Goal: Task Accomplishment & Management: Manage account settings

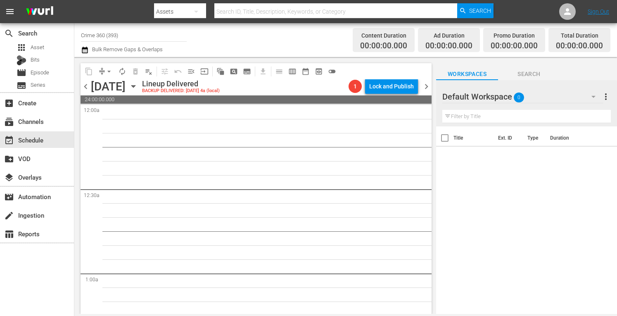
click at [606, 99] on span "more_vert" at bounding box center [606, 97] width 10 height 10
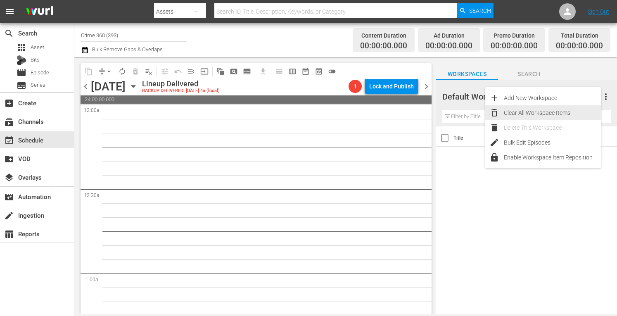
click at [539, 111] on div "Clear All Workspace Items" at bounding box center [552, 112] width 97 height 15
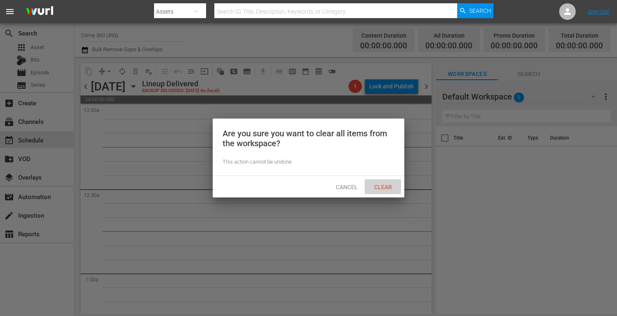
click at [389, 188] on span "Clear" at bounding box center [383, 187] width 31 height 7
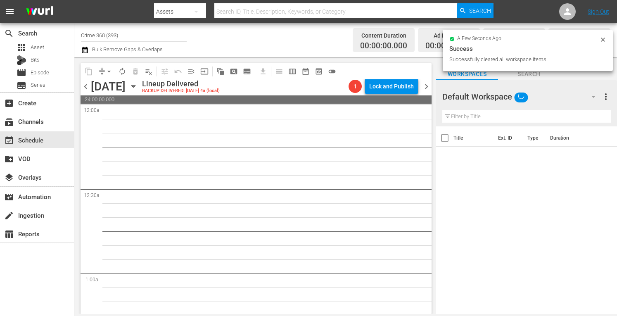
click at [128, 31] on input "Crime 360 (393)" at bounding box center [134, 35] width 106 height 20
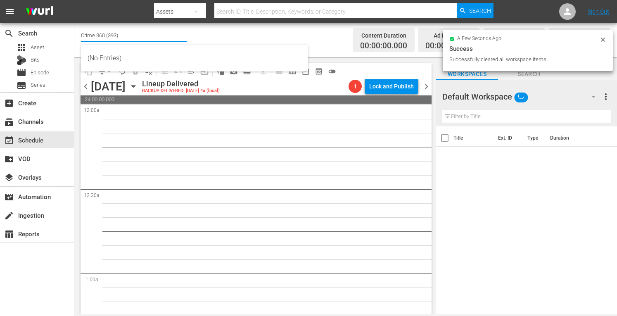
click at [128, 31] on input "Crime 360 (393)" at bounding box center [134, 35] width 106 height 20
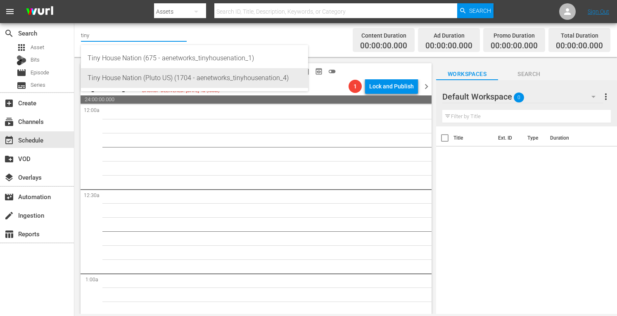
click at [157, 78] on div "Tiny House Nation (Pluto US) (1704 - aenetworks_tinyhousenation_4)" at bounding box center [195, 78] width 214 height 20
type input "Tiny House Nation (Pluto US) (1704 - aenetworks_tinyhousenation_4)"
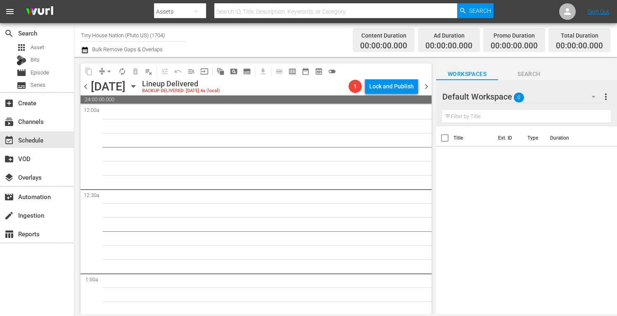
click at [138, 88] on icon "button" at bounding box center [133, 86] width 9 height 9
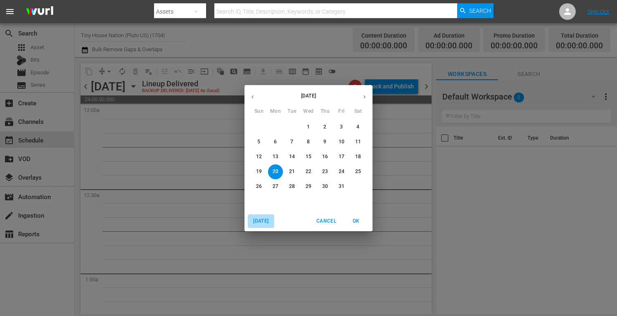
click at [262, 221] on span "Today" at bounding box center [261, 221] width 20 height 9
click at [361, 96] on button "button" at bounding box center [364, 97] width 16 height 16
click at [275, 142] on p "8" at bounding box center [275, 141] width 3 height 7
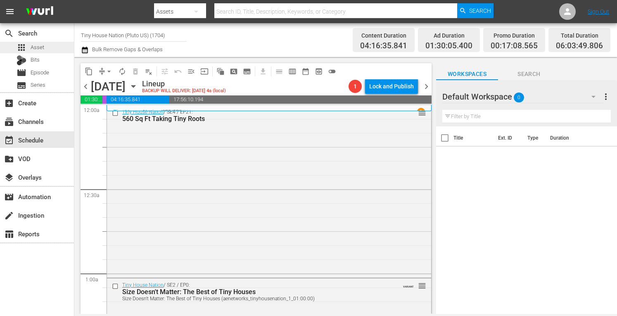
click at [45, 50] on div "apps Asset" at bounding box center [37, 48] width 74 height 12
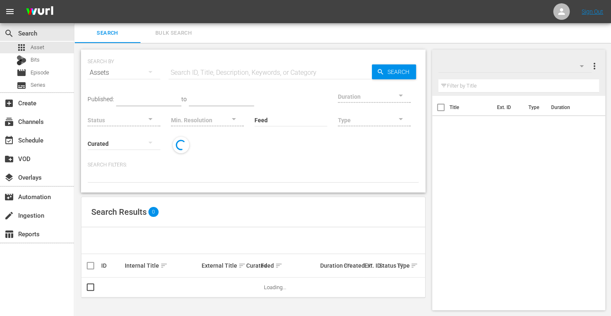
click at [231, 72] on input "text" at bounding box center [270, 73] width 203 height 20
type input "tiny house"
click at [338, 93] on div at bounding box center [374, 96] width 73 height 23
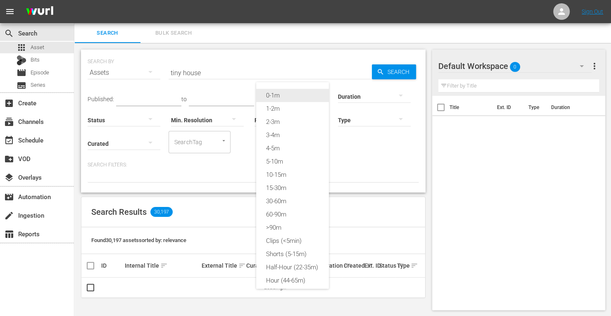
drag, startPoint x: 274, startPoint y: 122, endPoint x: 271, endPoint y: 97, distance: 25.4
click at [271, 97] on div "0-1m 1-2m 2-3m 3-4m 4-5m 5-10m 10-15m 15-30m 30-60m 60-90m >90m Clips (<5min) S…" at bounding box center [292, 187] width 73 height 211
click at [271, 97] on div "0-1m" at bounding box center [292, 95] width 73 height 13
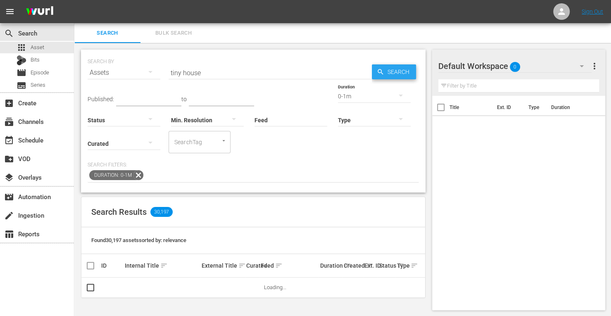
click at [401, 72] on span "Search" at bounding box center [400, 71] width 32 height 15
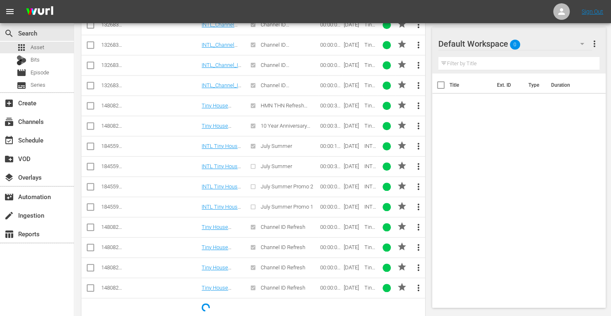
scroll to position [397, 0]
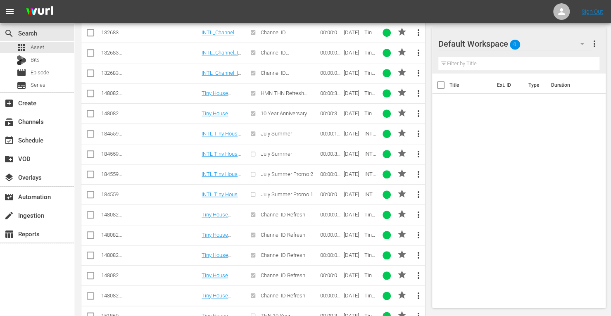
click at [94, 214] on input "checkbox" at bounding box center [90, 216] width 10 height 10
checkbox input "true"
click at [90, 232] on input "checkbox" at bounding box center [90, 237] width 10 height 10
checkbox input "true"
click at [90, 253] on input "checkbox" at bounding box center [90, 257] width 10 height 10
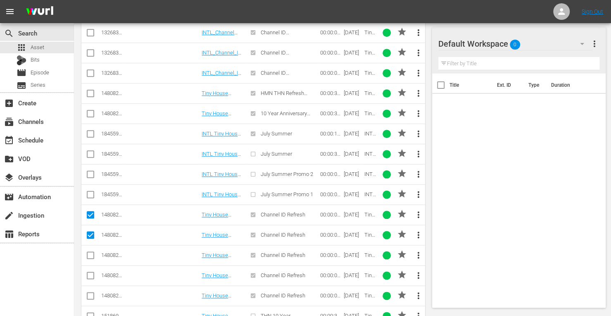
checkbox input "true"
click at [90, 272] on input "checkbox" at bounding box center [90, 277] width 10 height 10
checkbox input "true"
click at [90, 292] on input "checkbox" at bounding box center [90, 297] width 10 height 10
checkbox input "true"
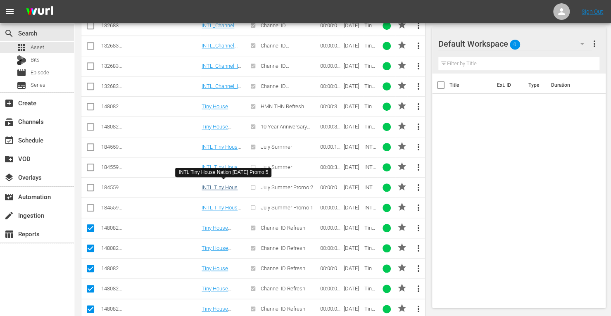
scroll to position [382, 0]
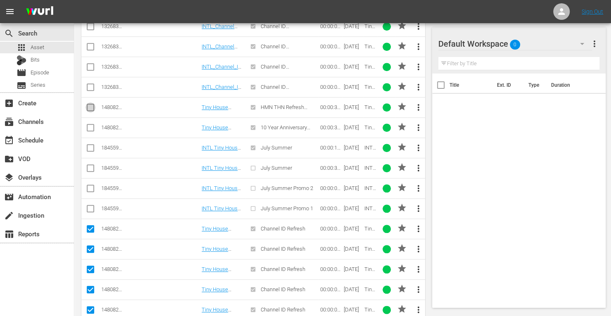
click at [88, 104] on input "checkbox" at bounding box center [90, 109] width 10 height 10
checkbox input "true"
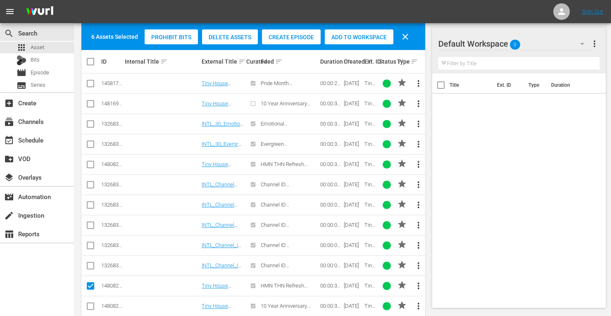
scroll to position [203, 0]
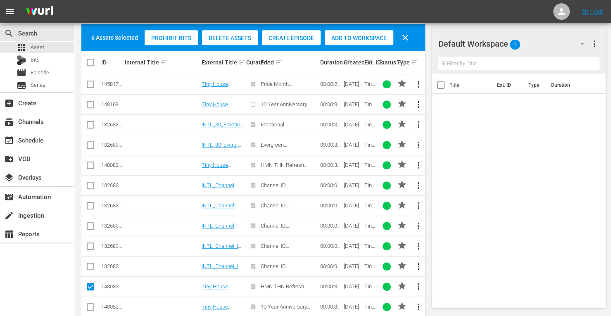
click at [91, 164] on input "checkbox" at bounding box center [90, 167] width 10 height 10
checkbox input "true"
click at [338, 31] on div "Add to Workspace" at bounding box center [359, 38] width 69 height 16
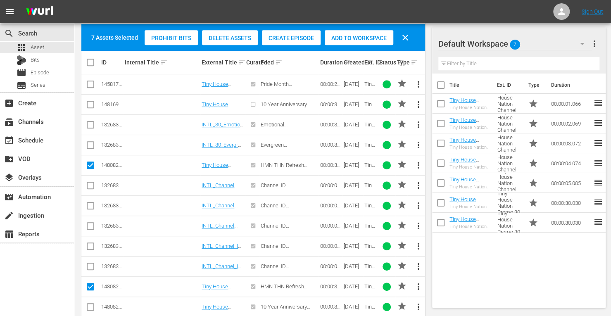
scroll to position [0, 0]
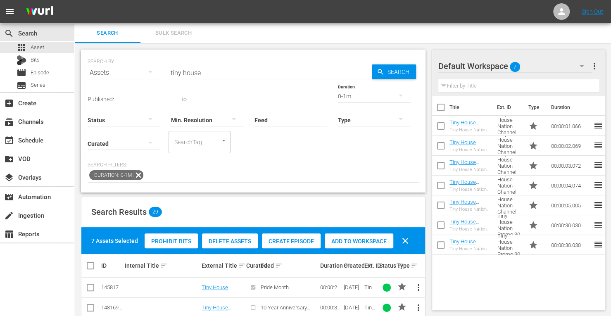
click at [338, 94] on div "0-1m" at bounding box center [374, 96] width 73 height 23
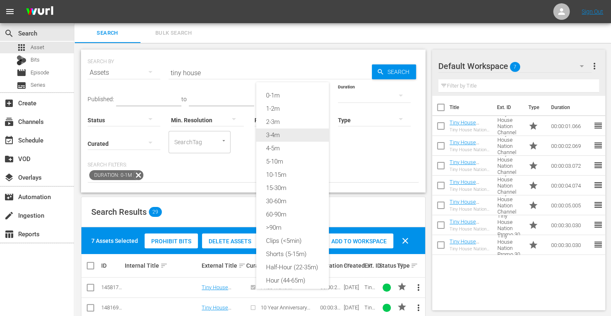
click at [271, 135] on div "3-4m" at bounding box center [292, 134] width 73 height 13
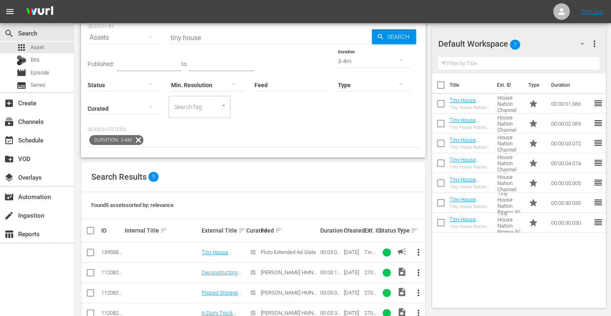
scroll to position [36, 0]
click at [91, 251] on input "checkbox" at bounding box center [90, 254] width 10 height 10
checkbox input "true"
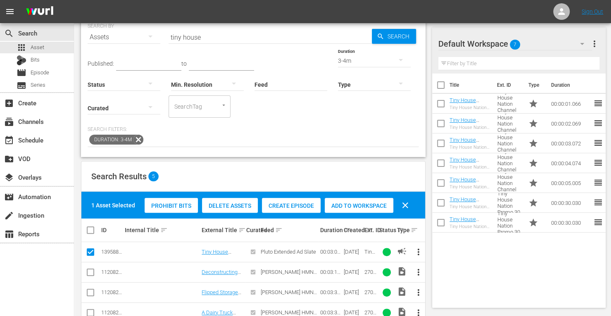
click at [350, 205] on span "Add to Workspace" at bounding box center [359, 205] width 69 height 7
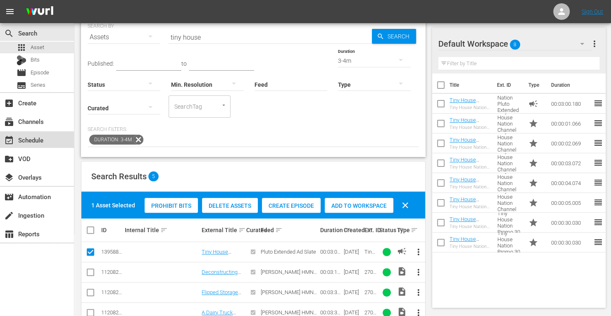
click at [35, 140] on div "event_available Schedule" at bounding box center [23, 138] width 46 height 7
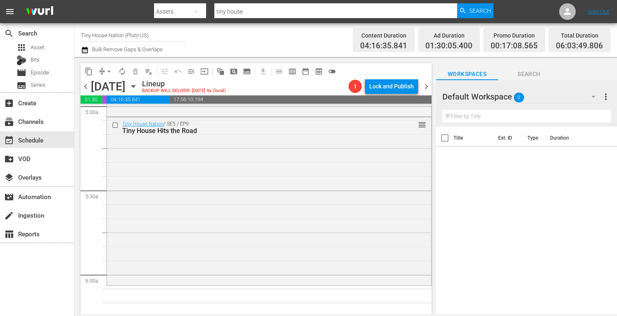
scroll to position [866, 0]
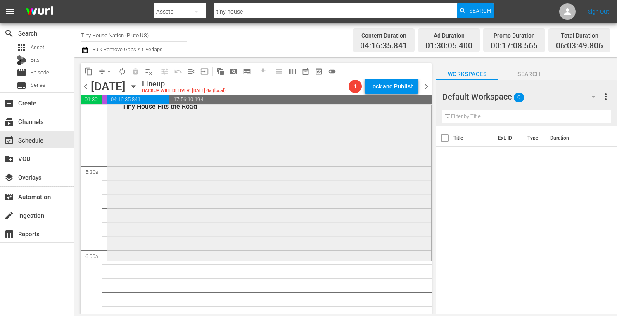
click at [168, 190] on div "Tiny House Nation / SE5 / EP9: Tiny House Hits the Road reorder" at bounding box center [269, 176] width 324 height 166
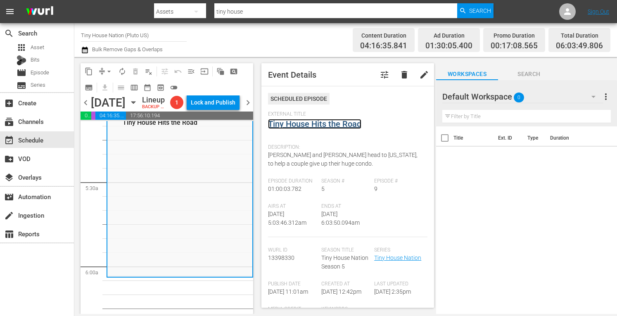
click at [316, 126] on link "Tiny House Hits the Road" at bounding box center [314, 124] width 93 height 10
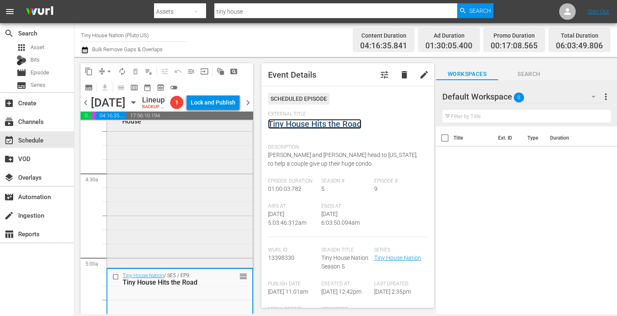
scroll to position [705, 0]
click at [149, 209] on div "Tiny House Nation / SE4 / EP10: 340 Sq Ft Big Dogs, Tiny House reorder" at bounding box center [180, 183] width 146 height 166
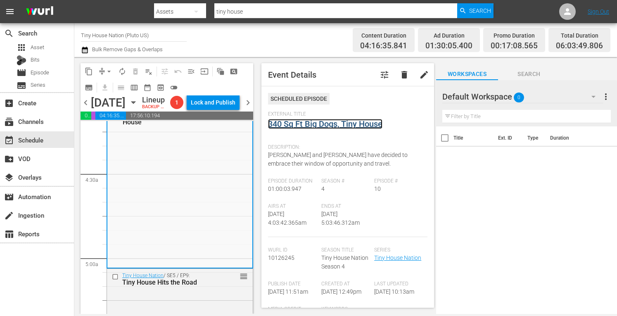
click at [317, 124] on link "340 Sq Ft Big Dogs, Tiny House" at bounding box center [325, 124] width 114 height 10
click at [208, 289] on div "Tiny House Nation / SE5 / EP9: Tiny House Hits the Road reorder" at bounding box center [180, 279] width 146 height 20
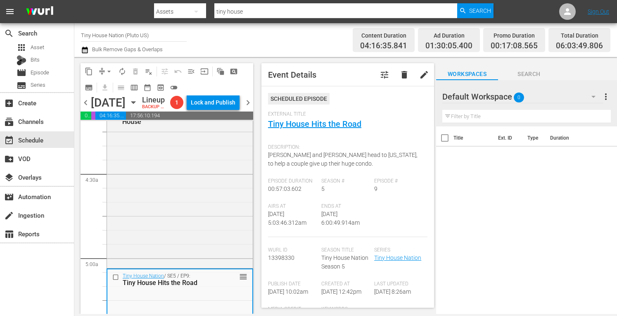
click at [104, 69] on button "arrow_drop_down" at bounding box center [108, 71] width 13 height 13
click at [104, 87] on li "Align to Midnight" at bounding box center [109, 88] width 87 height 14
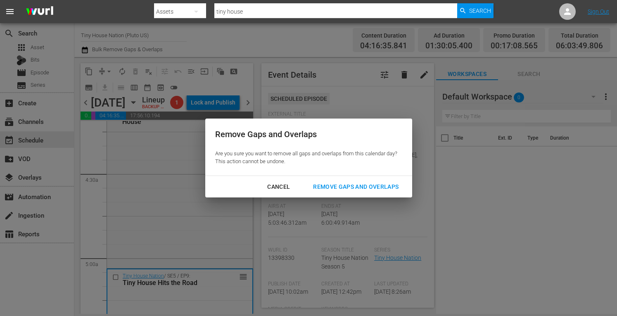
click at [337, 183] on div "Remove Gaps and Overlaps" at bounding box center [355, 187] width 99 height 10
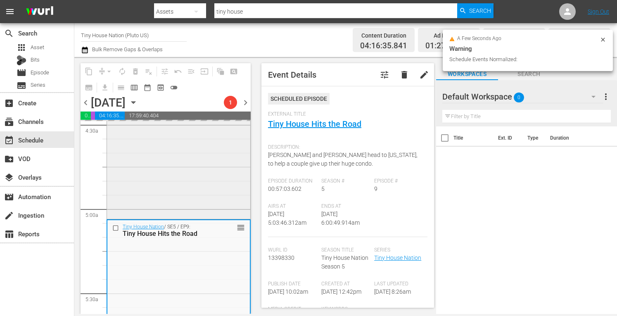
scroll to position [750, 0]
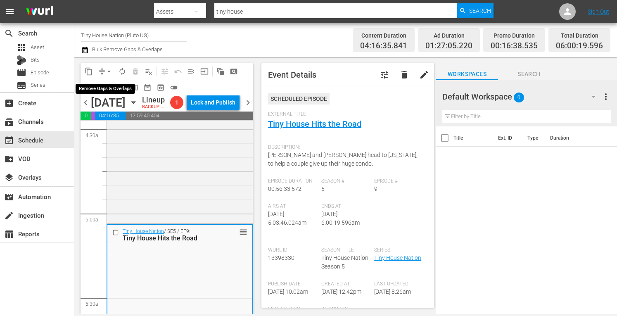
click at [110, 71] on span "arrow_drop_down" at bounding box center [109, 71] width 8 height 8
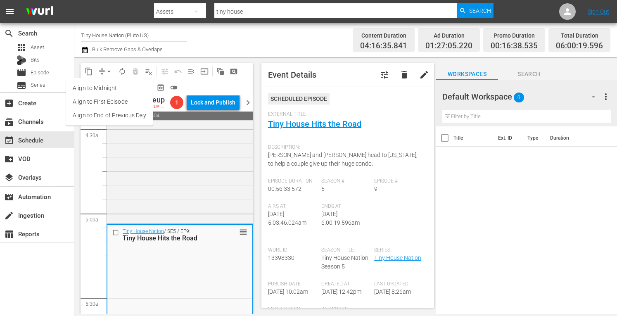
click at [97, 91] on li "Align to Midnight" at bounding box center [109, 88] width 87 height 14
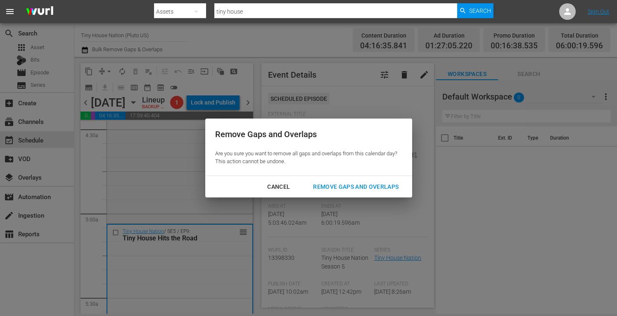
click at [366, 184] on div "Remove Gaps and Overlaps" at bounding box center [355, 187] width 99 height 10
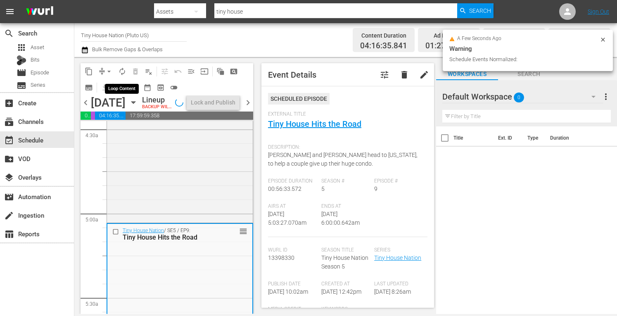
click at [122, 73] on span "autorenew_outlined" at bounding box center [122, 71] width 8 height 8
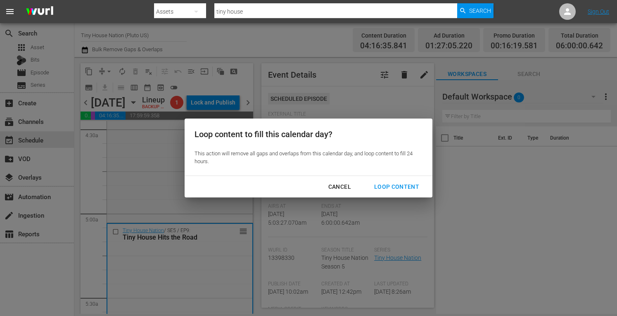
click at [396, 187] on div "Loop Content" at bounding box center [397, 187] width 58 height 10
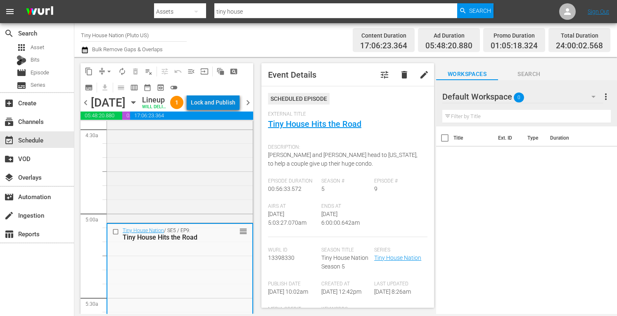
click at [235, 99] on div "Lock and Publish" at bounding box center [213, 102] width 45 height 15
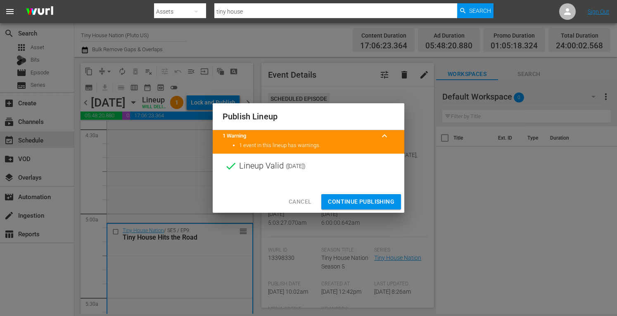
click at [341, 202] on span "Continue Publishing" at bounding box center [361, 202] width 66 height 10
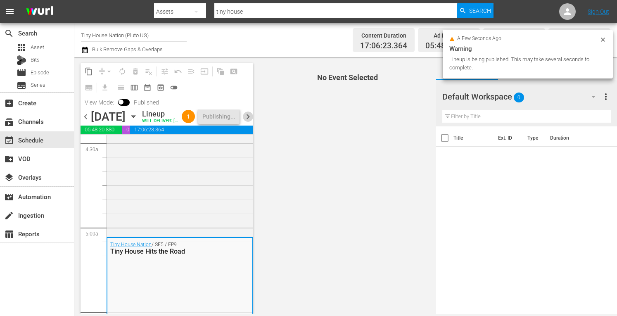
click at [249, 122] on span "chevron_right" at bounding box center [248, 117] width 10 height 10
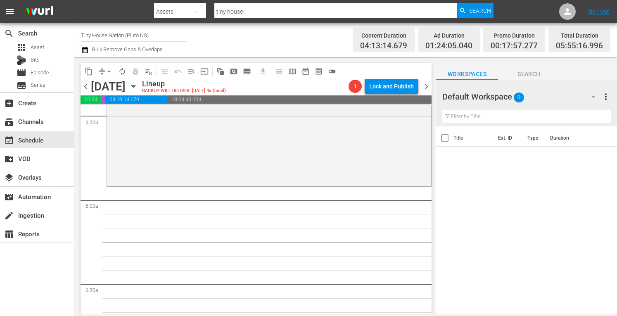
scroll to position [917, 0]
click at [174, 153] on div "Tiny House Nation / SE2 / EP6: 192 Sq. Ft. Bird House 192 Sq. Ft. Bird House (a…" at bounding box center [269, 103] width 324 height 164
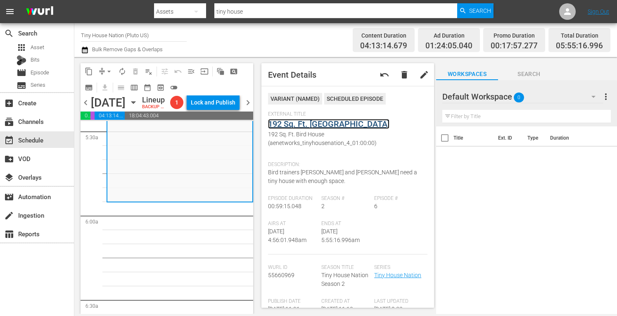
click at [314, 121] on link "192 Sq. Ft. [GEOGRAPHIC_DATA]" at bounding box center [328, 124] width 121 height 10
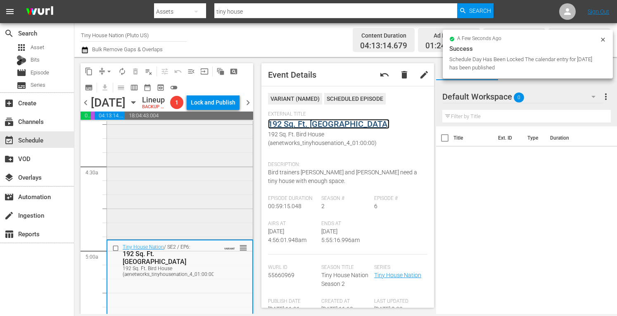
scroll to position [708, 0]
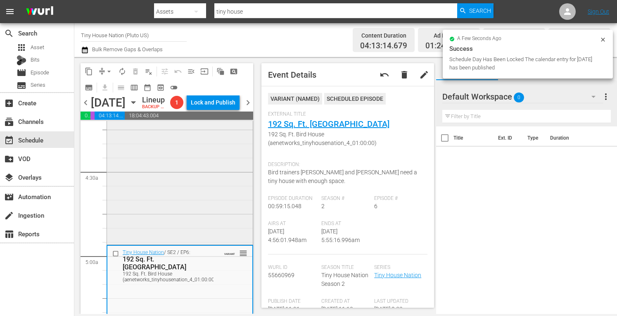
click at [184, 190] on div "Tiny House Nation / SE5 / EP14: Tiny Times Two Tiny Times Two (aenetworks_tinyh…" at bounding box center [180, 161] width 146 height 164
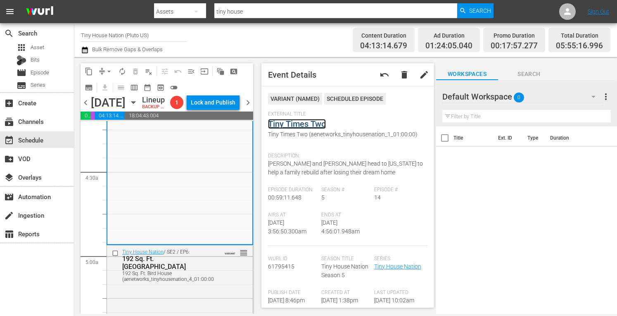
click at [307, 121] on link "Tiny Times Two" at bounding box center [297, 124] width 58 height 10
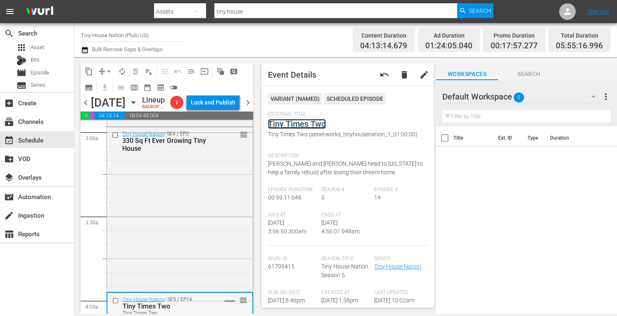
scroll to position [456, 0]
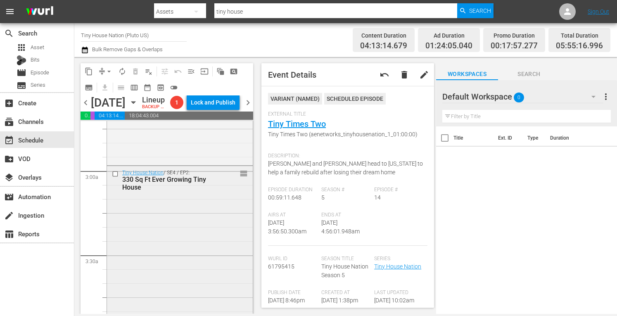
click at [142, 223] on div "Tiny House Nation / SE4 / EP2: 330 Sq Ft Ever Growing Tiny House reorder" at bounding box center [180, 247] width 146 height 162
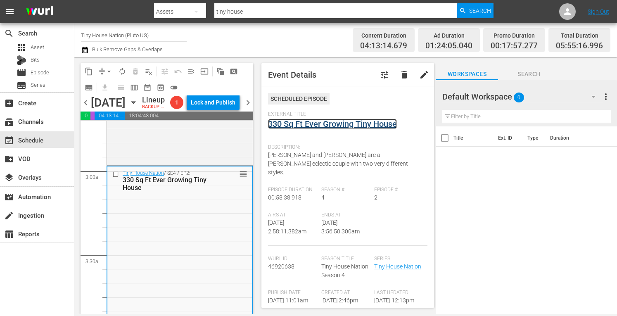
click at [316, 123] on link "330 Sq Ft Ever Growing Tiny House" at bounding box center [332, 124] width 129 height 10
click at [192, 146] on div "Tiny House Nation / SE3 / EP24: Tiny Kitchen, Big Taste Tiny Kitchen, Big Taste…" at bounding box center [180, 82] width 146 height 163
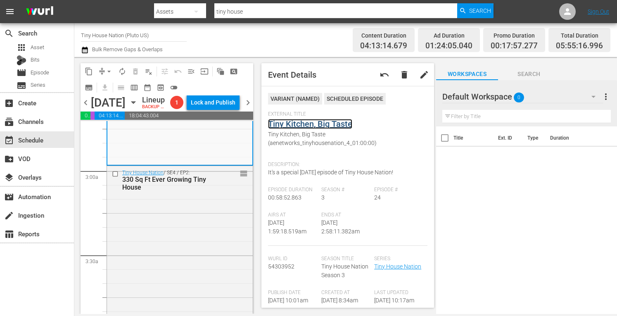
click at [310, 125] on link "Tiny Kitchen, Big Taste" at bounding box center [310, 124] width 84 height 10
click at [107, 70] on span "arrow_drop_down" at bounding box center [109, 71] width 8 height 8
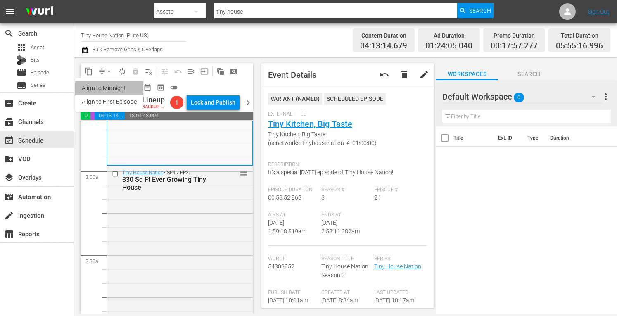
click at [92, 90] on li "Align to Midnight" at bounding box center [109, 88] width 68 height 14
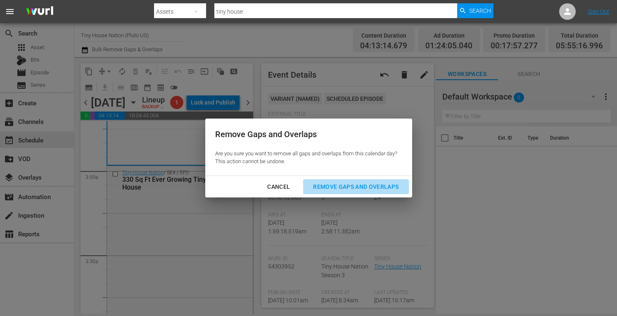
click at [330, 190] on div "Remove Gaps and Overlaps" at bounding box center [355, 187] width 99 height 10
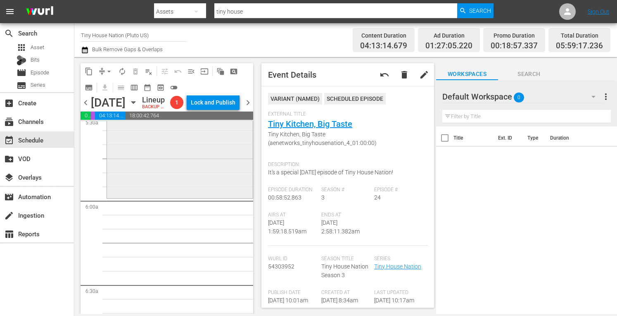
scroll to position [931, 0]
click at [150, 189] on div "Tiny House Nation / SE2 / EP6: 192 Sq. Ft. Bird House 192 Sq. Ft. Bird House (a…" at bounding box center [180, 113] width 146 height 167
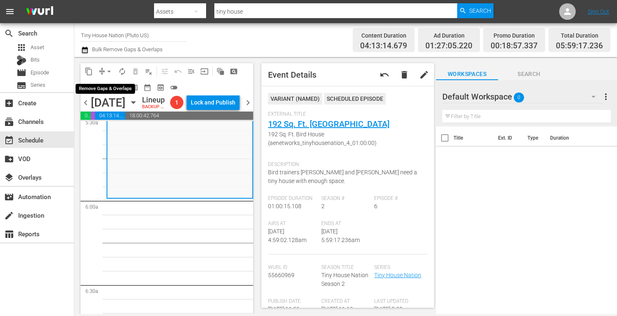
click at [110, 68] on span "arrow_drop_down" at bounding box center [109, 71] width 8 height 8
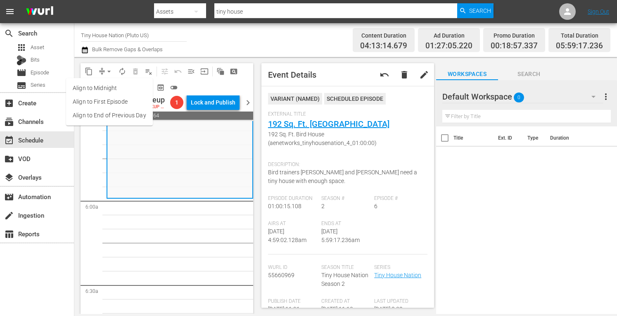
click at [93, 86] on li "Align to Midnight" at bounding box center [109, 88] width 87 height 14
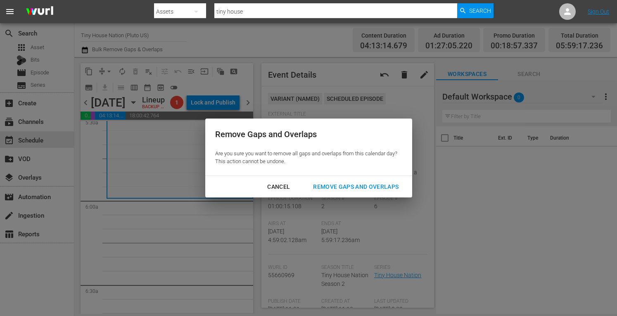
click at [338, 191] on div "Remove Gaps and Overlaps" at bounding box center [355, 187] width 99 height 10
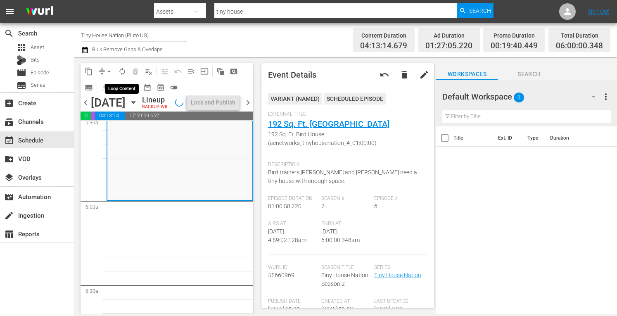
click at [121, 71] on span "autorenew_outlined" at bounding box center [122, 71] width 8 height 8
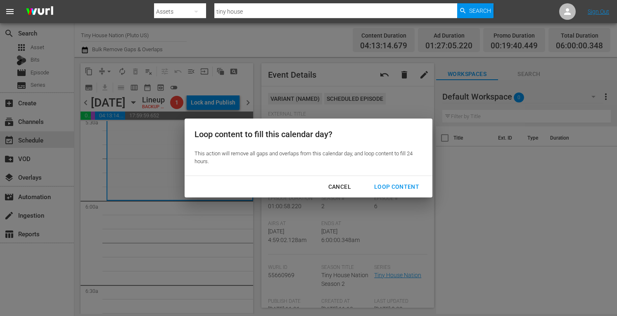
click at [396, 187] on div "Loop Content" at bounding box center [397, 187] width 58 height 10
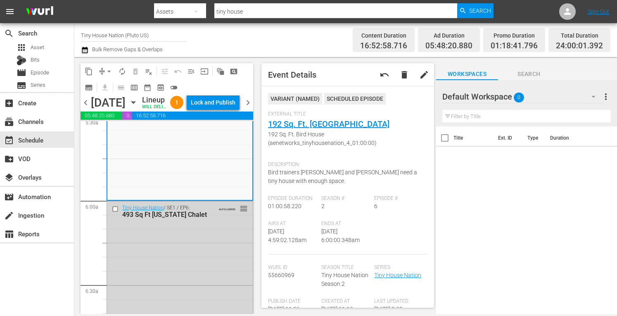
click at [214, 103] on div "Lock and Publish" at bounding box center [213, 102] width 45 height 15
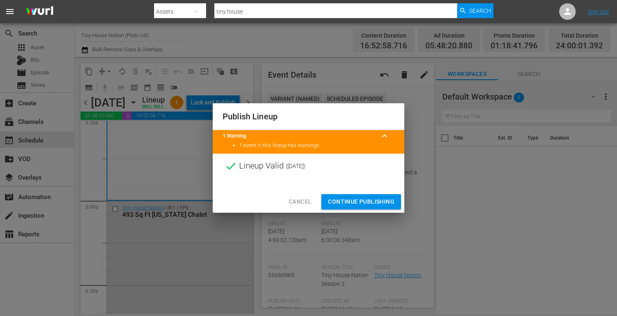
click at [349, 198] on span "Continue Publishing" at bounding box center [361, 202] width 66 height 10
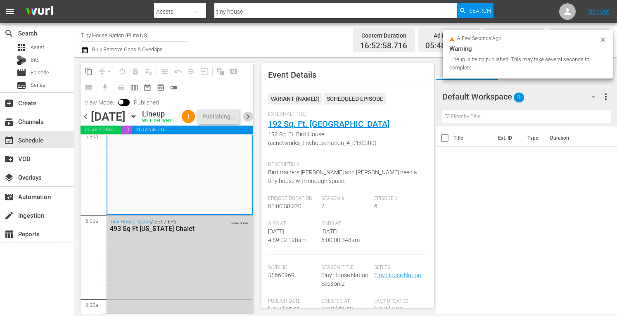
click at [251, 122] on span "chevron_right" at bounding box center [248, 117] width 10 height 10
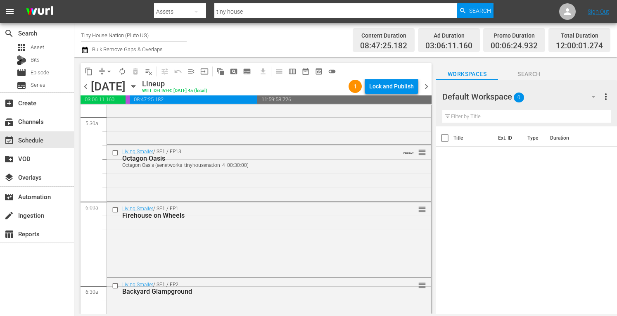
scroll to position [915, 0]
click at [200, 236] on div "Living Smaller / SE1 / EP1: Firehouse on Wheels reorder" at bounding box center [269, 237] width 324 height 73
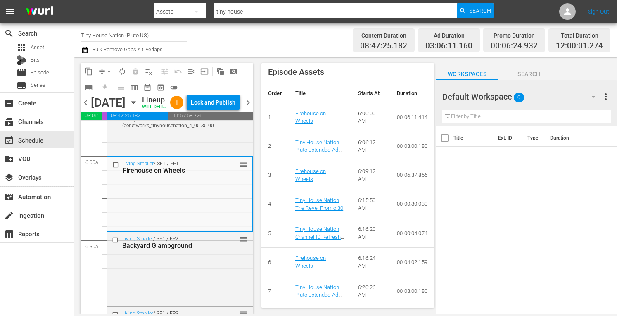
scroll to position [976, 0]
click at [114, 168] on input "checkbox" at bounding box center [116, 164] width 9 height 7
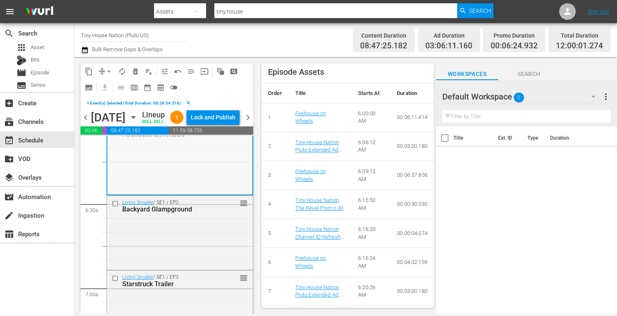
scroll to position [1033, 0]
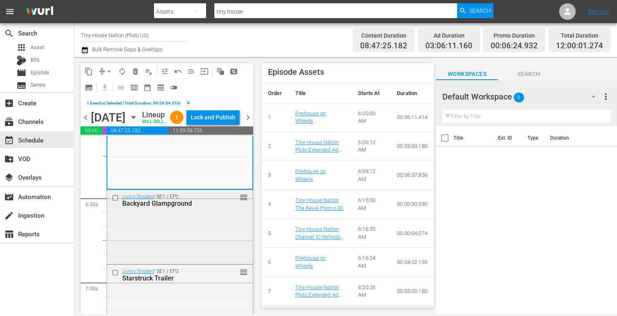
click at [114, 202] on input "checkbox" at bounding box center [116, 198] width 9 height 7
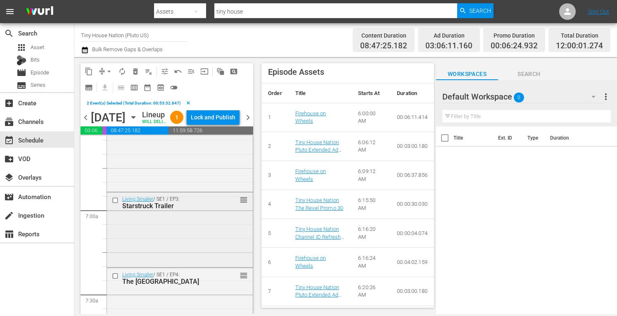
scroll to position [1107, 0]
click at [114, 202] on input "checkbox" at bounding box center [116, 198] width 9 height 7
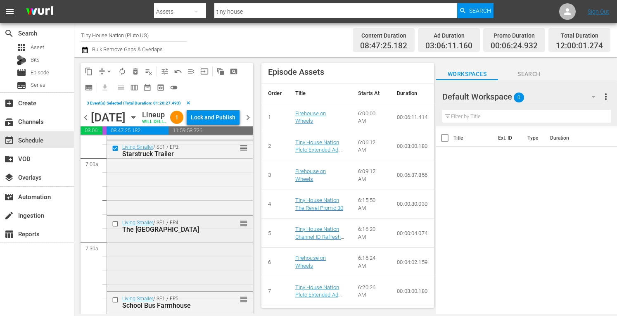
scroll to position [1158, 0]
click at [114, 227] on input "checkbox" at bounding box center [116, 223] width 9 height 7
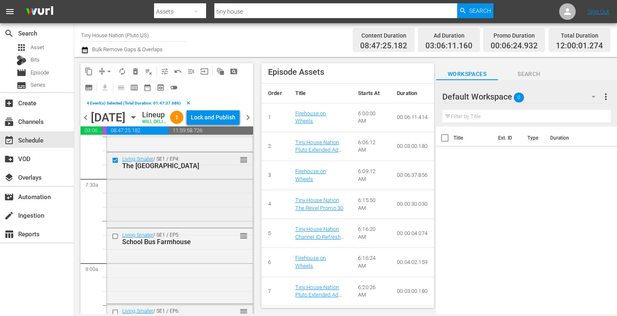
scroll to position [1221, 0]
click at [115, 240] on input "checkbox" at bounding box center [116, 236] width 9 height 7
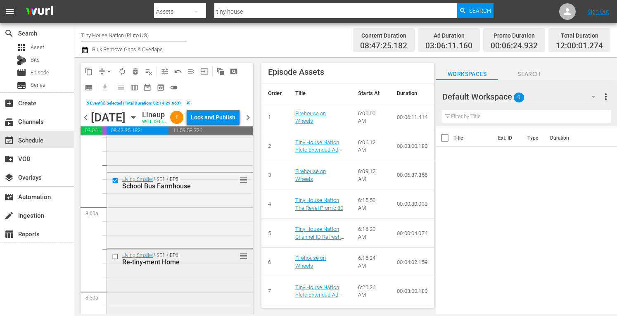
click at [114, 260] on input "checkbox" at bounding box center [116, 256] width 9 height 7
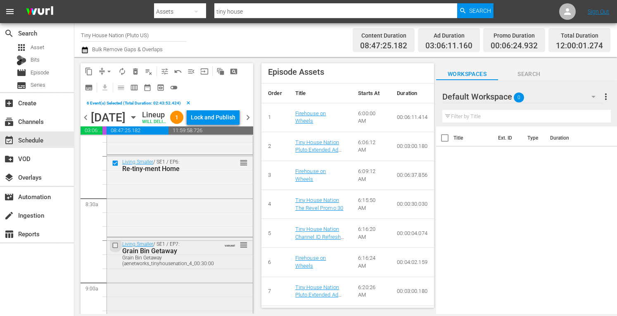
click at [115, 249] on input "checkbox" at bounding box center [116, 245] width 9 height 7
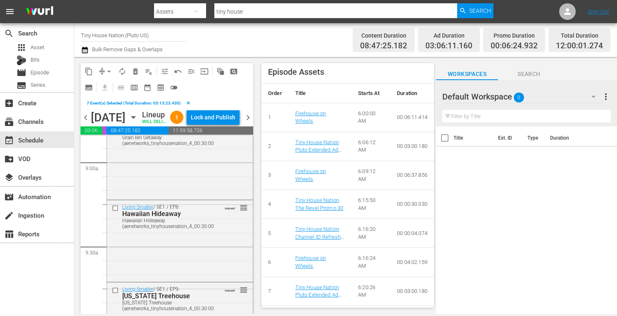
scroll to position [1498, 0]
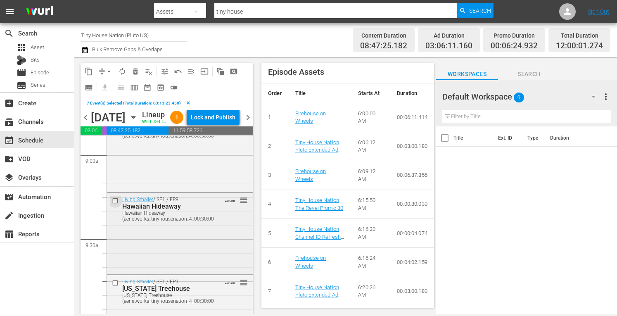
click at [113, 204] on input "checkbox" at bounding box center [116, 200] width 9 height 7
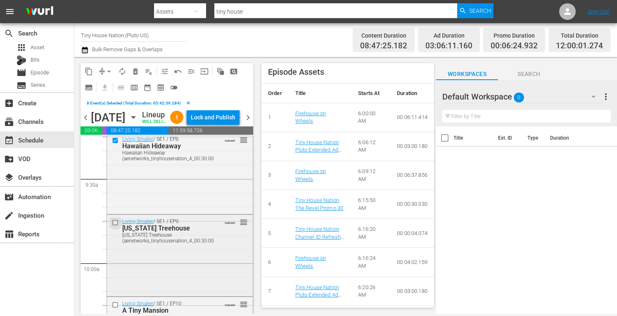
click at [115, 226] on input "checkbox" at bounding box center [116, 222] width 9 height 7
click at [114, 225] on input "checkbox" at bounding box center [116, 221] width 9 height 7
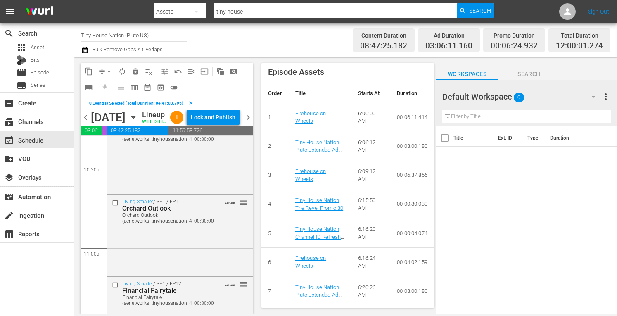
scroll to position [1746, 0]
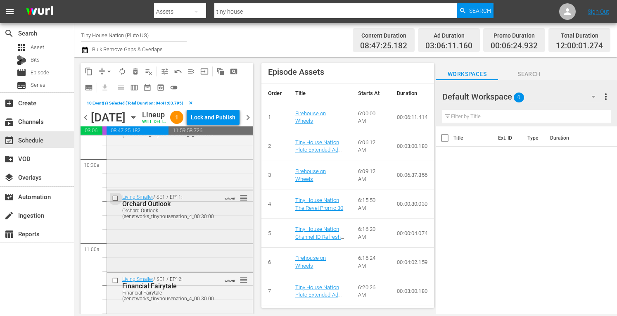
click at [116, 202] on input "checkbox" at bounding box center [116, 198] width 9 height 7
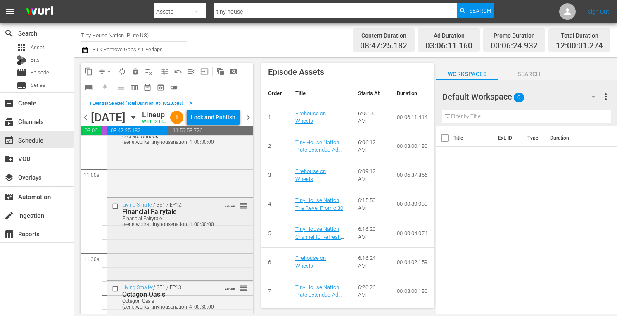
scroll to position [1824, 0]
click at [115, 207] on input "checkbox" at bounding box center [116, 202] width 9 height 7
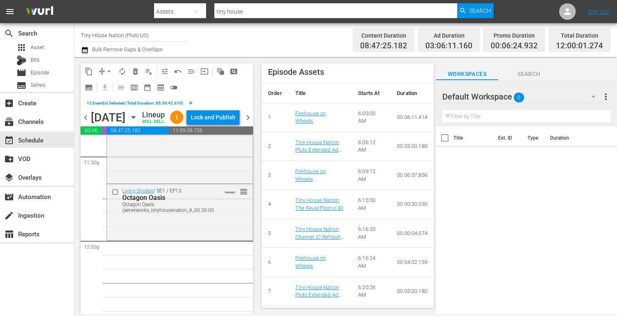
scroll to position [1919, 0]
click at [117, 194] on input "checkbox" at bounding box center [116, 190] width 9 height 7
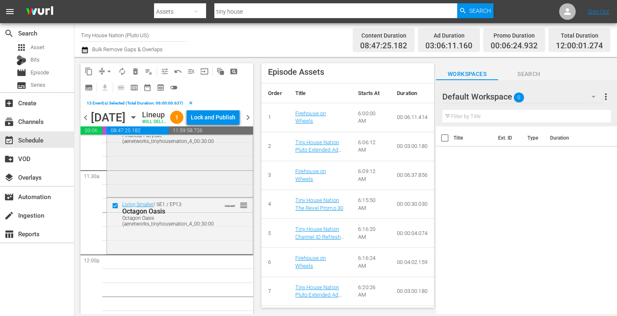
scroll to position [1903, 0]
click at [135, 72] on span "delete_forever_outlined" at bounding box center [135, 71] width 8 height 8
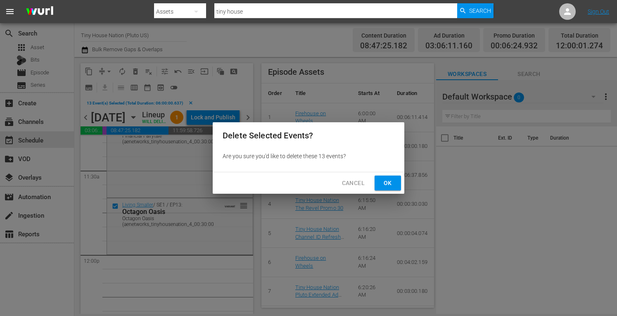
click at [389, 180] on span "Ok" at bounding box center [387, 183] width 13 height 10
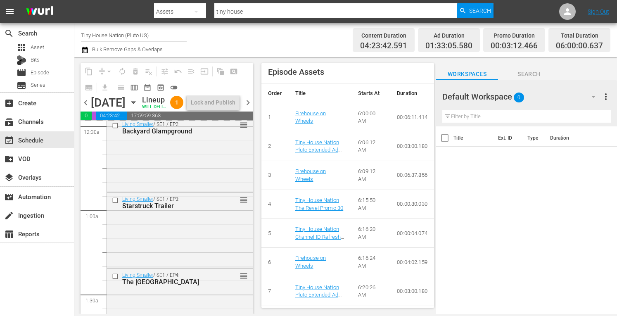
scroll to position [0, 0]
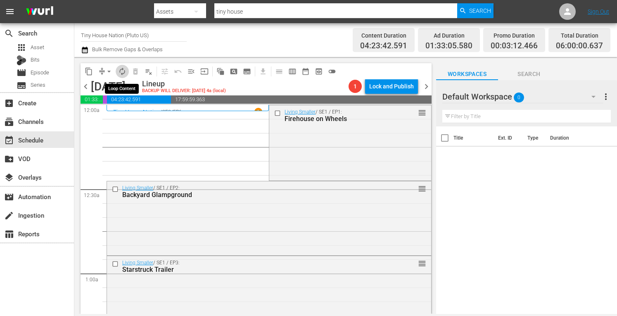
click at [121, 69] on span "autorenew_outlined" at bounding box center [122, 71] width 8 height 8
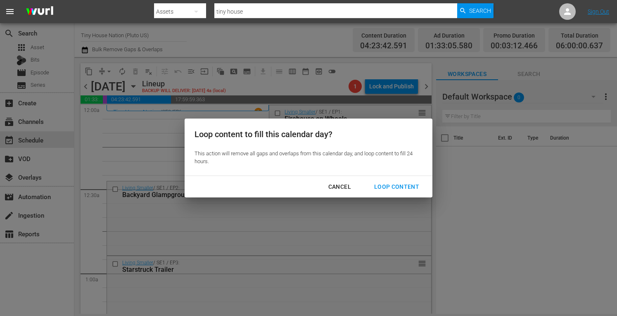
click at [347, 177] on div "Cancel Loop Content" at bounding box center [309, 187] width 248 height 22
click at [332, 190] on div "Cancel" at bounding box center [340, 187] width 36 height 10
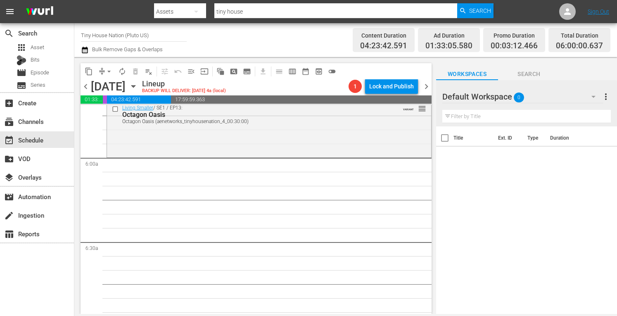
scroll to position [967, 0]
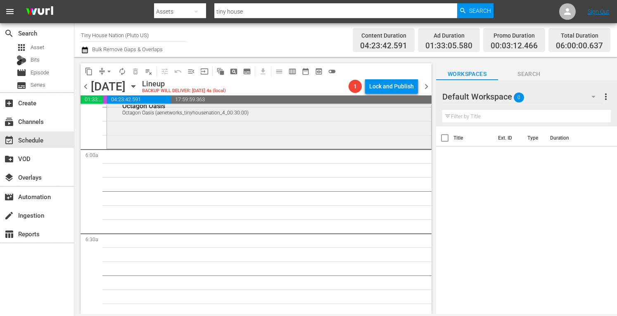
click at [213, 131] on div "Living Smaller / SE1 / EP13: Octagon Oasis Octagon Oasis (aenetworks_tinyhousen…" at bounding box center [269, 120] width 324 height 55
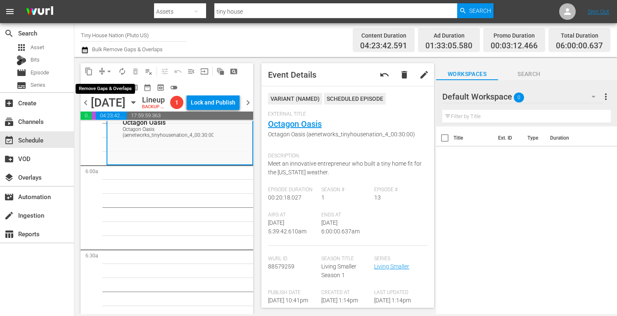
click at [107, 69] on span "arrow_drop_down" at bounding box center [109, 71] width 8 height 8
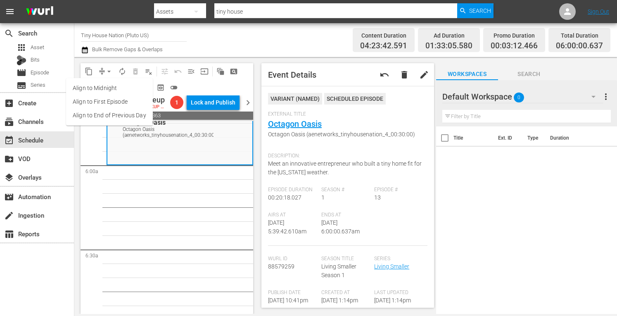
click at [107, 91] on li "Align to Midnight" at bounding box center [109, 88] width 87 height 14
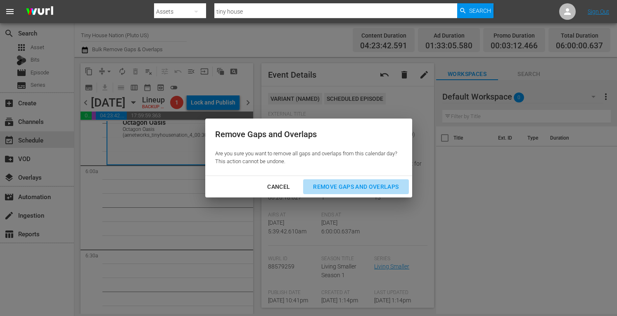
click at [344, 188] on div "Remove Gaps and Overlaps" at bounding box center [355, 187] width 99 height 10
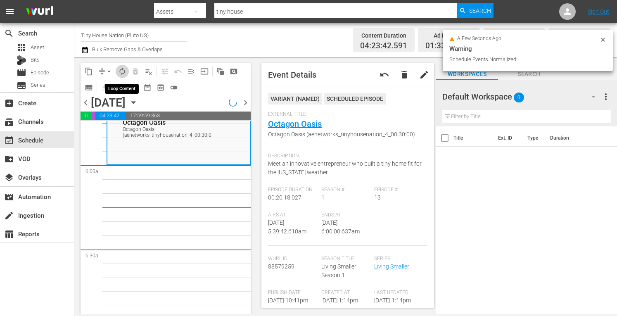
click at [122, 72] on span "autorenew_outlined" at bounding box center [122, 71] width 8 height 8
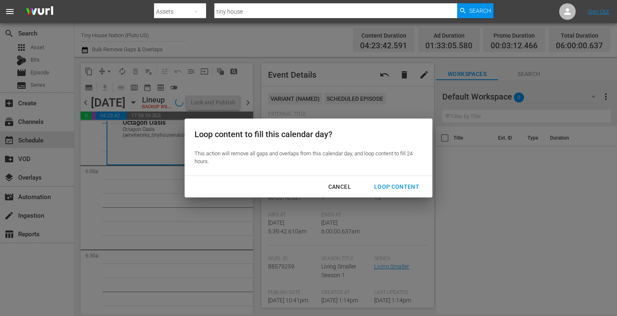
click at [396, 188] on div "Loop Content" at bounding box center [397, 187] width 58 height 10
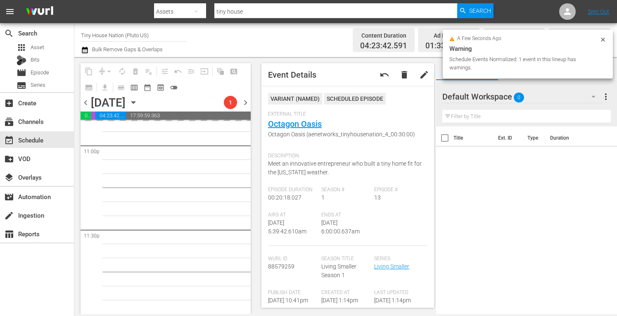
scroll to position [3865, 0]
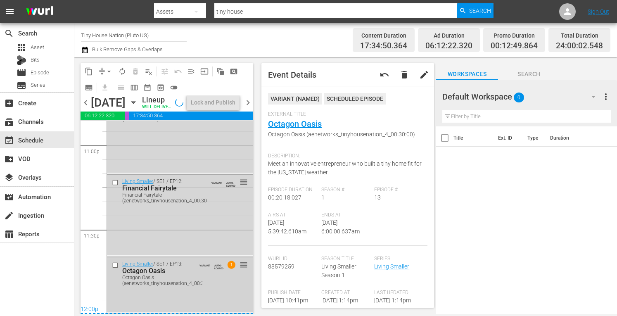
click at [198, 301] on div "Living Smaller / SE1 / EP13: Octagon Oasis Octagon Oasis (aenetworks_tinyhousen…" at bounding box center [180, 284] width 146 height 55
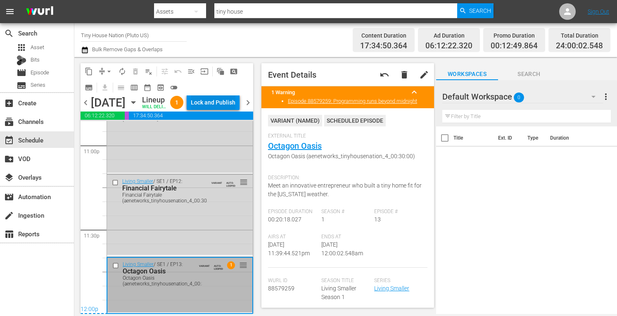
click at [216, 110] on div "Lock and Publish" at bounding box center [213, 102] width 45 height 15
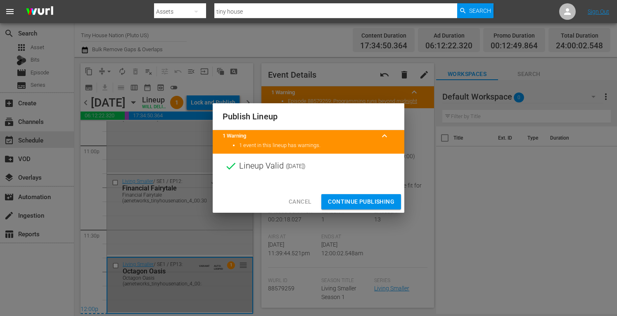
click at [347, 197] on span "Continue Publishing" at bounding box center [361, 202] width 66 height 10
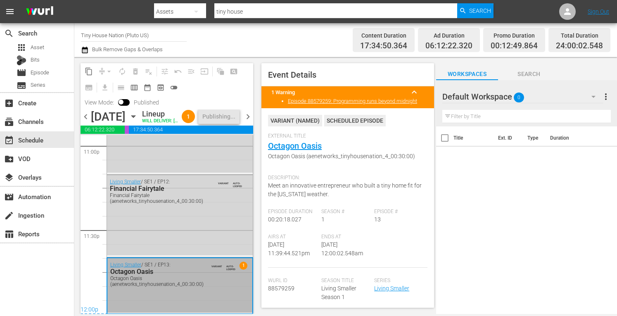
click at [248, 122] on span "chevron_right" at bounding box center [248, 117] width 10 height 10
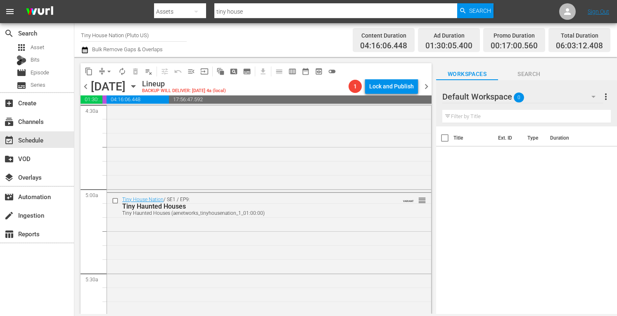
scroll to position [856, 0]
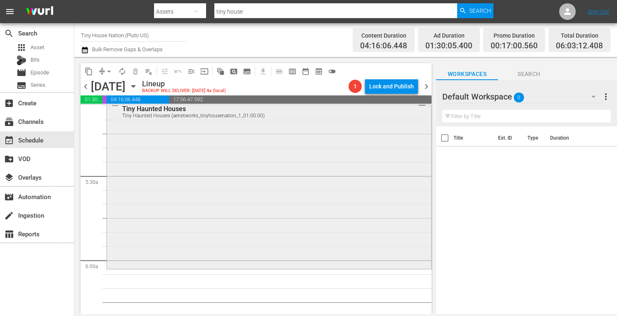
click at [157, 165] on div "Tiny House Nation / SE1 / EP9: Tiny Haunted Houses Tiny Haunted Houses (aenetwo…" at bounding box center [269, 181] width 324 height 172
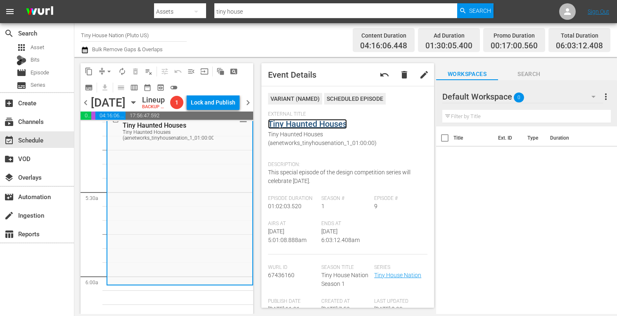
click at [295, 123] on link "Tiny Haunted Houses" at bounding box center [307, 124] width 79 height 10
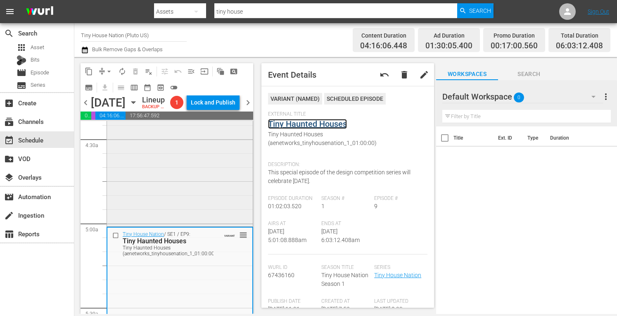
scroll to position [739, 0]
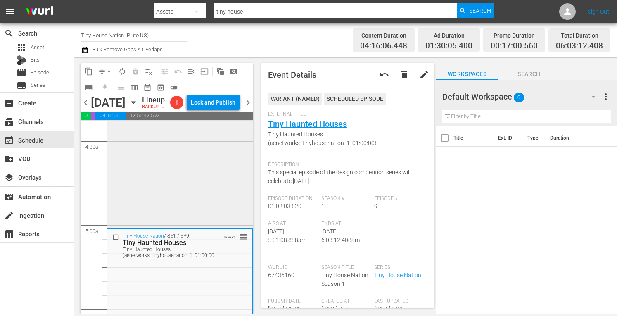
click at [157, 195] on div "Tiny House Nation / SE4 / EP18: 520 Sq Ft Tiny Maoil Hale 520 Sq Ft Tiny Maoil …" at bounding box center [180, 142] width 146 height 166
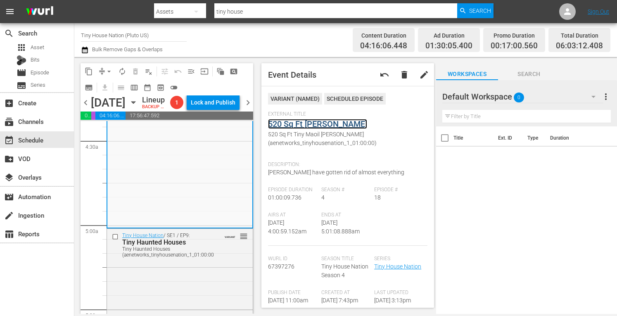
click at [306, 124] on link "520 Sq Ft Tiny Maoil Hale" at bounding box center [317, 124] width 99 height 10
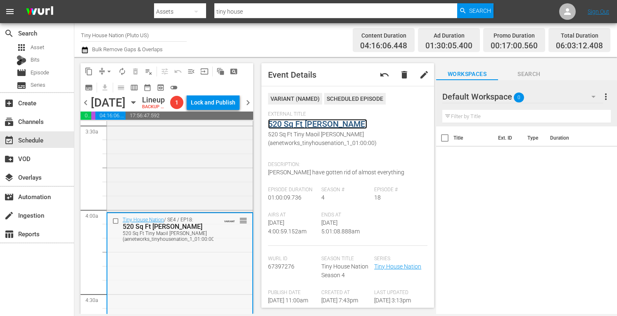
scroll to position [576, 0]
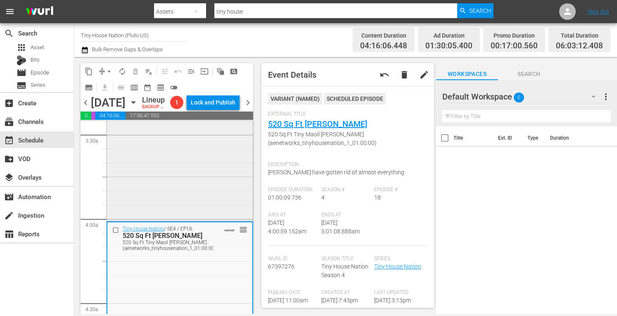
click at [163, 196] on div "Tiny House Nation / SE2 / EP12: 400 Sq Ft Vacation Home 400 Sq Ft Vacation Home…" at bounding box center [180, 135] width 146 height 169
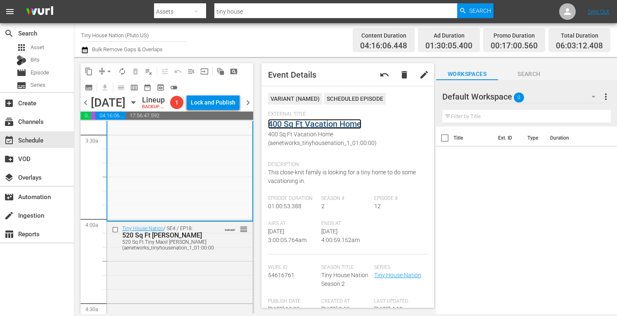
click at [304, 125] on link "400 Sq Ft Vacation Home" at bounding box center [314, 124] width 93 height 10
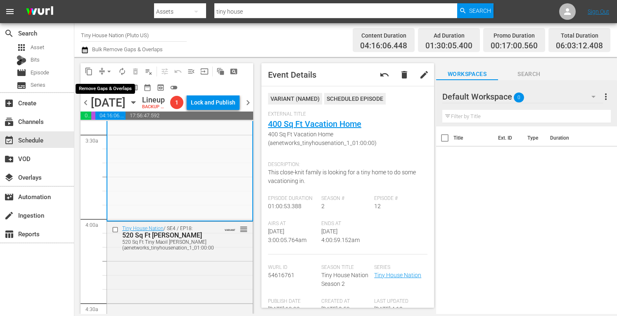
click at [107, 70] on span "arrow_drop_down" at bounding box center [109, 71] width 8 height 8
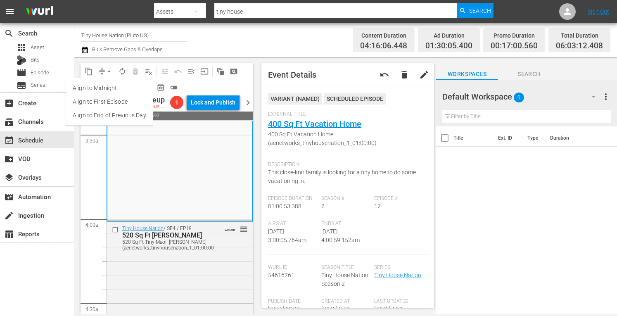
click at [89, 88] on li "Align to Midnight" at bounding box center [109, 88] width 87 height 14
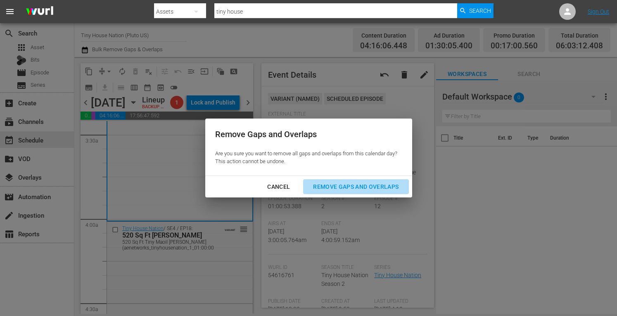
click at [329, 185] on div "Remove Gaps and Overlaps" at bounding box center [355, 187] width 99 height 10
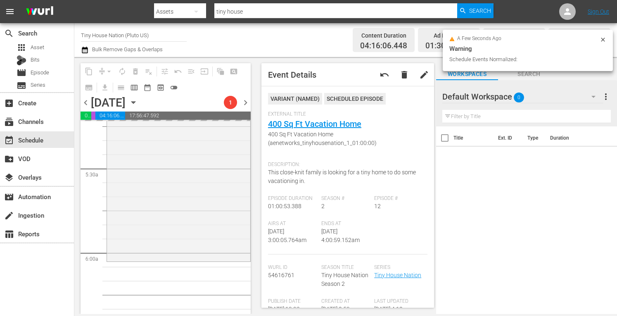
scroll to position [878, 0]
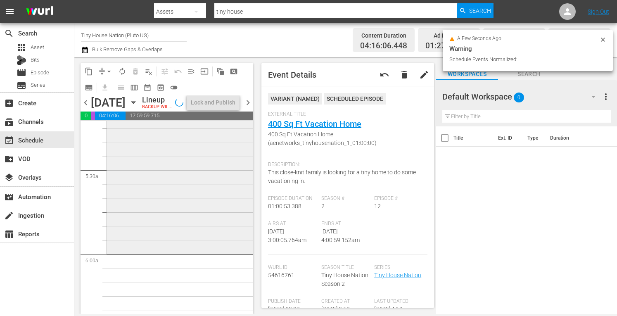
click at [160, 236] on div "Tiny House Nation / SE1 / EP9: Tiny Haunted Houses Tiny Haunted Houses (aenetwo…" at bounding box center [180, 171] width 146 height 163
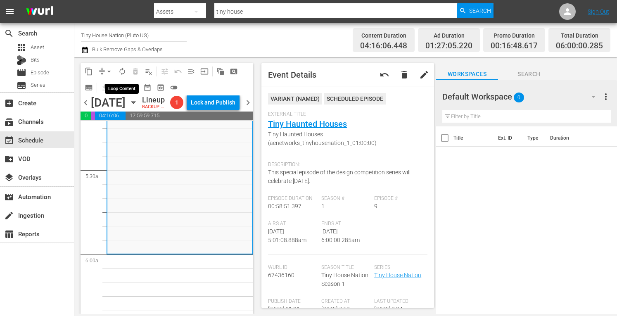
click at [120, 71] on span "autorenew_outlined" at bounding box center [122, 71] width 8 height 8
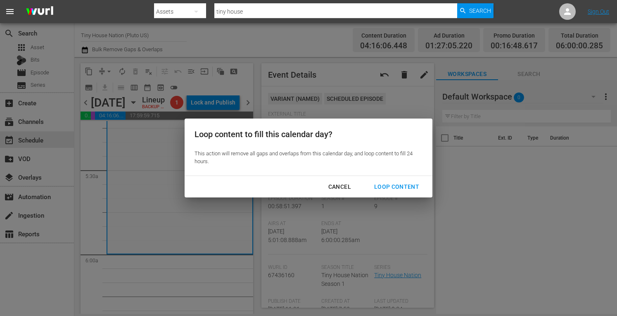
click at [411, 186] on div "Loop Content" at bounding box center [397, 187] width 58 height 10
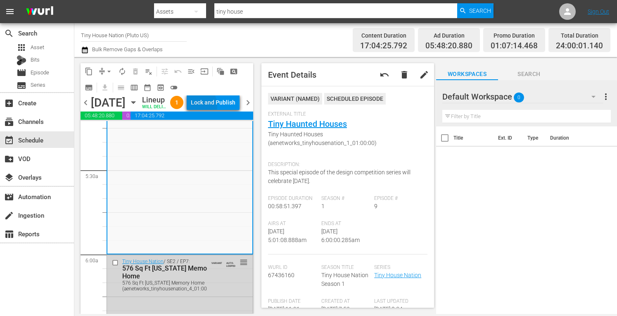
click at [212, 110] on div "Lock and Publish" at bounding box center [213, 102] width 45 height 15
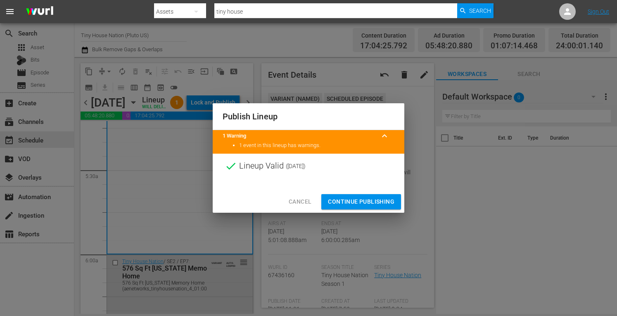
click at [355, 203] on span "Continue Publishing" at bounding box center [361, 202] width 66 height 10
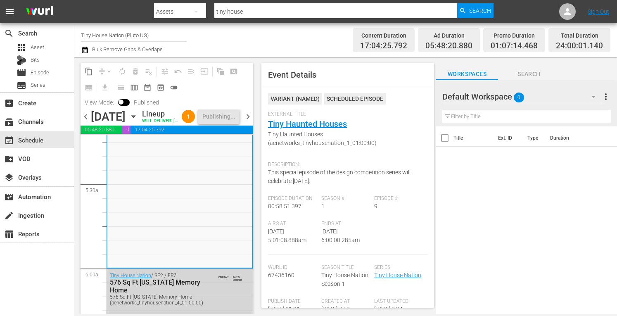
click at [248, 122] on span "chevron_right" at bounding box center [248, 117] width 10 height 10
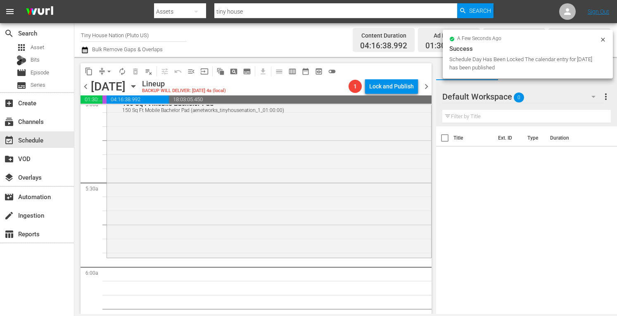
scroll to position [841, 0]
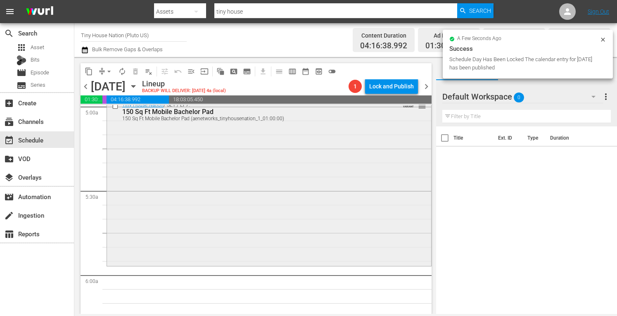
click at [174, 206] on div "Tiny House Nation / SE1 / EP7: 150 Sq Ft Mobile Bachelor Pad 150 Sq Ft Mobile B…" at bounding box center [269, 181] width 324 height 166
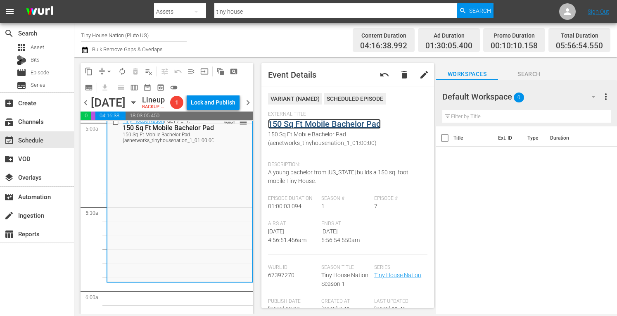
click at [321, 122] on link "150 Sq Ft Mobile Bachelor Pad" at bounding box center [324, 124] width 113 height 10
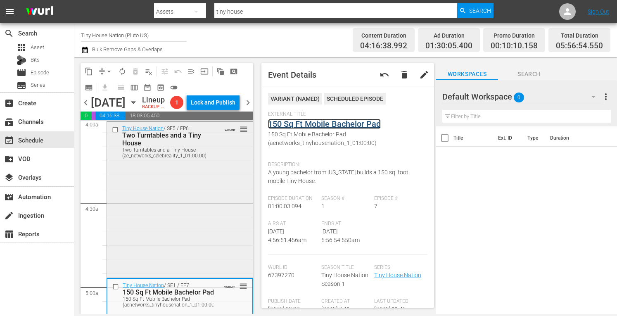
scroll to position [665, 0]
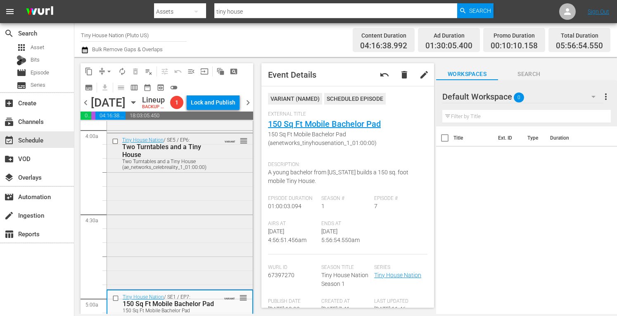
click at [164, 232] on div "Tiny House Nation / SE5 / EP6: Two Turntables and a Tiny House Two Turntables a…" at bounding box center [180, 210] width 146 height 154
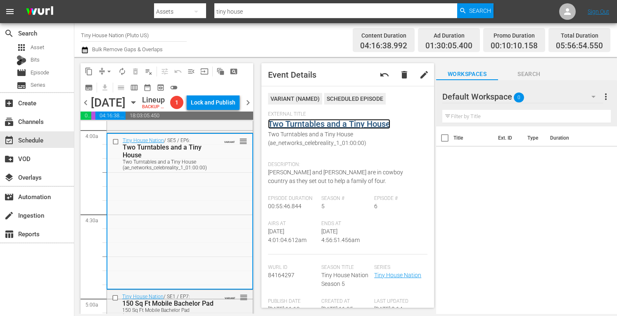
click at [327, 123] on link "Two Turntables and a Tiny House" at bounding box center [329, 124] width 122 height 10
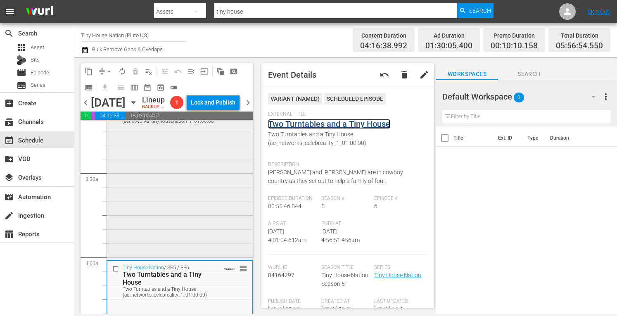
scroll to position [532, 0]
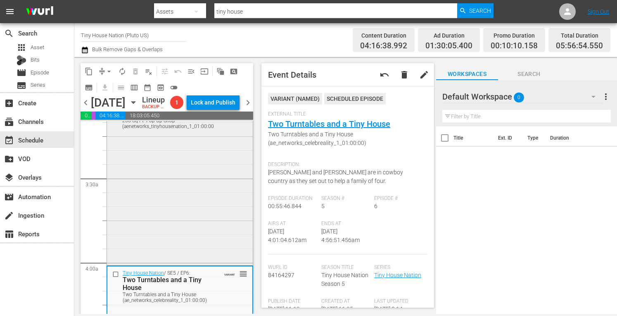
click at [159, 225] on div "Tiny House Nation / SE3 / EP3: 200 Sq Ft "Pop-Up Shop" 200 Sq Ft "Pop-Up Shop" …" at bounding box center [180, 182] width 146 height 164
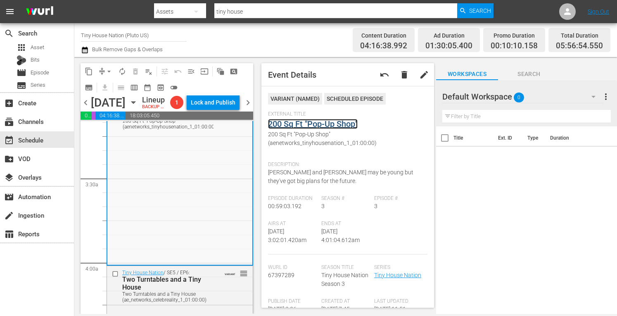
click at [298, 124] on link "200 Sq Ft "Pop-Up Shop"" at bounding box center [313, 124] width 90 height 10
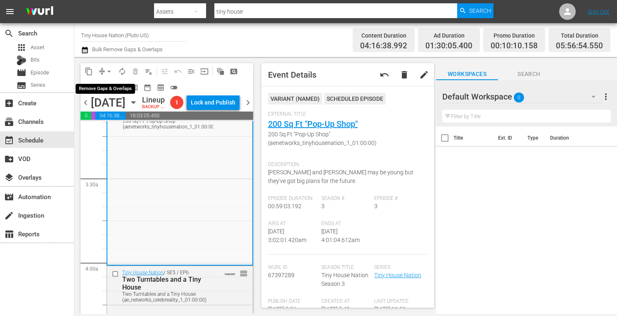
click at [109, 72] on span "arrow_drop_down" at bounding box center [109, 71] width 8 height 8
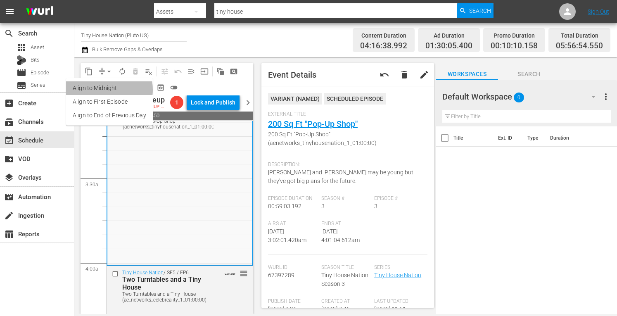
click at [99, 90] on li "Align to Midnight" at bounding box center [109, 88] width 87 height 14
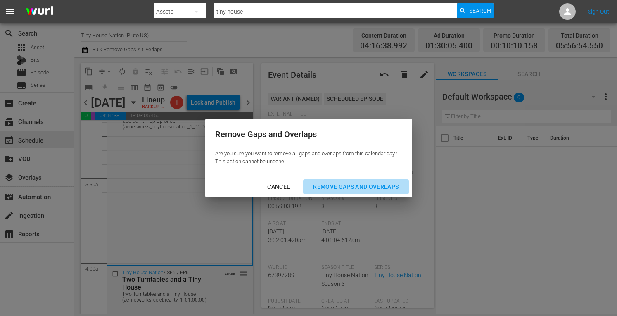
click at [359, 190] on div "Remove Gaps and Overlaps" at bounding box center [355, 187] width 99 height 10
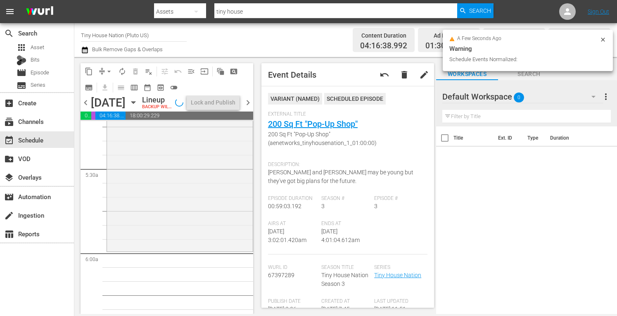
scroll to position [893, 0]
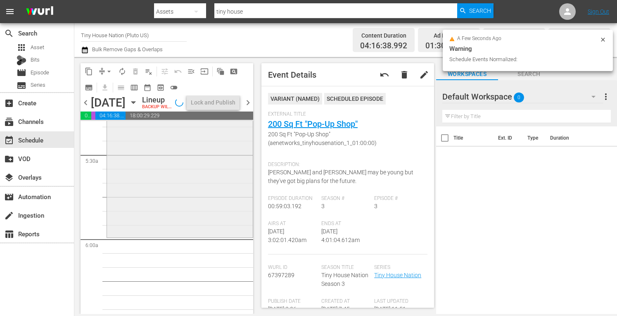
click at [164, 223] on div "Tiny House Nation / SE1 / EP7: 150 Sq Ft Mobile Bachelor Pad 150 Sq Ft Mobile B…" at bounding box center [180, 153] width 146 height 166
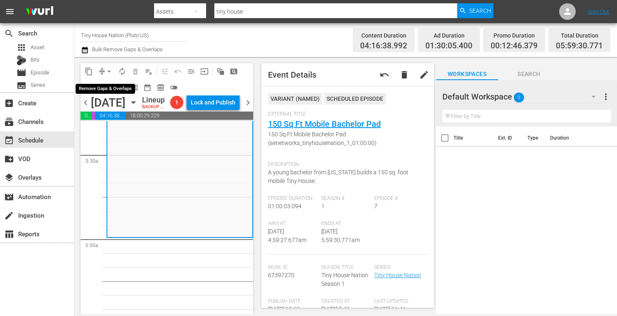
click at [109, 72] on span "arrow_drop_down" at bounding box center [109, 71] width 8 height 8
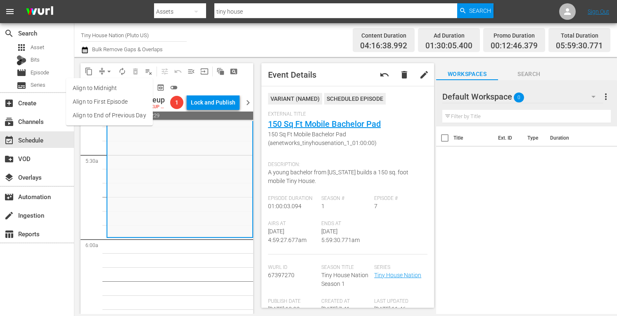
click at [100, 85] on li "Align to Midnight" at bounding box center [109, 88] width 87 height 14
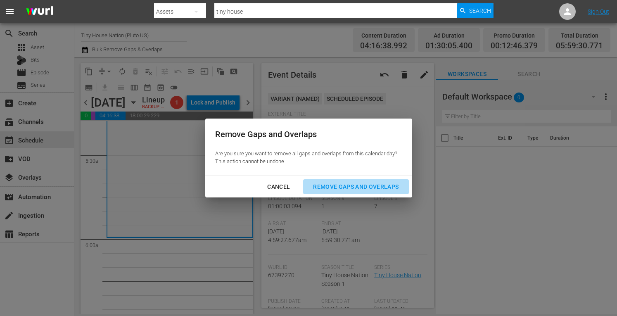
click at [336, 181] on button "Remove Gaps and Overlaps" at bounding box center [355, 186] width 105 height 15
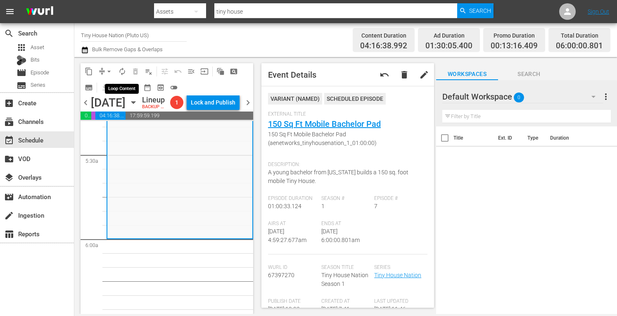
click at [121, 70] on span "autorenew_outlined" at bounding box center [122, 71] width 8 height 8
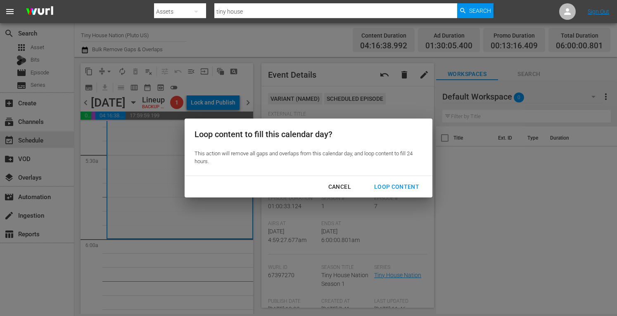
click at [385, 182] on div "Loop Content" at bounding box center [397, 187] width 58 height 10
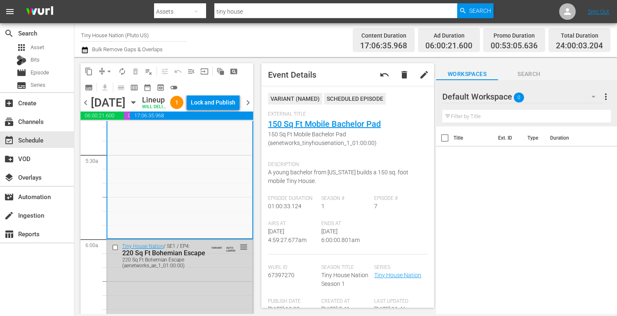
click at [217, 110] on div "Lock and Publish" at bounding box center [213, 102] width 45 height 15
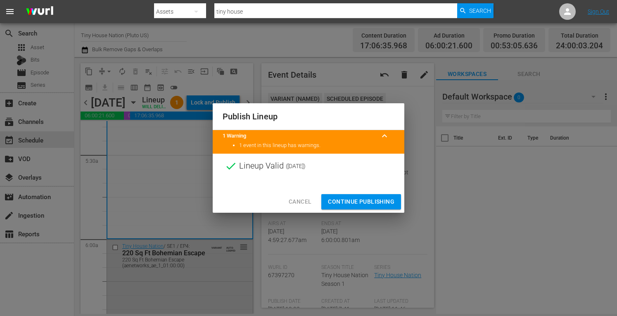
click at [354, 204] on span "Continue Publishing" at bounding box center [361, 202] width 66 height 10
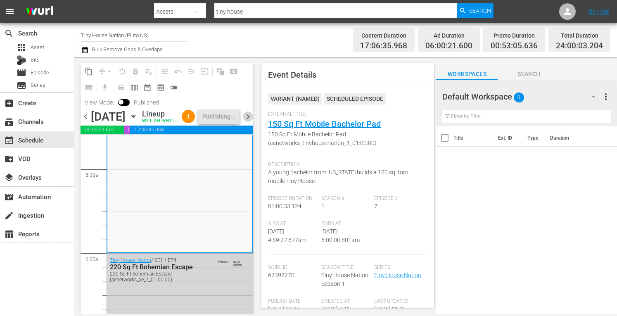
click at [247, 122] on span "chevron_right" at bounding box center [248, 117] width 10 height 10
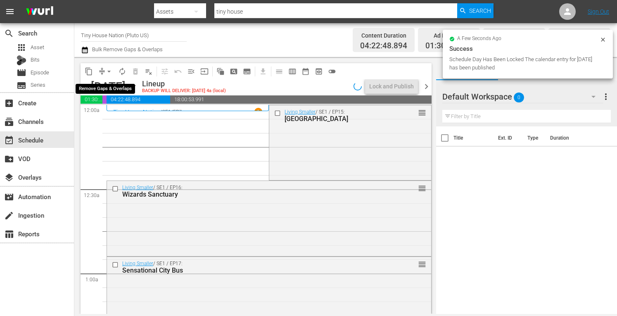
click at [107, 70] on span "arrow_drop_down" at bounding box center [109, 71] width 8 height 8
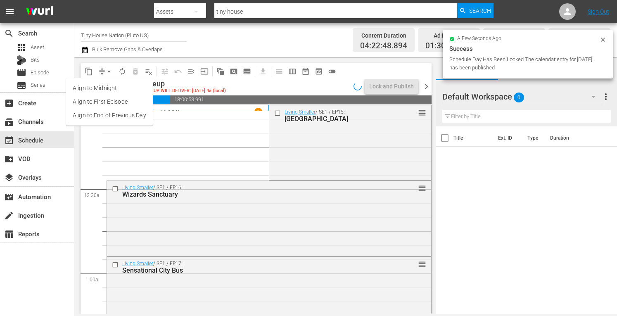
click at [93, 87] on li "Align to Midnight" at bounding box center [109, 88] width 87 height 14
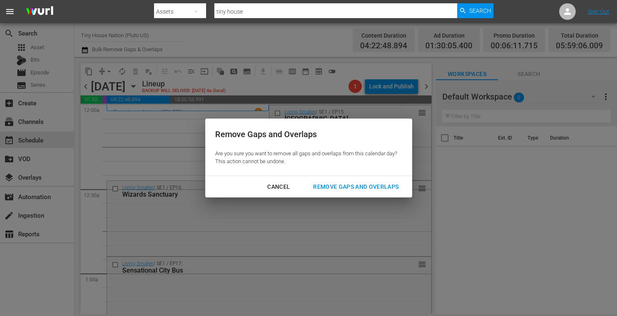
click at [358, 190] on div "Remove Gaps and Overlaps" at bounding box center [355, 187] width 99 height 10
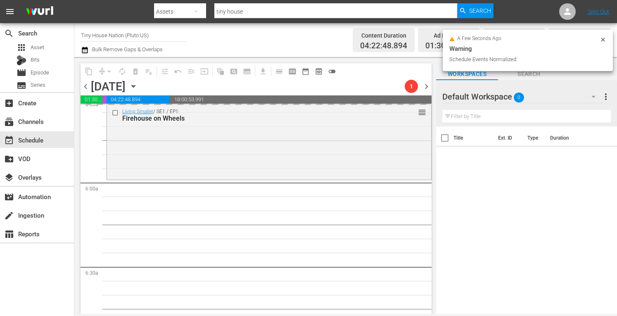
scroll to position [933, 0]
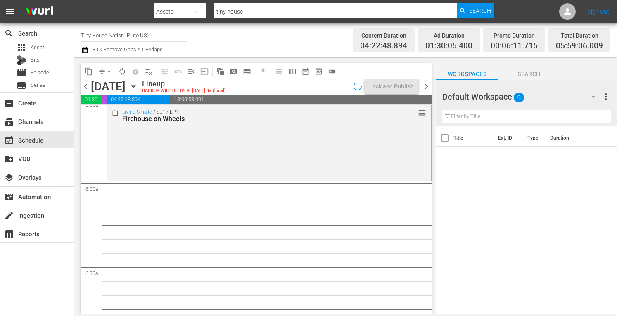
click at [236, 143] on div "Living Smaller / SE1 / EP1: Firehouse on Wheels reorder" at bounding box center [269, 141] width 324 height 73
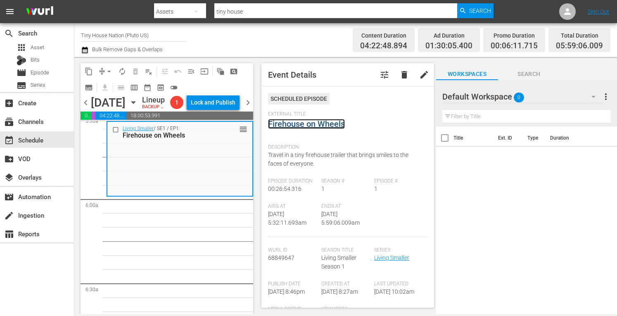
click at [318, 126] on link "Firehouse on Wheels" at bounding box center [306, 124] width 77 height 10
click at [108, 74] on span "arrow_drop_down" at bounding box center [109, 71] width 8 height 8
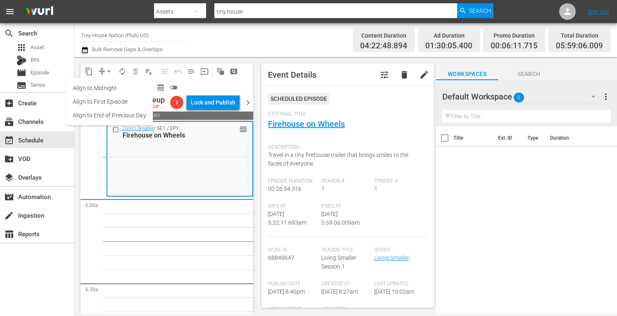
click at [102, 87] on li "Align to Midnight" at bounding box center [109, 88] width 87 height 14
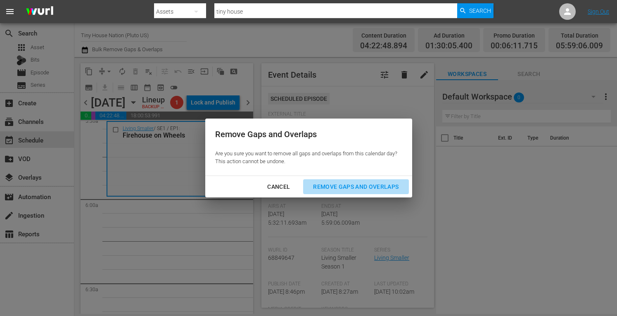
click at [361, 190] on div "Remove Gaps and Overlaps" at bounding box center [355, 187] width 99 height 10
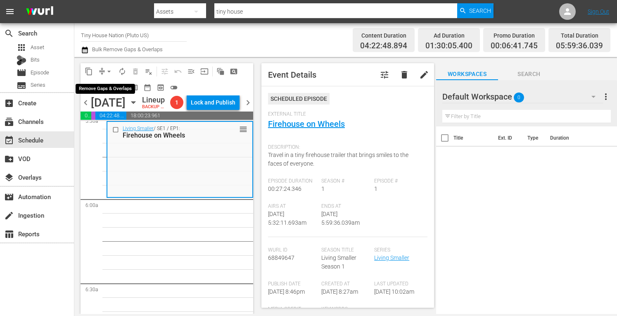
click at [106, 71] on span "arrow_drop_down" at bounding box center [109, 71] width 8 height 8
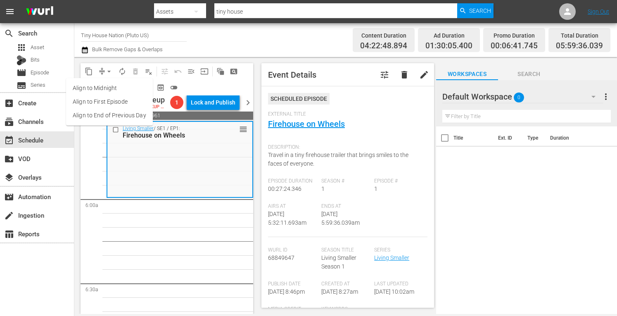
click at [93, 92] on li "Align to Midnight" at bounding box center [109, 88] width 87 height 14
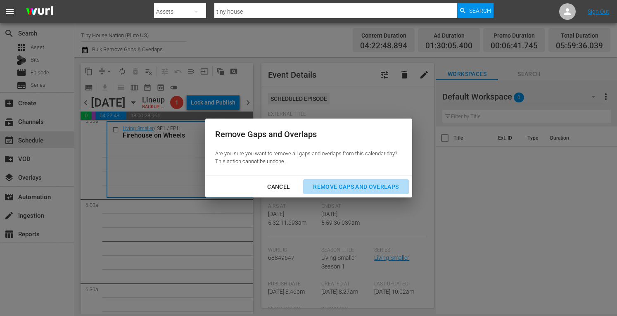
click at [335, 186] on div "Remove Gaps and Overlaps" at bounding box center [355, 187] width 99 height 10
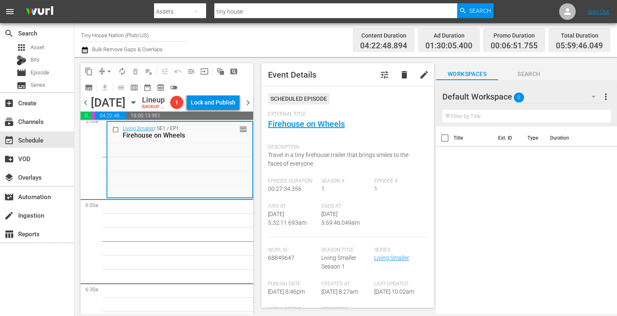
click at [108, 70] on span "arrow_drop_down" at bounding box center [109, 71] width 8 height 8
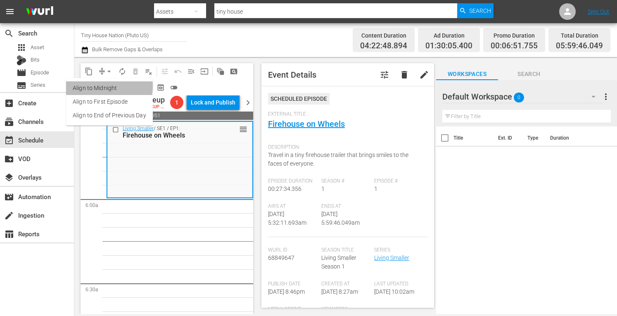
click at [95, 86] on li "Align to Midnight" at bounding box center [109, 88] width 87 height 14
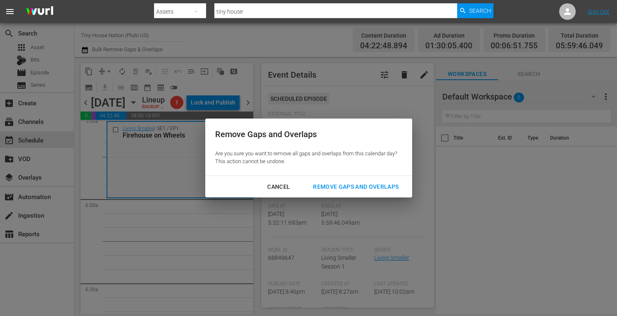
click at [328, 183] on div "Remove Gaps and Overlaps" at bounding box center [355, 187] width 99 height 10
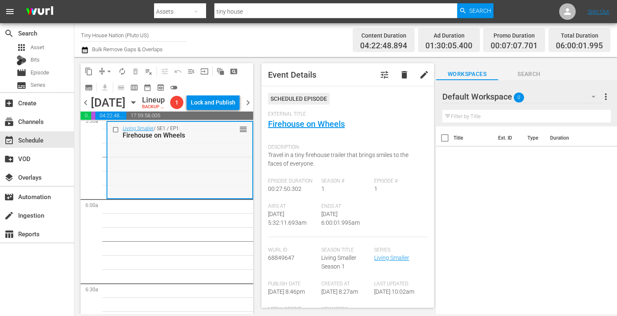
scroll to position [879, 0]
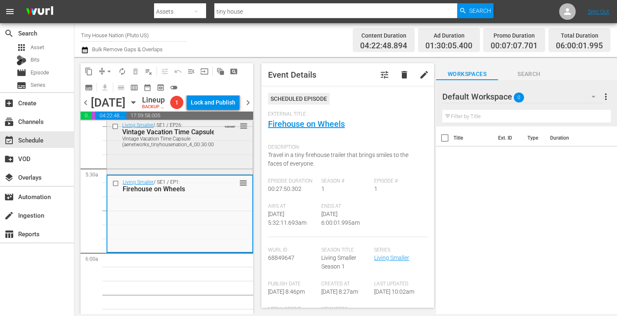
click at [171, 173] on div "Living Smaller / SE1 / EP26: Vintage Vacation Time Capsule Vintage Vacation Tim…" at bounding box center [180, 146] width 146 height 54
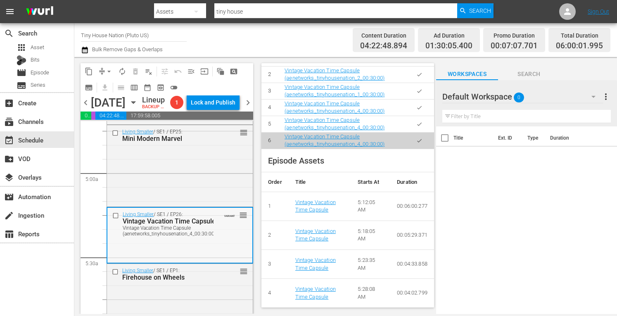
scroll to position [787, 0]
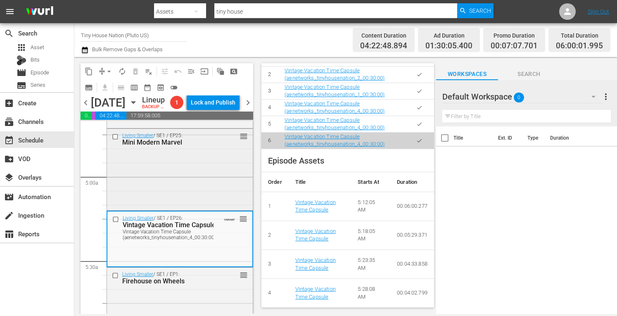
click at [195, 203] on div "Living Smaller / SE1 / EP25: Mini Modern Marvel reorder" at bounding box center [180, 169] width 146 height 80
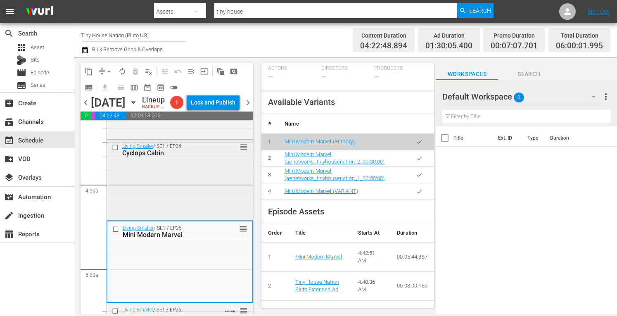
scroll to position [694, 0]
click at [174, 212] on div "Living Smaller / SE1 / EP24: Cyclops Cabin reorder" at bounding box center [180, 179] width 146 height 79
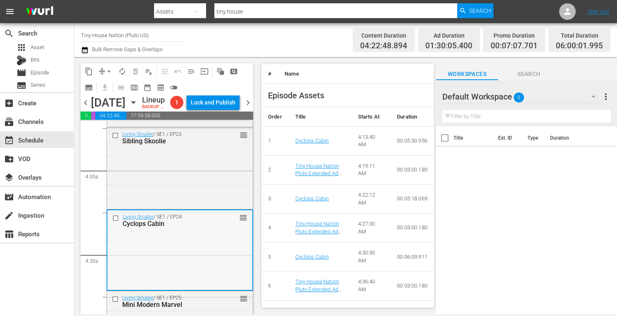
scroll to position [623, 0]
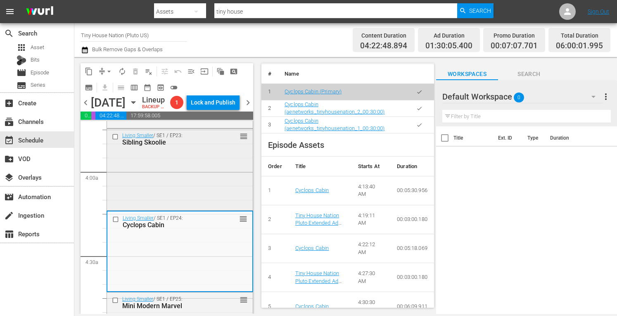
click at [197, 202] on div "Living Smaller / SE1 / EP23: Sibling Skoolie reorder" at bounding box center [180, 169] width 146 height 80
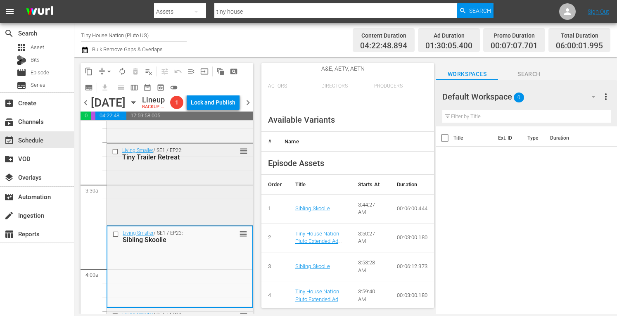
scroll to position [525, 0]
click at [146, 220] on div "Living Smaller / SE1 / EP22: Tiny Trailer Retreat reorder" at bounding box center [180, 184] width 146 height 79
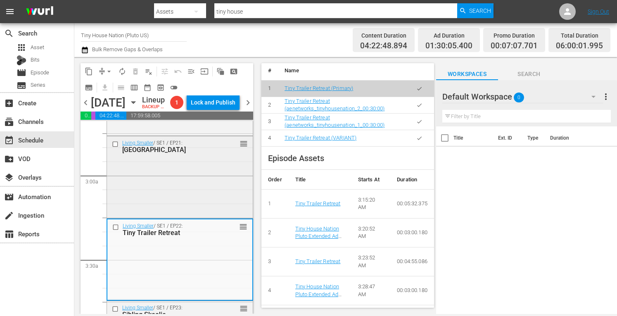
scroll to position [449, 0]
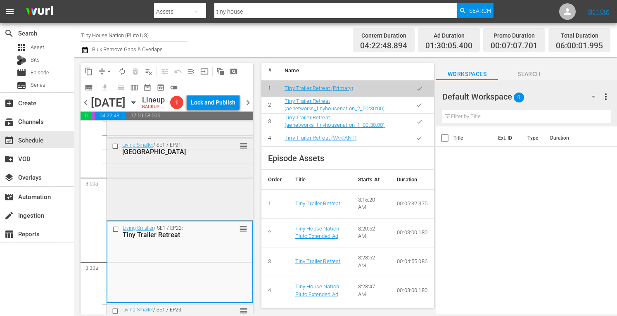
click at [180, 219] on div "Living Smaller / SE1 / EP21: Glass House Haven reorder" at bounding box center [180, 178] width 146 height 81
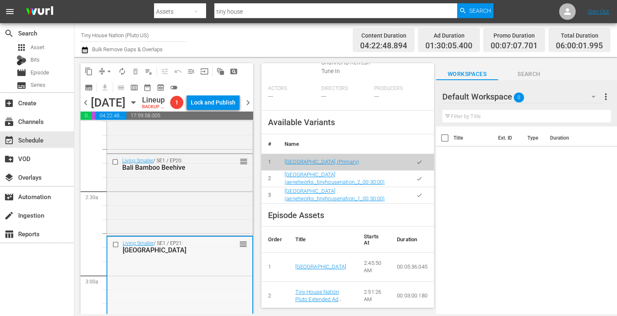
scroll to position [349, 0]
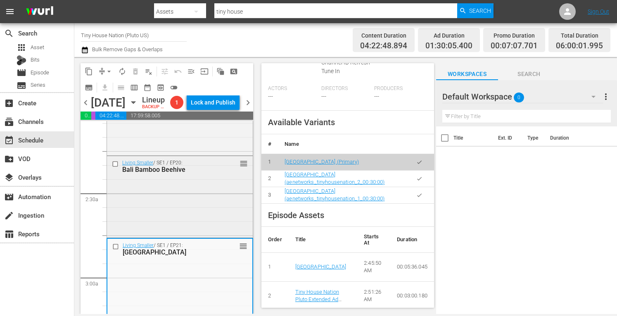
click at [182, 219] on div "Living Smaller / SE1 / EP20: Bali Bamboo Beehive reorder" at bounding box center [180, 196] width 146 height 80
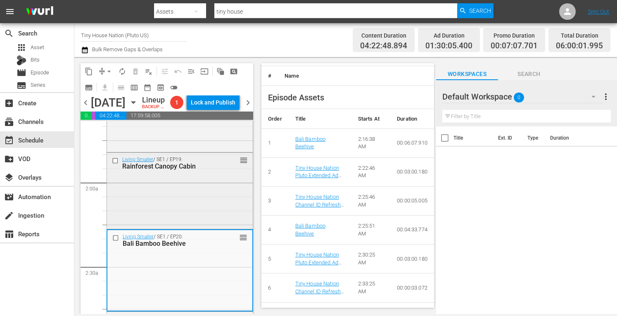
scroll to position [275, 0]
click at [147, 221] on div "Living Smaller / SE1 / EP19: Rainforest Canopy Cabin reorder" at bounding box center [180, 191] width 146 height 74
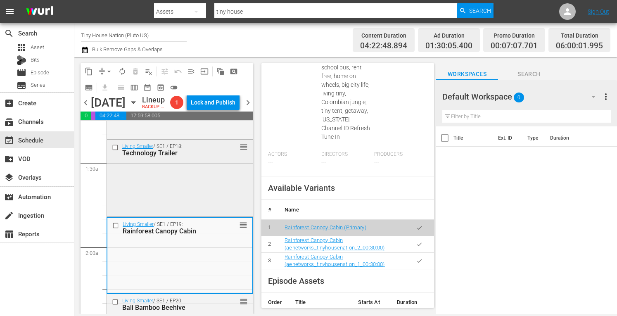
scroll to position [210, 0]
click at [148, 216] on div "Living Smaller / SE1 / EP18: Technology Trailer reorder" at bounding box center [180, 178] width 146 height 75
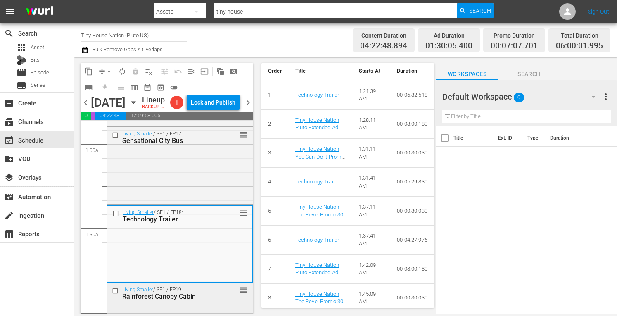
scroll to position [582, 0]
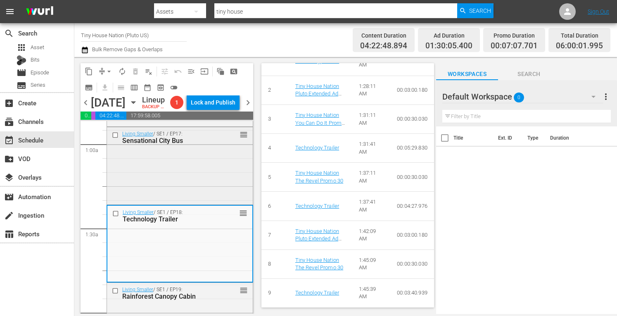
click at [198, 203] on div "Living Smaller / SE1 / EP17: Sensational City Bus reorder" at bounding box center [180, 165] width 146 height 76
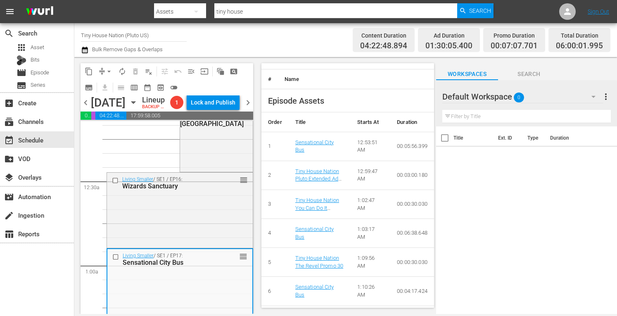
scroll to position [411, 0]
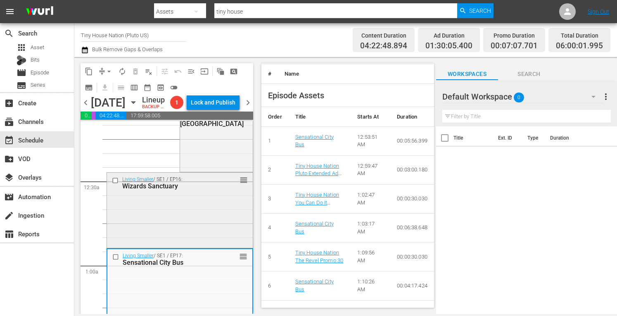
click at [179, 246] on div "Living Smaller / SE1 / EP16: Wizards Sanctuary reorder" at bounding box center [180, 210] width 146 height 74
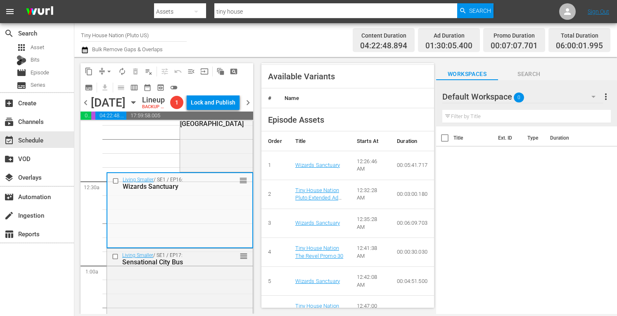
scroll to position [396, 0]
click at [216, 170] on div "reorder Living Smaller / SE1 / EP15: Houseboat Haven" at bounding box center [216, 133] width 72 height 73
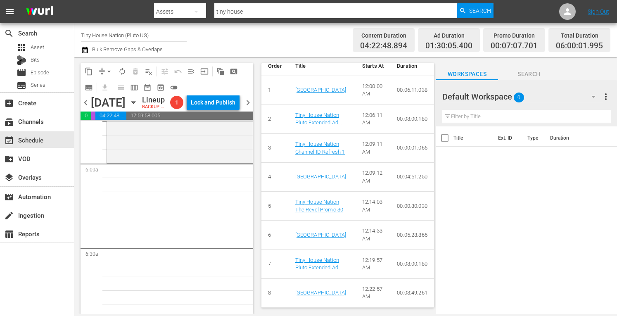
scroll to position [965, 0]
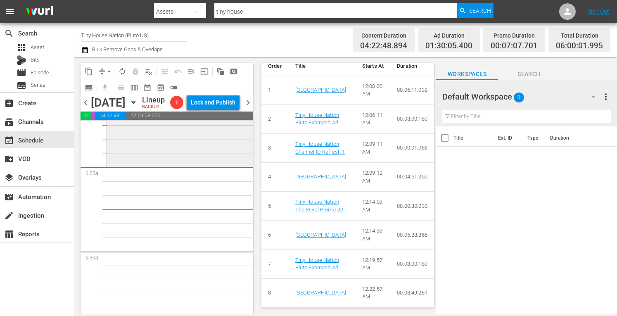
click at [140, 165] on div "Living Smaller / SE1 / EP1: Firehouse on Wheels reorder" at bounding box center [180, 128] width 146 height 76
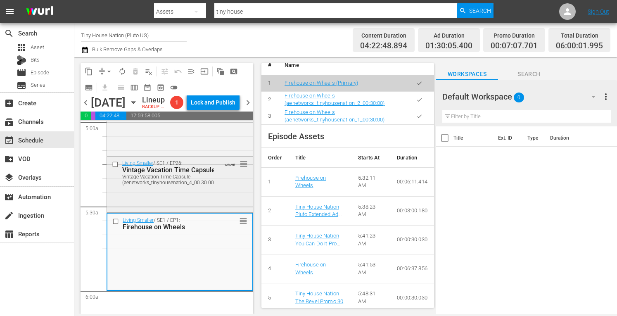
scroll to position [838, 0]
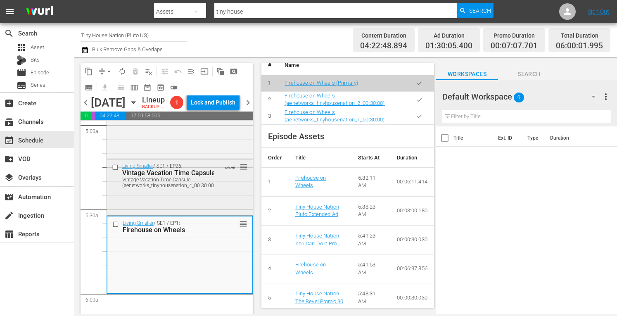
click at [145, 188] on div "Vintage Vacation Time Capsule (aenetworks_tinyhousenation_4_00:30:00)" at bounding box center [168, 183] width 93 height 12
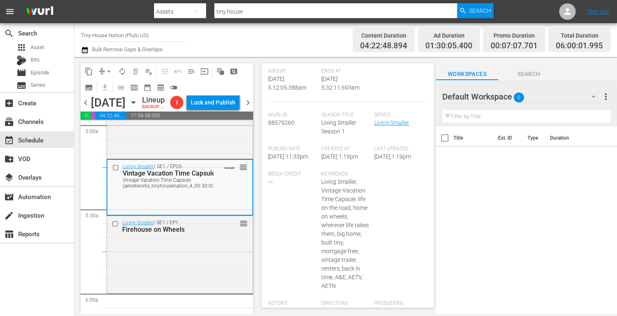
scroll to position [0, 0]
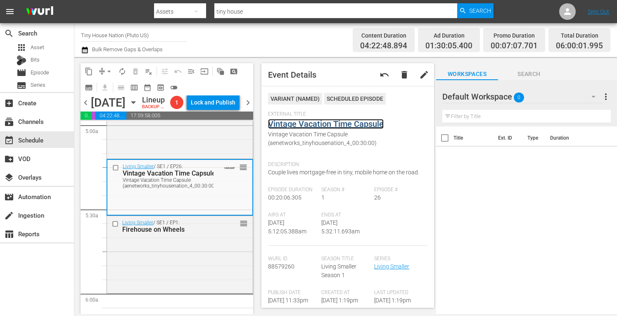
click at [312, 119] on link "Vintage Vacation Time Capsule" at bounding box center [326, 124] width 116 height 10
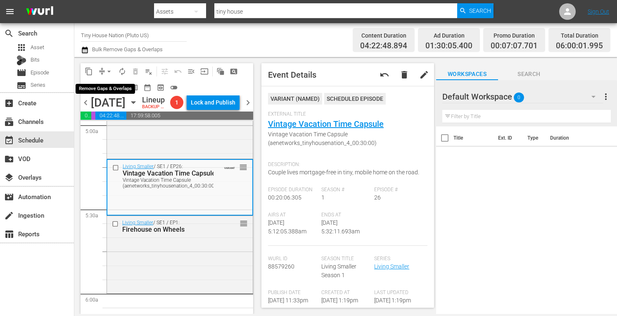
click at [110, 74] on span "arrow_drop_down" at bounding box center [109, 71] width 8 height 8
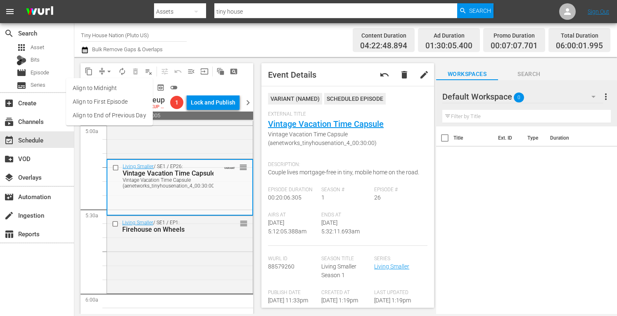
click at [93, 91] on li "Align to Midnight" at bounding box center [109, 88] width 87 height 14
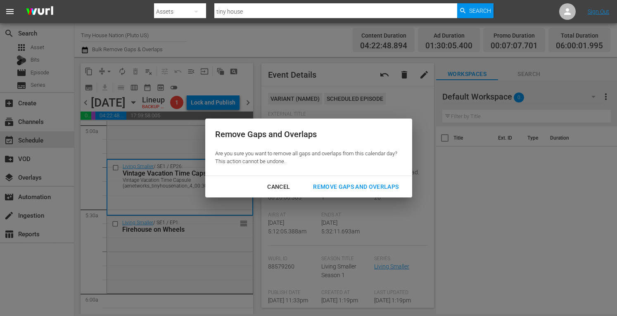
click at [327, 184] on div "Remove Gaps and Overlaps" at bounding box center [355, 187] width 99 height 10
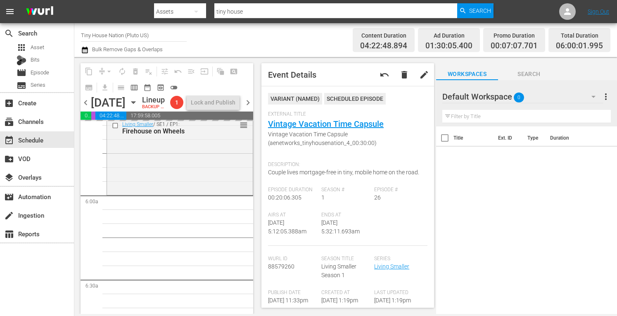
scroll to position [936, 0]
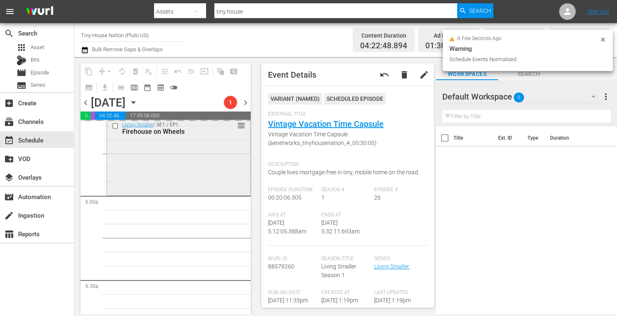
click at [179, 192] on div "Living Smaller / SE1 / EP1: Firehouse on Wheels reorder" at bounding box center [178, 156] width 143 height 76
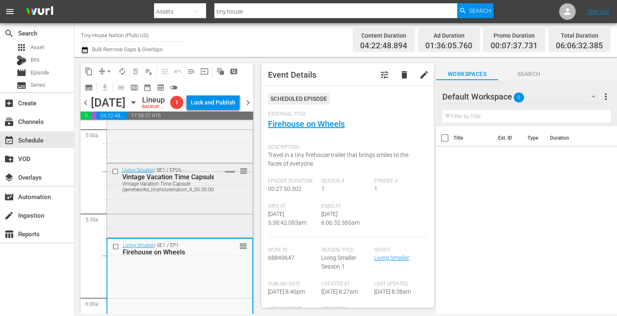
scroll to position [834, 0]
click at [172, 161] on div "Living Smaller / SE1 / EP25: Mini Modern Marvel reorder" at bounding box center [180, 122] width 146 height 80
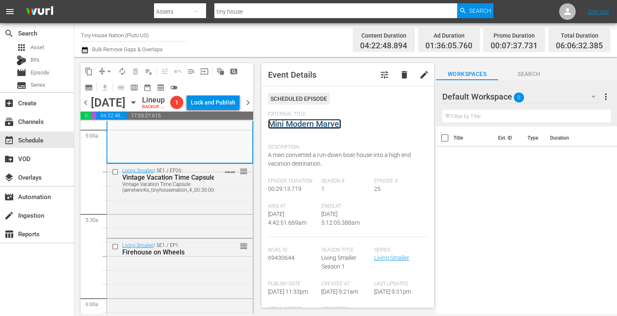
click at [306, 124] on link "Mini Modern Marvel" at bounding box center [304, 124] width 73 height 10
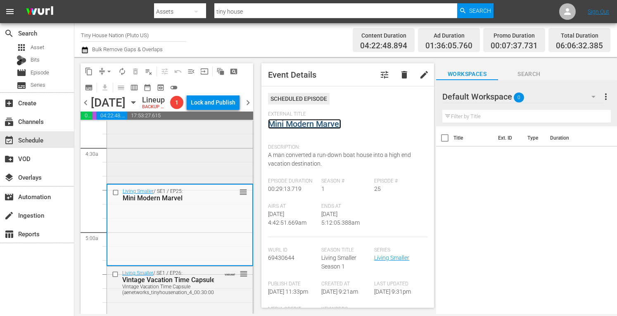
scroll to position [731, 0]
click at [172, 183] on div "Living Smaller / SE1 / EP24: Cyclops Cabin reorder" at bounding box center [180, 142] width 146 height 79
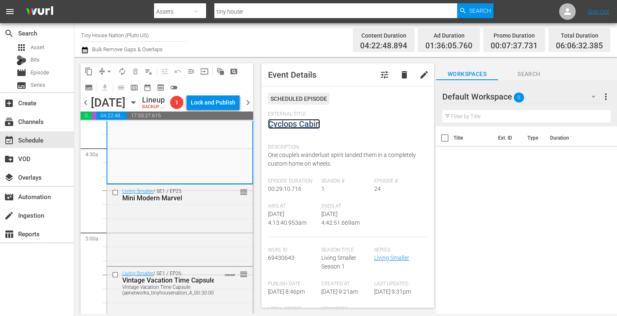
click at [296, 125] on link "Cyclops Cabin" at bounding box center [294, 124] width 52 height 10
click at [104, 68] on button "arrow_drop_down" at bounding box center [108, 71] width 13 height 13
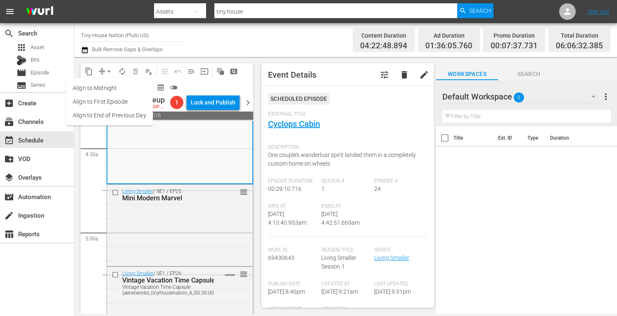
click at [98, 88] on li "Align to Midnight" at bounding box center [109, 88] width 87 height 14
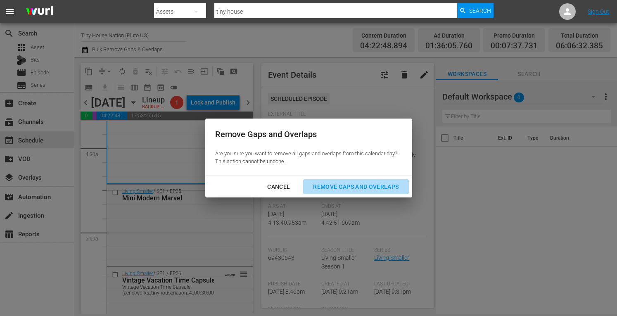
click at [325, 188] on div "Remove Gaps and Overlaps" at bounding box center [355, 187] width 99 height 10
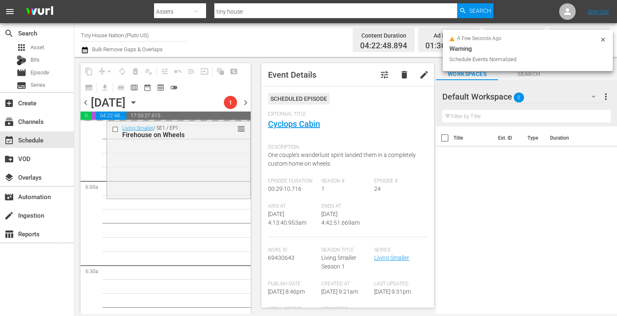
scroll to position [942, 0]
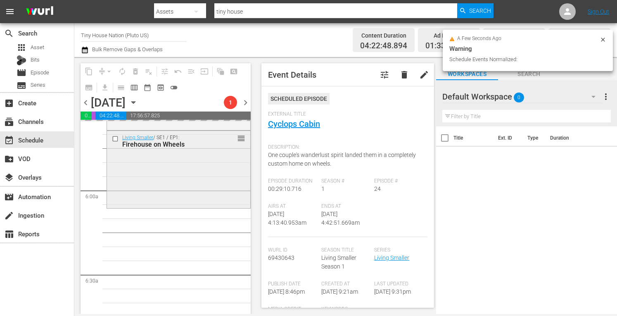
click at [164, 193] on div "Living Smaller / SE1 / EP1: Firehouse on Wheels reorder" at bounding box center [178, 169] width 143 height 76
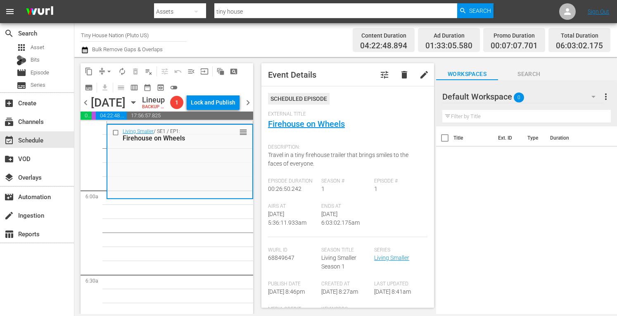
click at [106, 69] on span "arrow_drop_down" at bounding box center [109, 71] width 8 height 8
click at [95, 95] on li "Align to First Episode" at bounding box center [109, 102] width 87 height 14
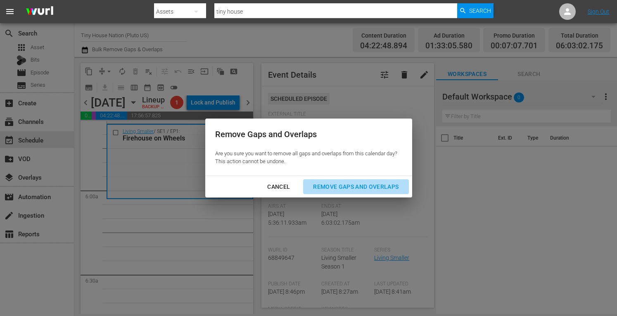
click at [329, 185] on div "Remove Gaps and Overlaps" at bounding box center [355, 187] width 99 height 10
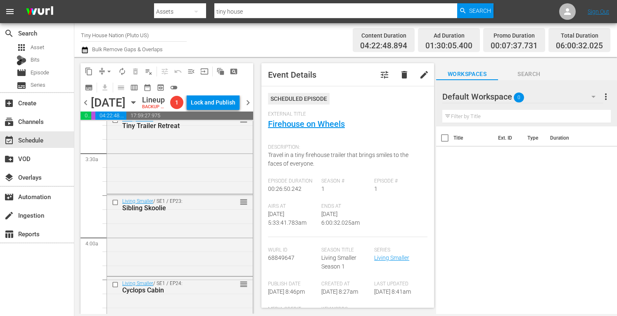
scroll to position [530, 0]
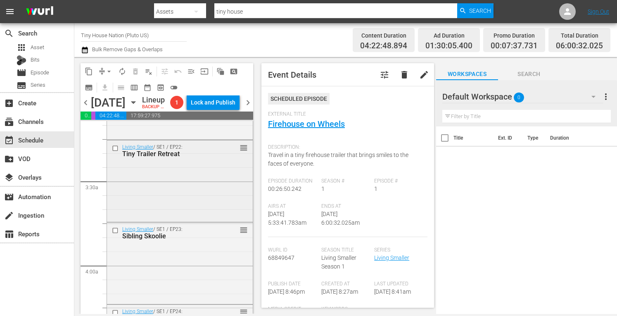
click at [181, 217] on div "Living Smaller / SE1 / EP22: Tiny Trailer Retreat reorder" at bounding box center [180, 179] width 146 height 79
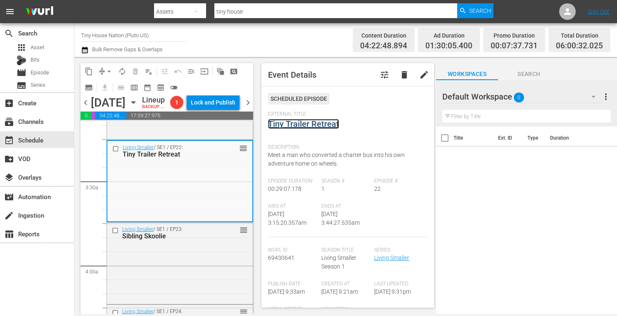
click at [284, 123] on link "Tiny Trailer Retreat" at bounding box center [303, 124] width 71 height 10
click at [106, 72] on span "arrow_drop_down" at bounding box center [109, 71] width 8 height 8
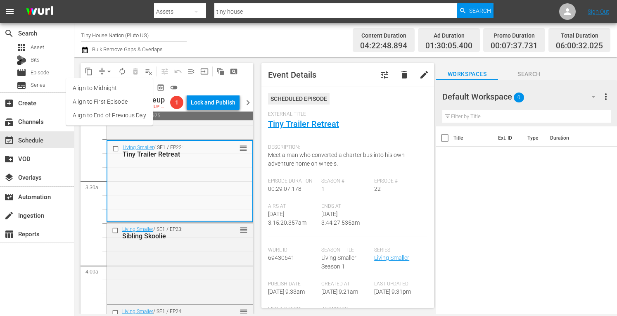
click at [98, 84] on li "Align to Midnight" at bounding box center [109, 88] width 87 height 14
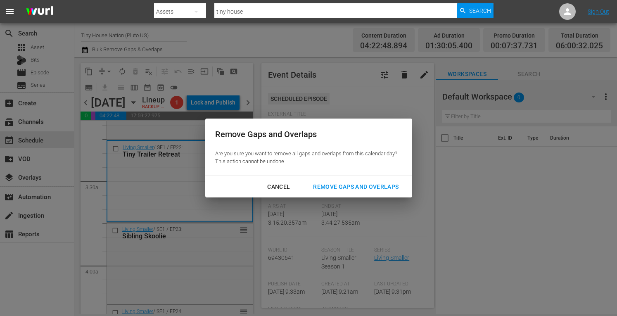
click at [356, 187] on div "Remove Gaps and Overlaps" at bounding box center [355, 187] width 99 height 10
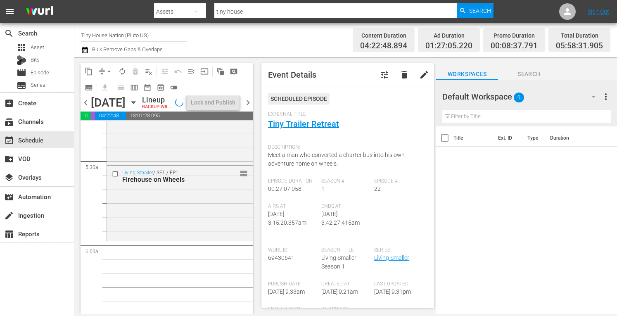
scroll to position [888, 0]
click at [161, 225] on div "Living Smaller / SE1 / EP1: Firehouse on Wheels reorder" at bounding box center [180, 201] width 146 height 73
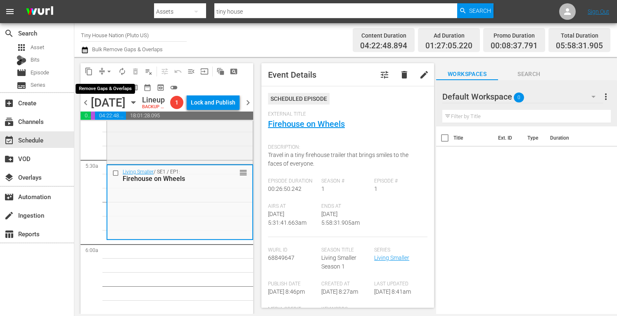
click at [105, 68] on span "arrow_drop_down" at bounding box center [109, 71] width 8 height 8
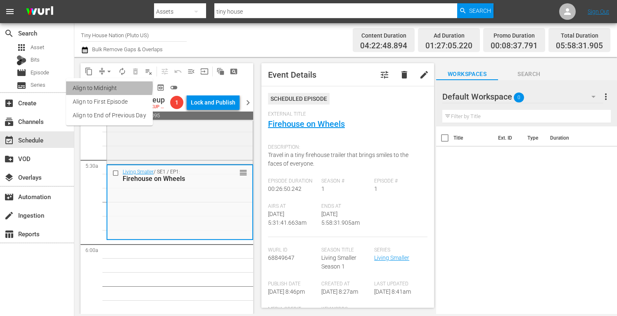
click at [98, 86] on li "Align to Midnight" at bounding box center [109, 88] width 87 height 14
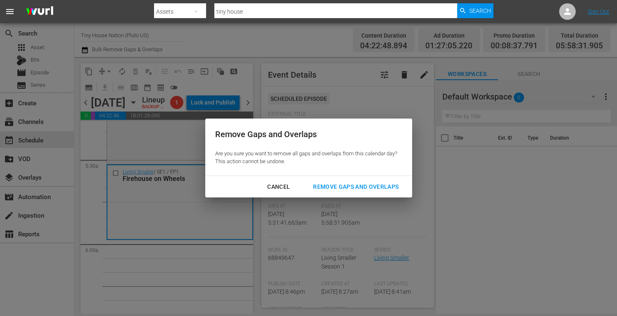
click at [331, 185] on div "Remove Gaps and Overlaps" at bounding box center [355, 187] width 99 height 10
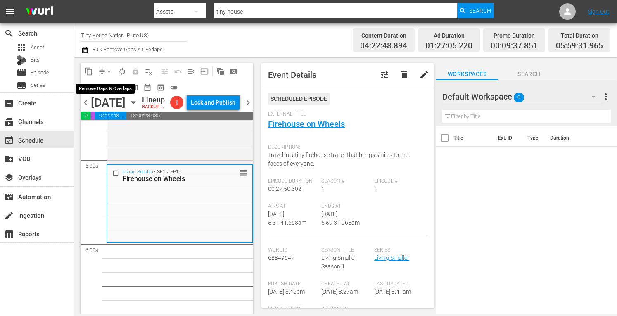
click at [109, 71] on span "arrow_drop_down" at bounding box center [109, 71] width 8 height 8
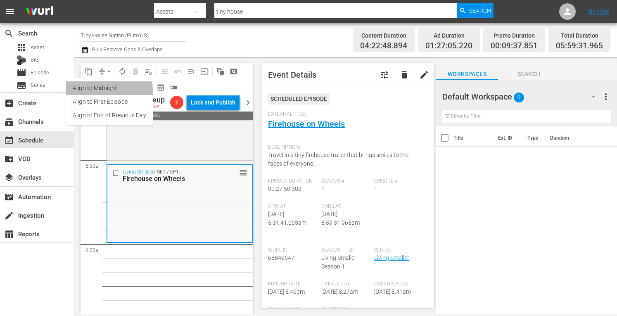
click at [93, 90] on li "Align to Midnight" at bounding box center [109, 88] width 87 height 14
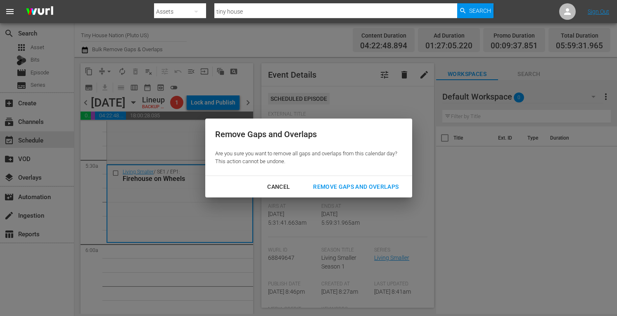
click at [330, 185] on div "Remove Gaps and Overlaps" at bounding box center [355, 187] width 99 height 10
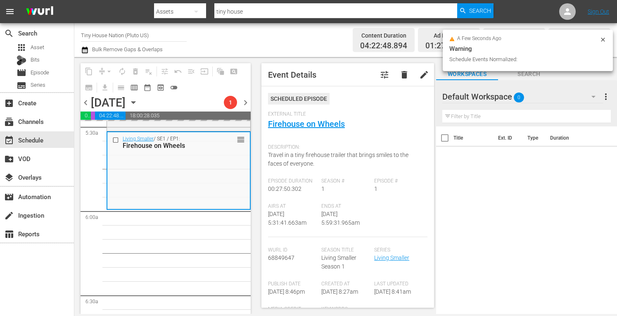
scroll to position [922, 0]
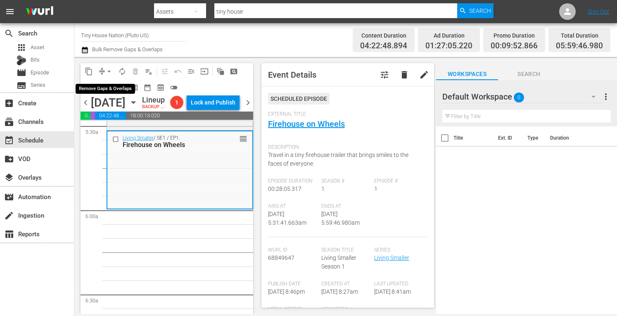
click at [105, 71] on span "arrow_drop_down" at bounding box center [109, 71] width 8 height 8
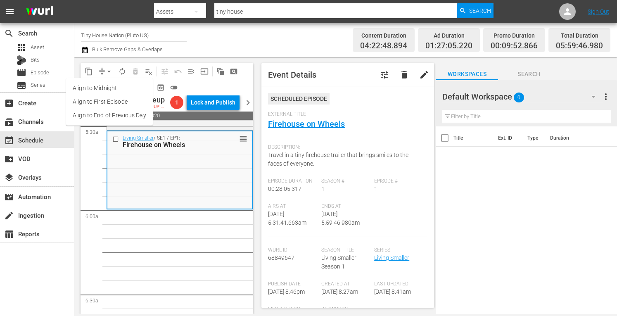
click at [94, 85] on li "Align to Midnight" at bounding box center [109, 88] width 87 height 14
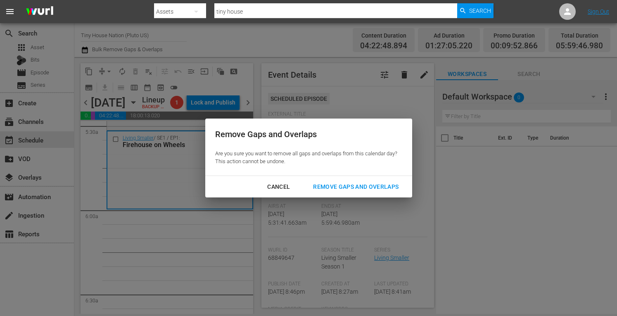
click at [348, 189] on div "Remove Gaps and Overlaps" at bounding box center [355, 187] width 99 height 10
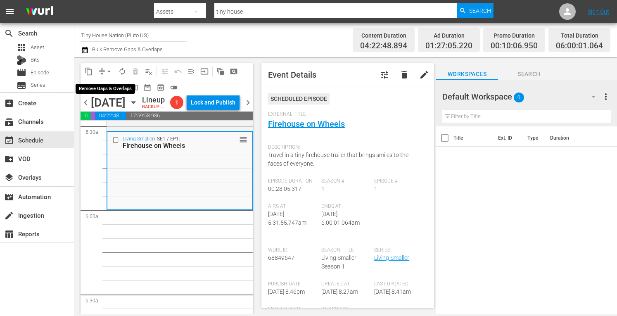
click at [108, 70] on span "arrow_drop_down" at bounding box center [109, 71] width 8 height 8
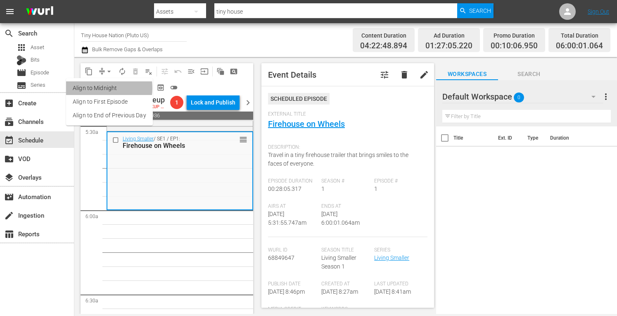
click at [91, 88] on li "Align to Midnight" at bounding box center [109, 88] width 87 height 14
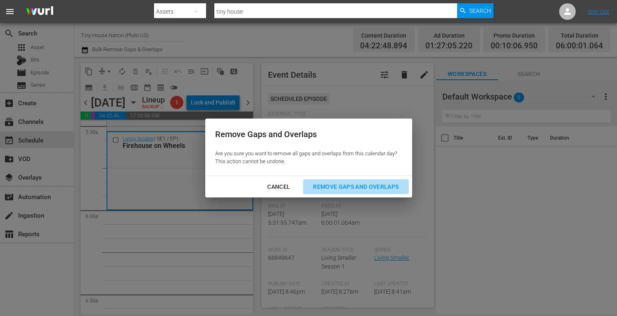
click at [338, 187] on div "Remove Gaps and Overlaps" at bounding box center [355, 187] width 99 height 10
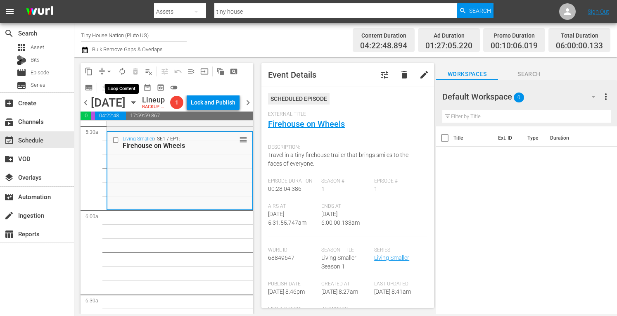
click at [124, 72] on span "autorenew_outlined" at bounding box center [122, 71] width 8 height 8
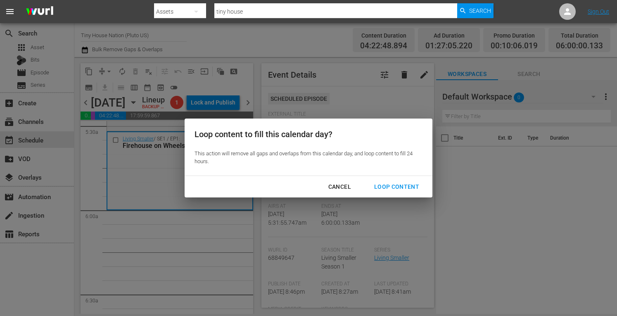
click at [401, 184] on div "Loop Content" at bounding box center [397, 187] width 58 height 10
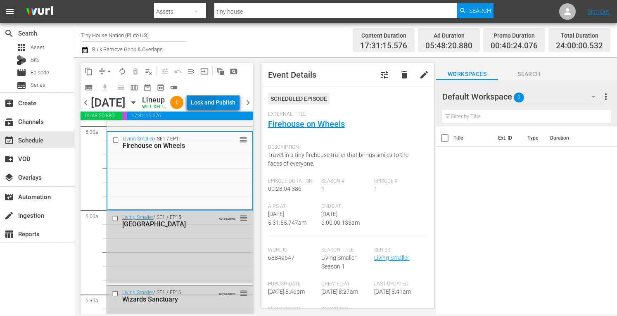
click at [220, 110] on div "Lock and Publish" at bounding box center [213, 102] width 45 height 15
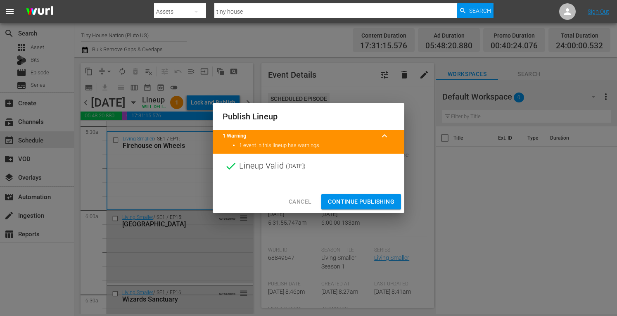
click at [375, 202] on span "Continue Publishing" at bounding box center [361, 202] width 66 height 10
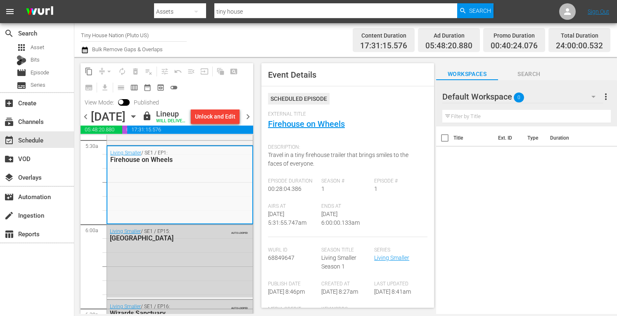
click at [246, 122] on span "chevron_right" at bounding box center [248, 117] width 10 height 10
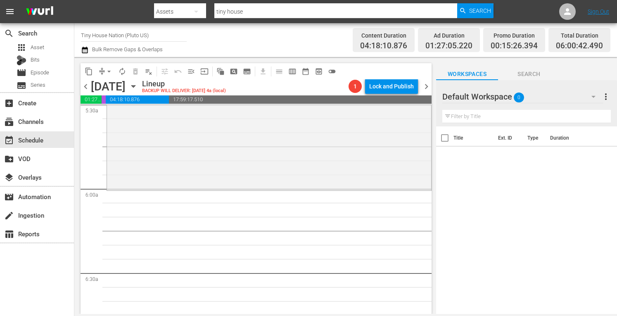
scroll to position [928, 0]
click at [182, 154] on div "Tiny House Nation / SE5 / EP11: A Texas-Sized Tiny A Texas-Sized Tiny (aenetwor…" at bounding box center [269, 107] width 324 height 164
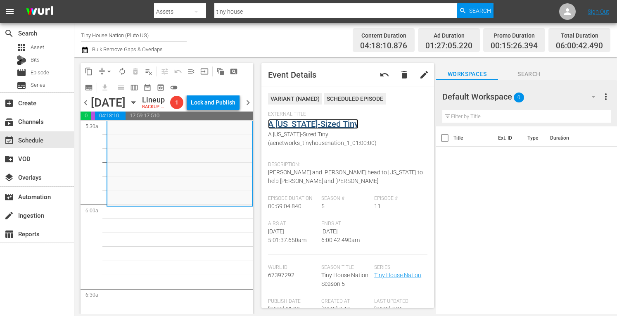
click at [300, 126] on link "A Texas-Sized Tiny" at bounding box center [313, 124] width 90 height 10
click at [108, 69] on span "arrow_drop_down" at bounding box center [109, 71] width 8 height 8
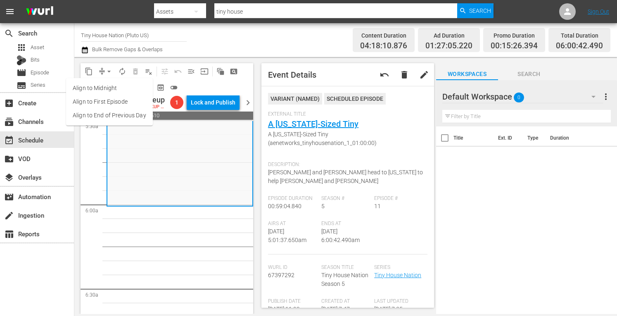
click at [97, 86] on li "Align to Midnight" at bounding box center [109, 88] width 87 height 14
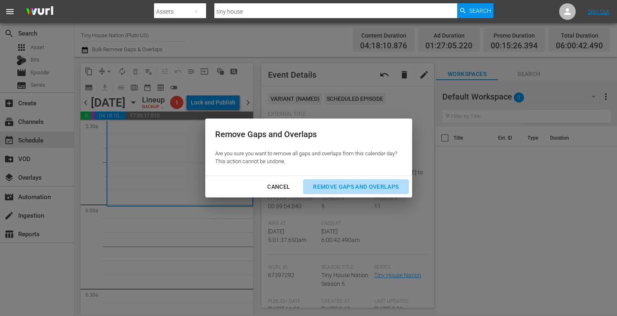
click at [366, 191] on div "Remove Gaps and Overlaps" at bounding box center [355, 187] width 99 height 10
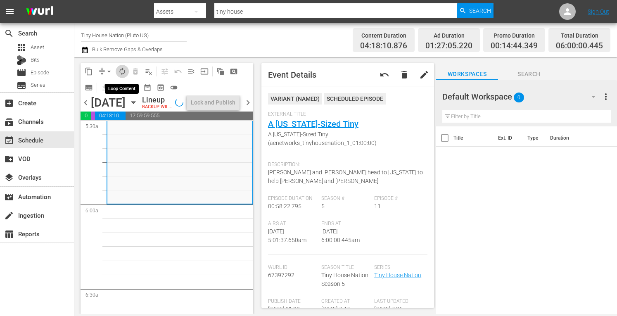
click at [123, 70] on span "autorenew_outlined" at bounding box center [122, 71] width 8 height 8
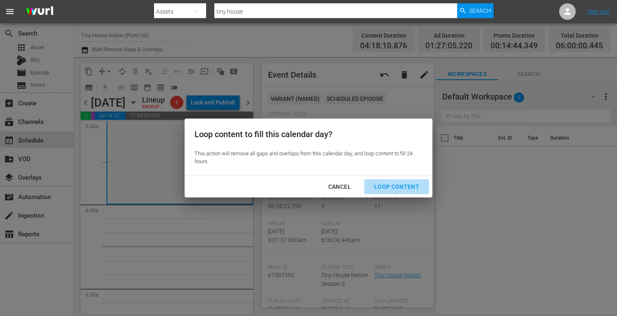
click at [389, 182] on div "Loop Content" at bounding box center [397, 187] width 58 height 10
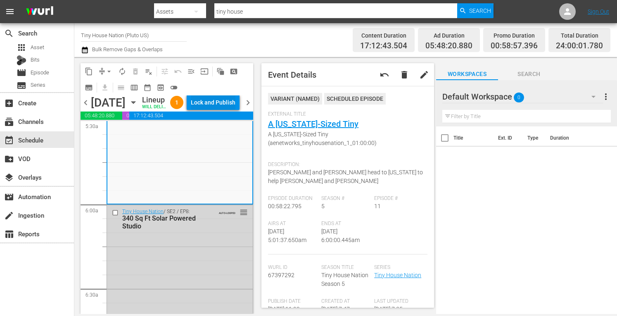
click at [220, 110] on div "Lock and Publish" at bounding box center [213, 102] width 45 height 15
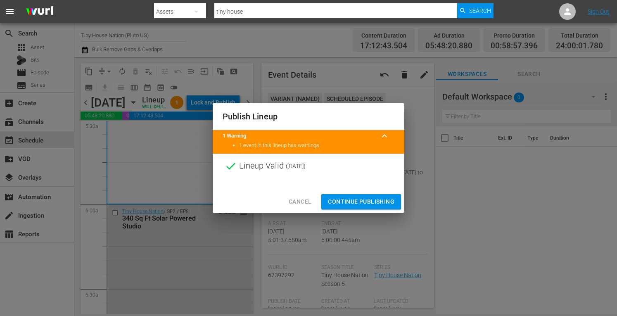
click at [357, 205] on span "Continue Publishing" at bounding box center [361, 202] width 66 height 10
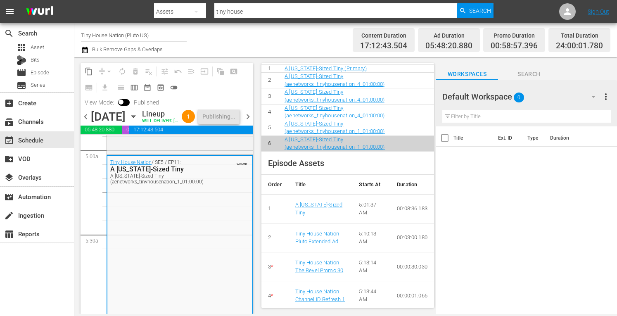
scroll to position [827, 0]
click at [173, 153] on div "Tiny House Nation / SE4 / EP6: 380 Sq Ft Derby House 380 Sq Ft Derby House (aen…" at bounding box center [180, 66] width 146 height 174
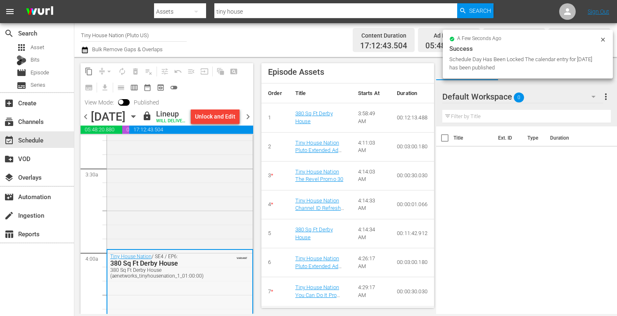
scroll to position [552, 0]
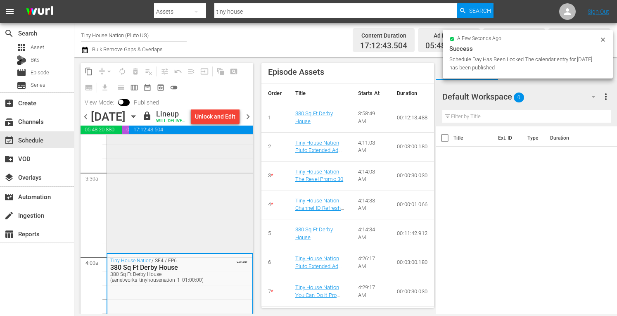
click at [150, 186] on div "Tiny House Nation / SE1 / EP2: River Escape River Escape (aenetworks_tinyhousen…" at bounding box center [180, 167] width 146 height 169
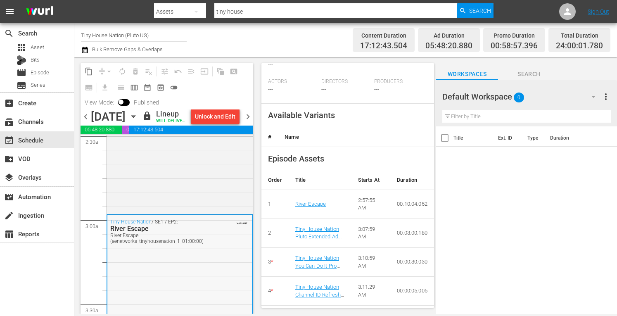
scroll to position [420, 0]
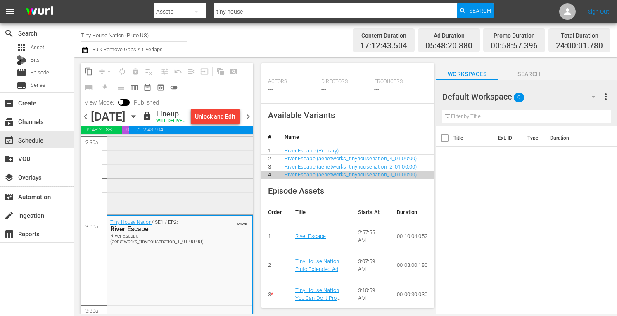
click at [182, 213] on div "Tiny House Nation / SE3 / EP4: 200 Sq Ft Mobile Photo Studio" at bounding box center [180, 128] width 146 height 170
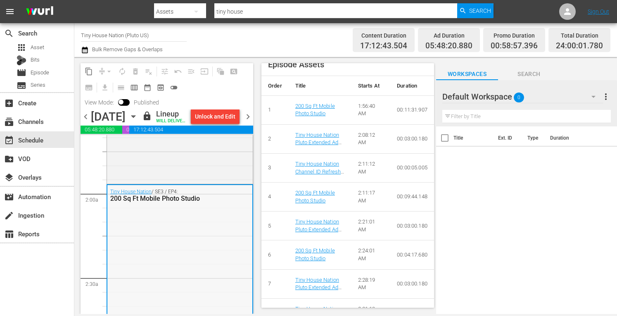
scroll to position [271, 0]
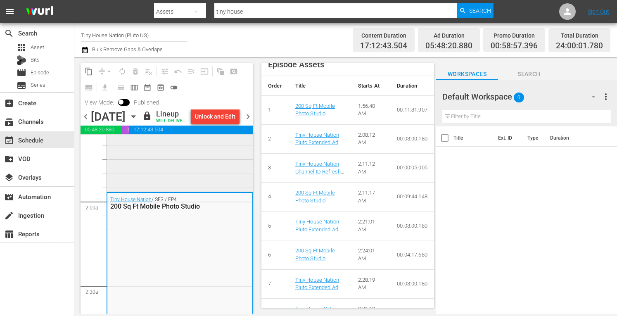
click at [166, 185] on div "Tiny House Nation / SE2 / EP16: 300 Sq Ft Crash Pad" at bounding box center [180, 107] width 146 height 165
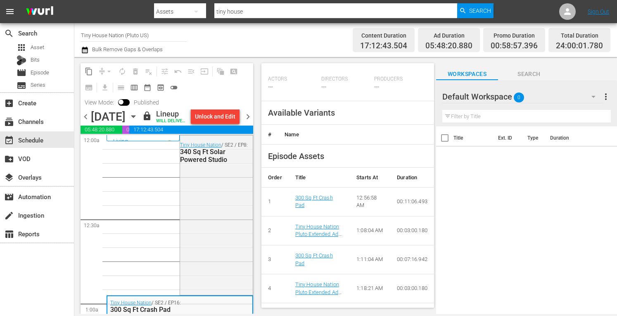
scroll to position [258, 0]
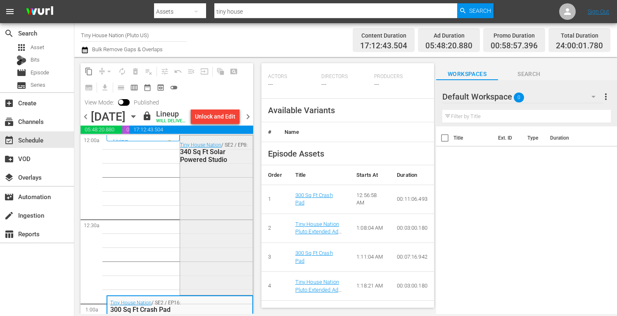
click at [223, 233] on div "Tiny House Nation / SE2 / EP8: 340 Sq Ft Solar Powered Studio" at bounding box center [216, 213] width 72 height 157
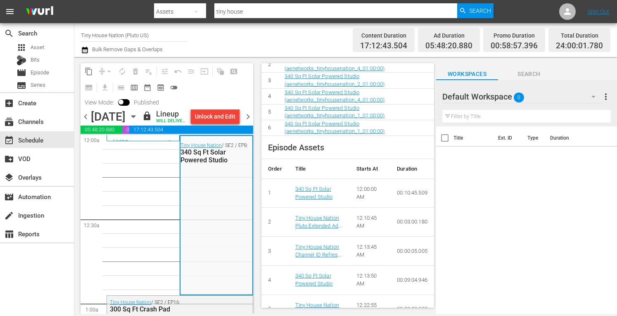
scroll to position [351, 0]
click at [85, 121] on span "chevron_left" at bounding box center [86, 117] width 10 height 10
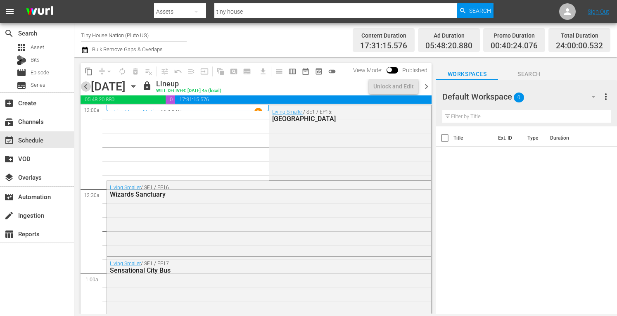
click at [85, 85] on span "chevron_left" at bounding box center [86, 86] width 10 height 10
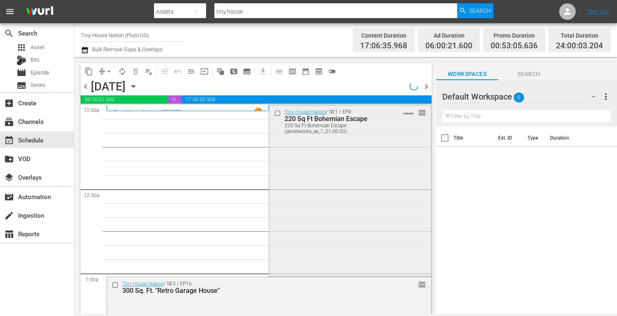
click at [307, 160] on div "Tiny House Nation / SE1 / EP4: 220 Sq Ft Bohemian Escape 220 Sq Ft Bohemian Esc…" at bounding box center [349, 189] width 161 height 169
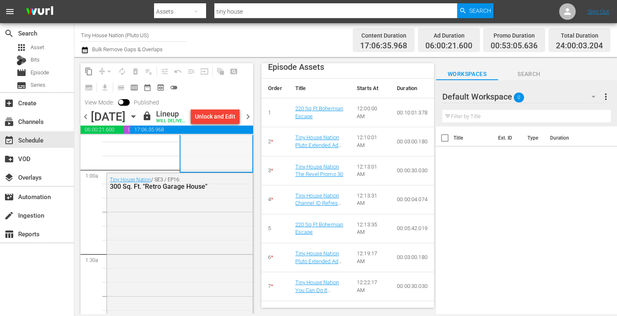
scroll to position [152, 0]
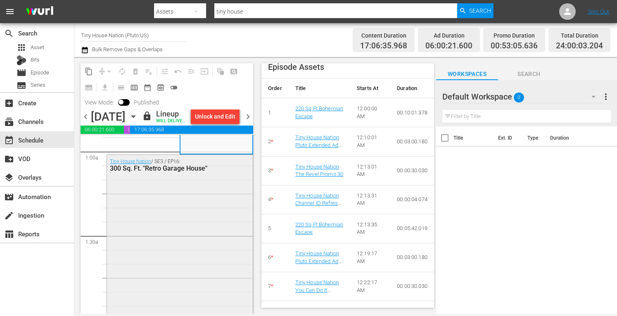
click at [206, 258] on div "Tiny House Nation / SE3 / EP16: 300 Sq. Ft. "Retro Garage House"" at bounding box center [180, 241] width 146 height 172
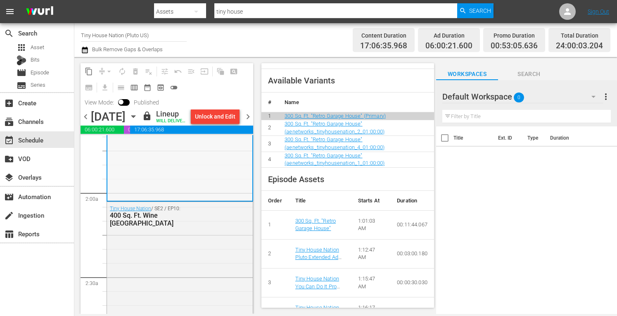
scroll to position [281, 0]
click at [160, 262] on div "Tiny House Nation / SE2 / EP10: 400 Sq. Ft. Wine Tasting House" at bounding box center [180, 281] width 146 height 163
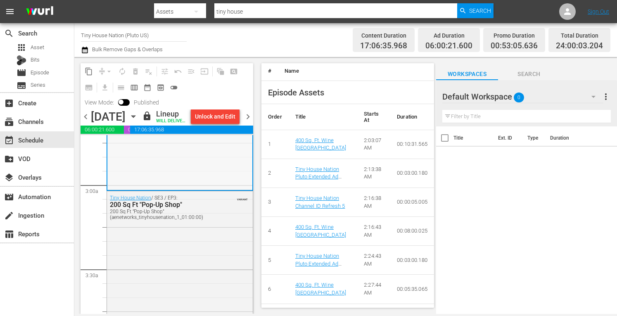
scroll to position [456, 0]
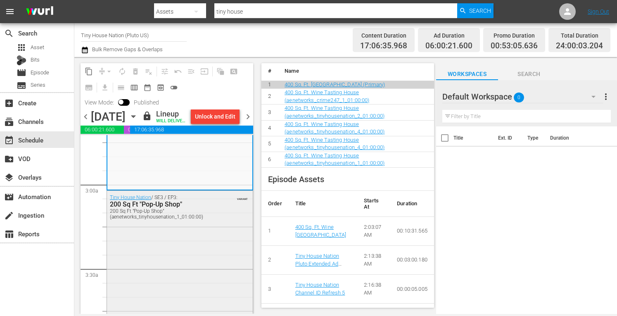
click at [175, 250] on div "Tiny House Nation / SE3 / EP3: 200 Sq Ft "Pop-Up Shop" 200 Sq Ft "Pop-Up Shop" …" at bounding box center [180, 273] width 146 height 164
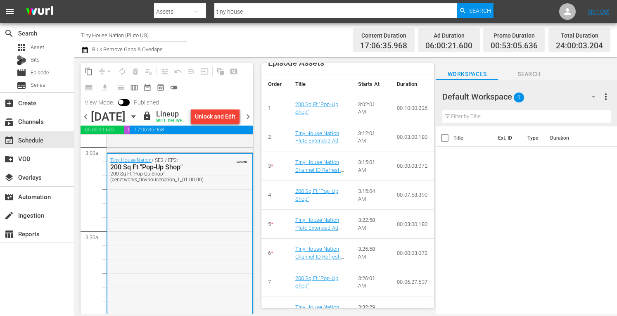
scroll to position [444, 0]
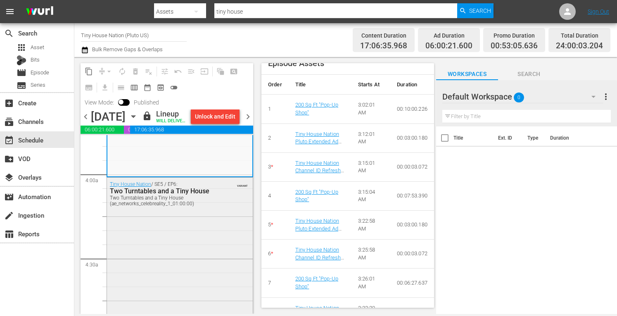
click at [145, 261] on div "Tiny House Nation / SE5 / EP6: Two Turntables and a Tiny House Two Turntables a…" at bounding box center [180, 258] width 146 height 161
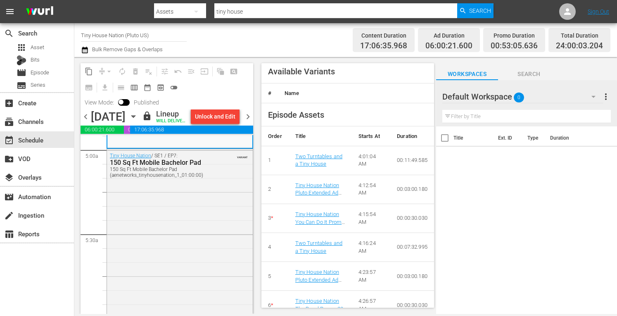
scroll to position [320, 0]
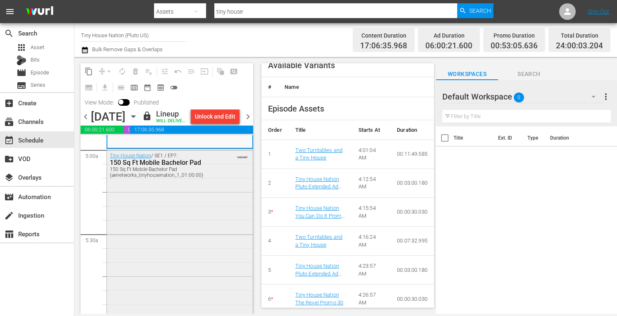
click at [199, 266] on div "Tiny House Nation / SE1 / EP7: 150 Sq Ft Mobile Bachelor Pad 150 Sq Ft Mobile B…" at bounding box center [180, 233] width 146 height 168
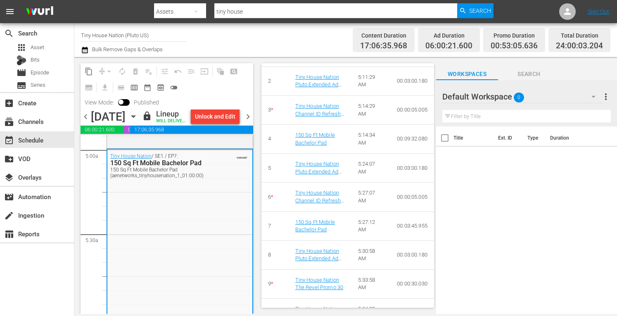
scroll to position [524, 0]
click at [89, 122] on span "chevron_left" at bounding box center [86, 117] width 10 height 10
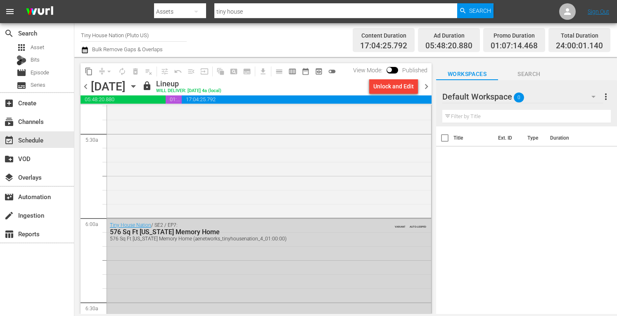
scroll to position [870, 0]
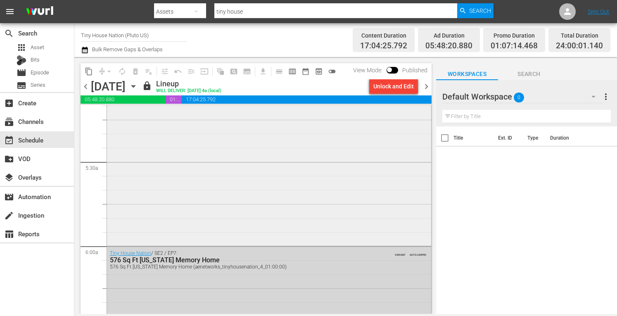
click at [158, 204] on div "Tiny House Nation / SE1 / EP9: Tiny Haunted Houses Tiny Haunted Houses (aenetwo…" at bounding box center [269, 162] width 324 height 163
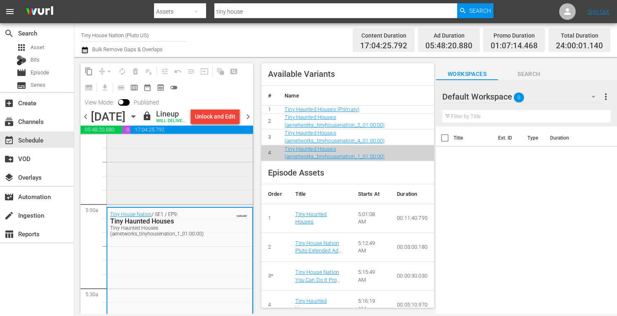
scroll to position [773, 0]
click at [156, 197] on div "Tiny House Nation / SE4 / EP18: 520 Sq Ft Tiny Maoil Hale 520 Sq Ft Tiny Maoil …" at bounding box center [180, 122] width 146 height 166
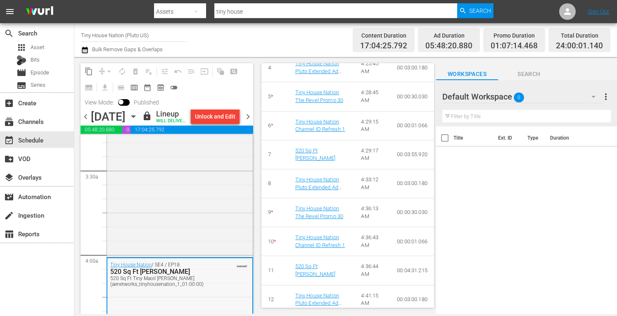
scroll to position [545, 0]
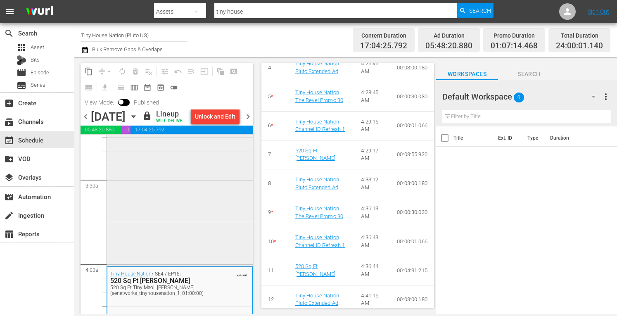
click at [124, 230] on div "Tiny House Nation / SE2 / EP12: 400 Sq Ft Vacation Home 400 Sq Ft Vacation Home…" at bounding box center [180, 180] width 146 height 169
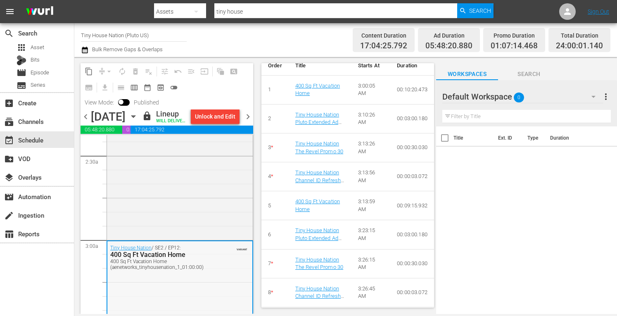
scroll to position [439, 0]
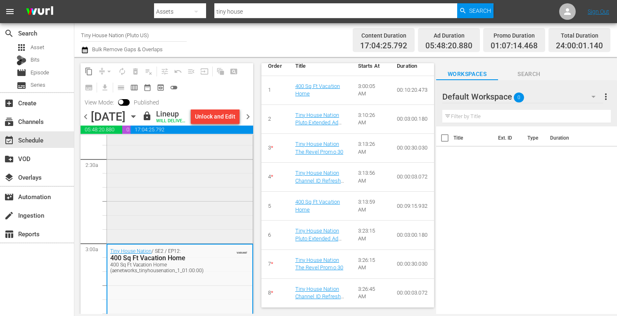
click at [134, 203] on div "Tiny House Nation / SE5 / EP10: A Firefighter Rebuilds A Firefighter Rebuilds (…" at bounding box center [180, 157] width 146 height 168
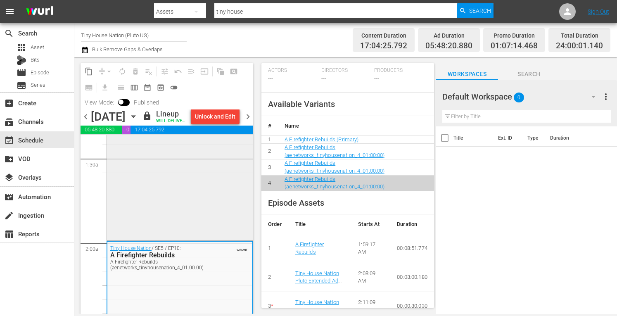
scroll to position [226, 0]
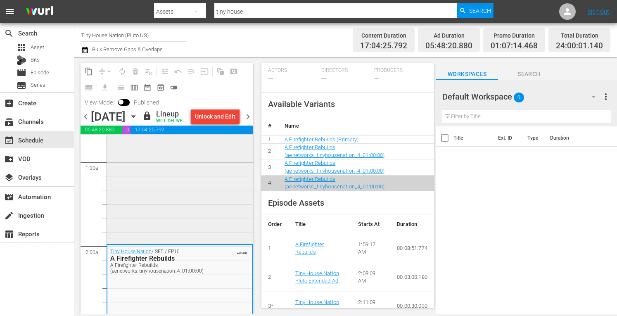
click at [161, 201] on div "Tiny House Nation / SE4 / EP22: 750 Sq Ft Tiny On-Deck!" at bounding box center [180, 160] width 146 height 164
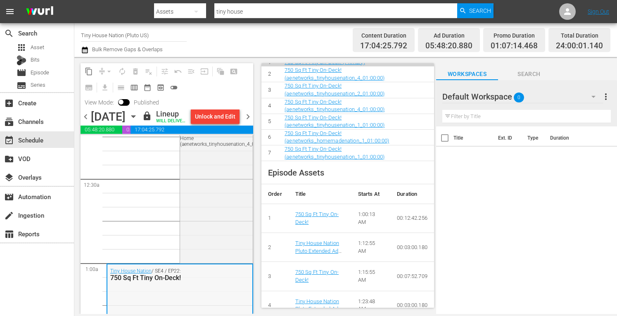
scroll to position [36, 0]
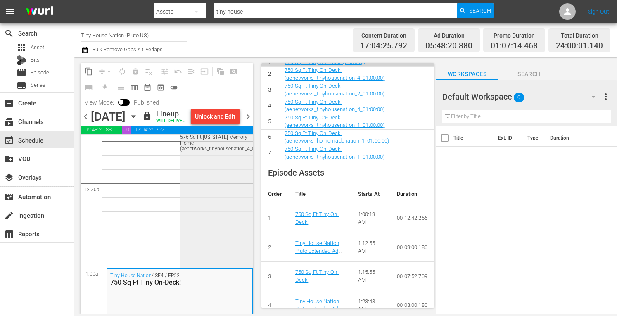
click at [211, 206] on div "VARIANT Tiny House Nation / SE2 / EP7: 576 Sq Ft Mississippi Memory Home 576 Sq…" at bounding box center [216, 183] width 72 height 167
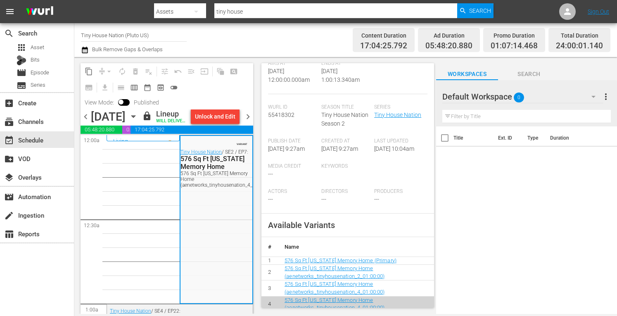
scroll to position [0, 0]
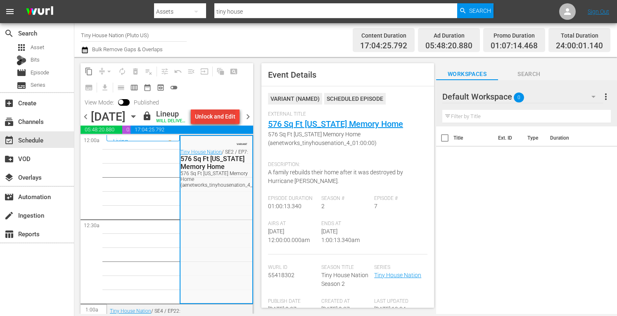
click at [222, 124] on div "Unlock and Edit" at bounding box center [215, 116] width 40 height 15
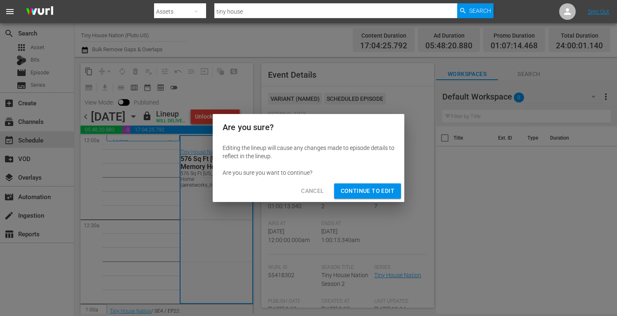
click at [371, 195] on span "Continue to Edit" at bounding box center [368, 191] width 54 height 10
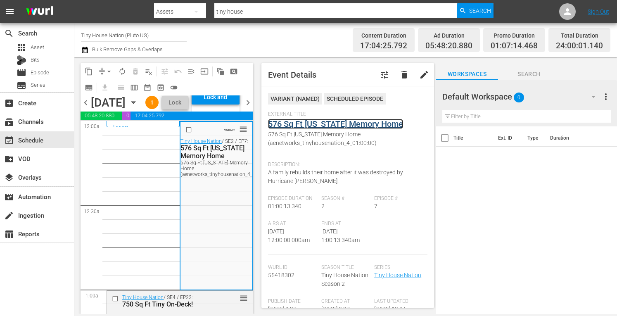
click at [336, 124] on link "576 Sq Ft Mississippi Memory Home" at bounding box center [335, 124] width 135 height 10
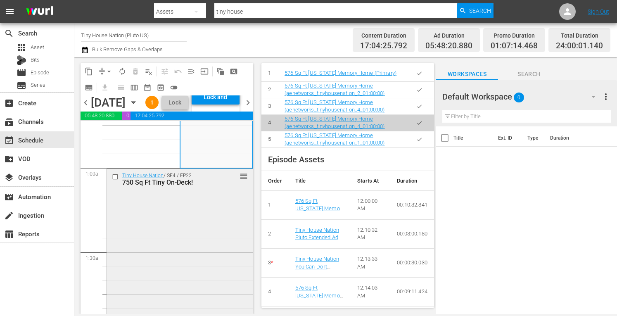
scroll to position [122, 0]
click at [208, 250] on div "Tiny House Nation / SE4 / EP22: 750 Sq Ft Tiny On-Deck! reorder" at bounding box center [180, 251] width 146 height 164
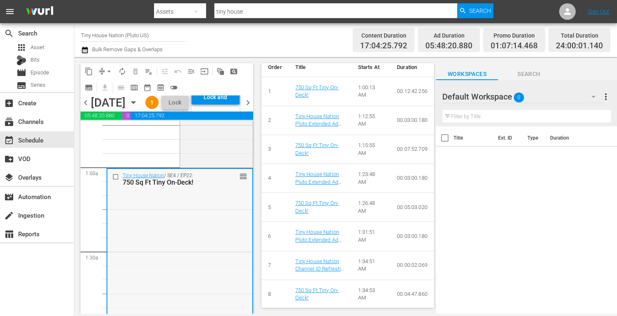
scroll to position [527, 0]
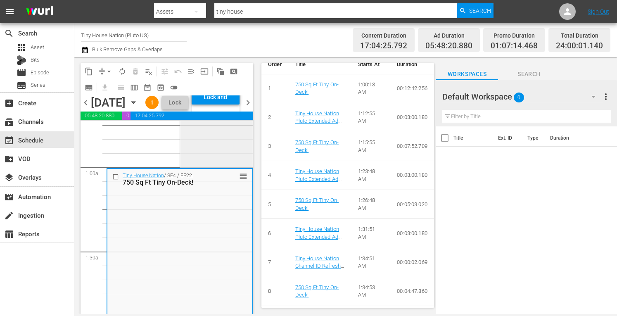
click at [202, 166] on div "VARIANT reorder Tiny House Nation / SE2 / EP7: 576 Sq Ft Mississippi Memory Hom…" at bounding box center [216, 82] width 72 height 167
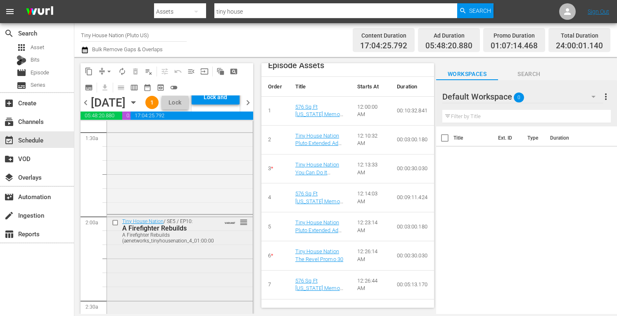
scroll to position [245, 0]
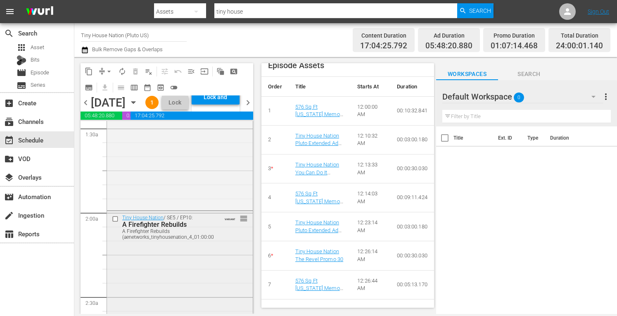
click at [195, 292] on div "Tiny House Nation / SE5 / EP10: A Firefighter Rebuilds A Firefighter Rebuilds (…" at bounding box center [180, 295] width 146 height 168
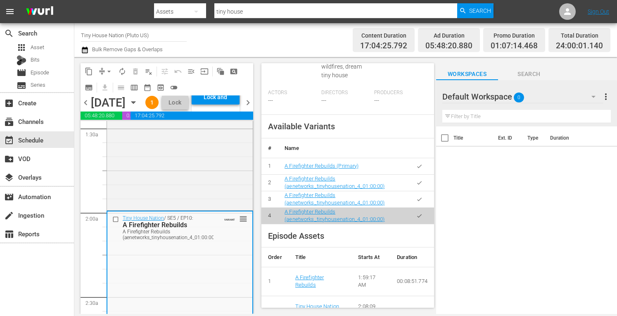
scroll to position [355, 0]
click at [231, 104] on div "Lock and Publish" at bounding box center [216, 97] width 40 height 15
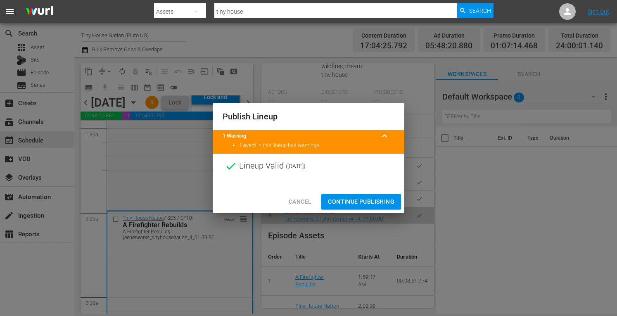
click at [361, 202] on span "Continue Publishing" at bounding box center [361, 202] width 66 height 10
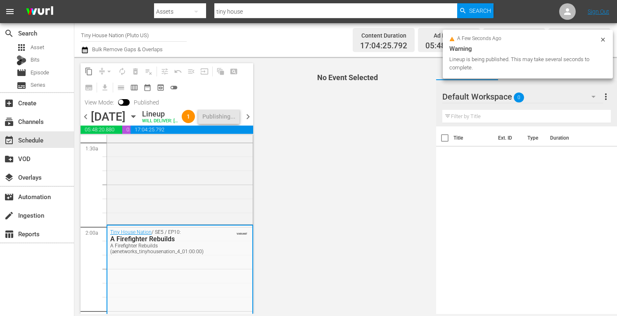
click at [83, 122] on span "chevron_left" at bounding box center [86, 117] width 10 height 10
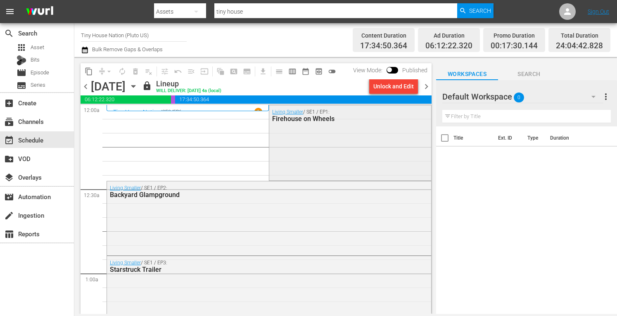
click at [325, 127] on div "Living Smaller / SE1 / EP1: Firehouse on Wheels" at bounding box center [349, 141] width 161 height 73
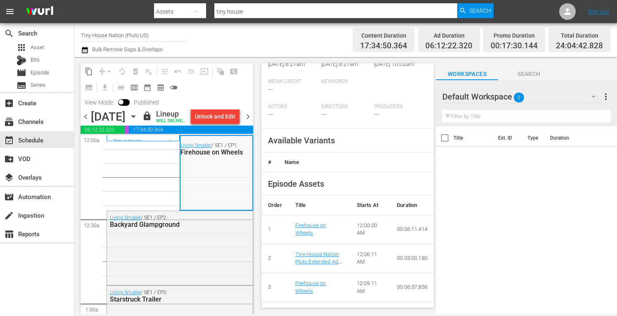
scroll to position [293, 0]
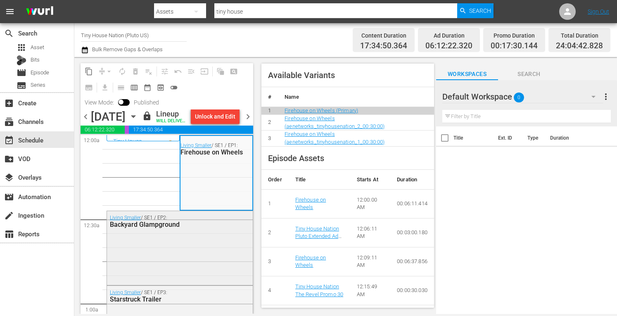
click at [217, 251] on div "Living Smaller / SE1 / EP2: Backyard Glampground" at bounding box center [180, 247] width 146 height 72
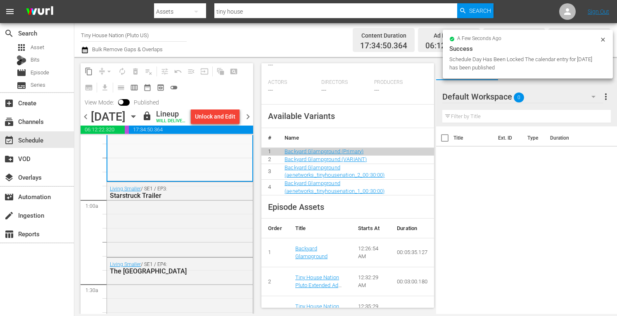
scroll to position [117, 0]
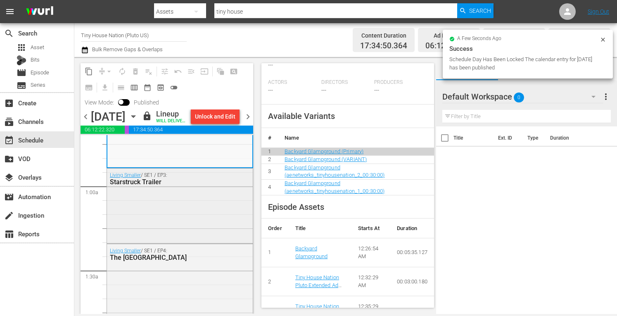
click at [179, 229] on div "Living Smaller / SE1 / EP3: Starstruck Trailer" at bounding box center [180, 205] width 146 height 73
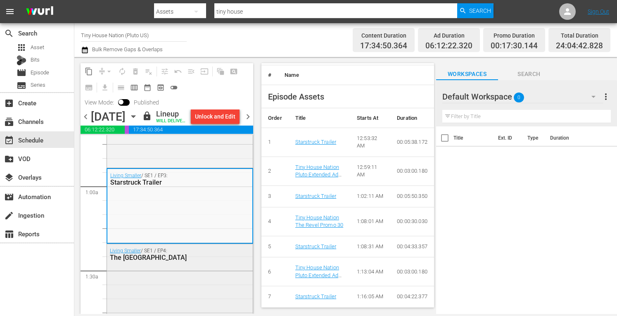
scroll to position [392, 0]
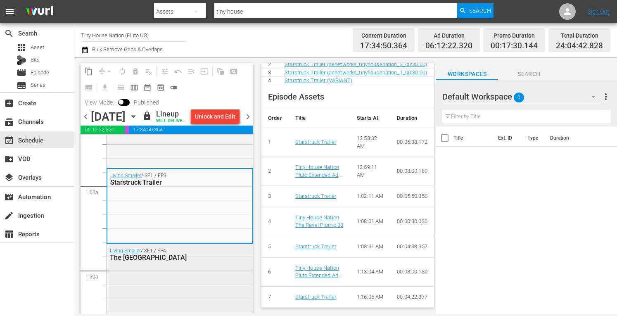
click at [209, 264] on div "Living Smaller / SE1 / EP4: The Little Farmhouse" at bounding box center [180, 254] width 146 height 20
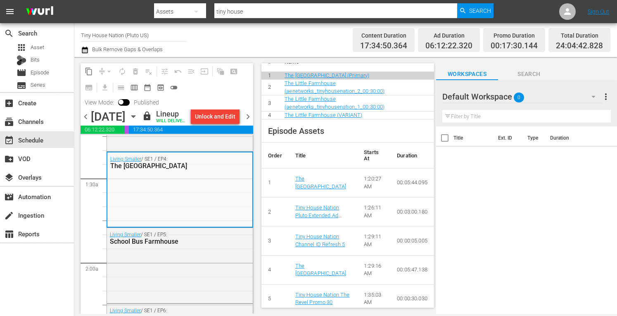
scroll to position [321, 0]
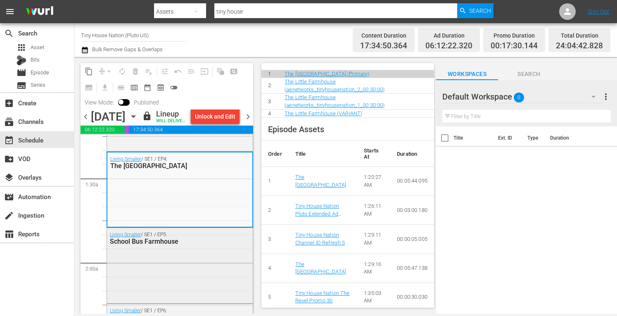
click at [183, 276] on div "Living Smaller / SE1 / EP5: School Bus Farmhouse" at bounding box center [180, 264] width 146 height 73
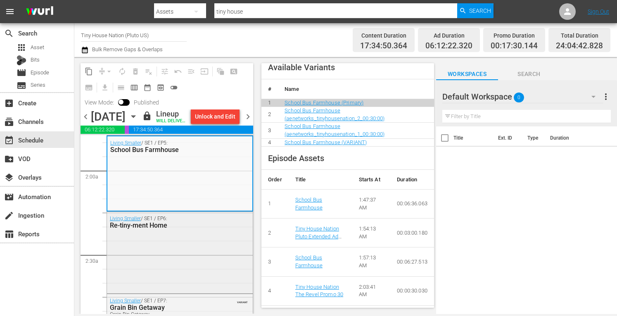
scroll to position [302, 0]
click at [174, 263] on div "Living Smaller / SE1 / EP6: Re-tiny-ment Home" at bounding box center [180, 251] width 146 height 80
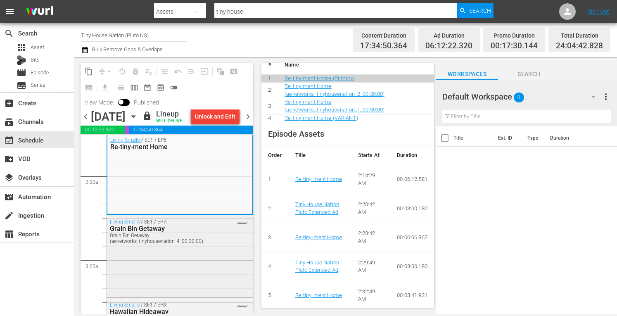
scroll to position [383, 0]
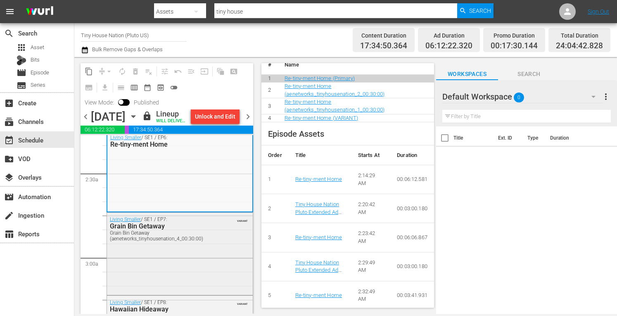
click at [211, 245] on div "Living Smaller / SE1 / EP7: Grain Bin Getaway Grain Bin Getaway (aenetworks_tin…" at bounding box center [180, 229] width 146 height 32
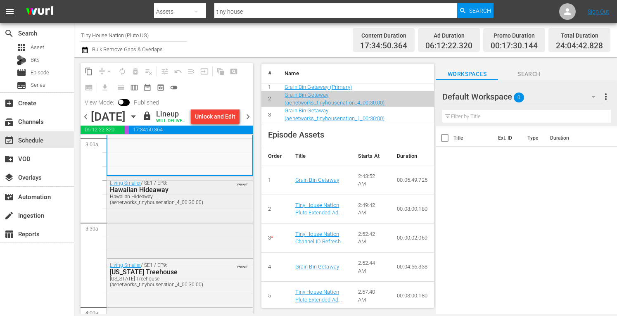
scroll to position [503, 0]
click at [163, 245] on div "Living Smaller / SE1 / EP8: Hawaiian Hideaway Hawaiian Hideaway (aenetworks_tin…" at bounding box center [180, 216] width 146 height 80
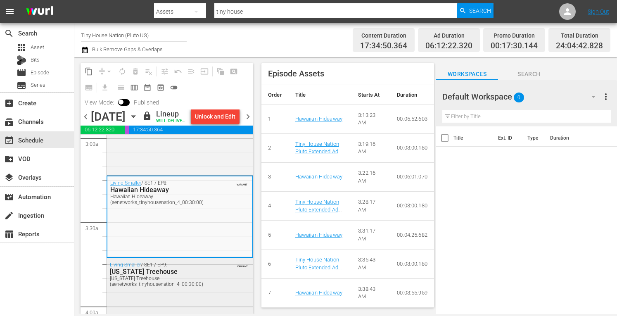
scroll to position [401, 0]
click at [222, 290] on div "Living Smaller / SE1 / EP9: Texas Treehouse Texas Treehouse (aenetworks_tinyhou…" at bounding box center [180, 274] width 146 height 32
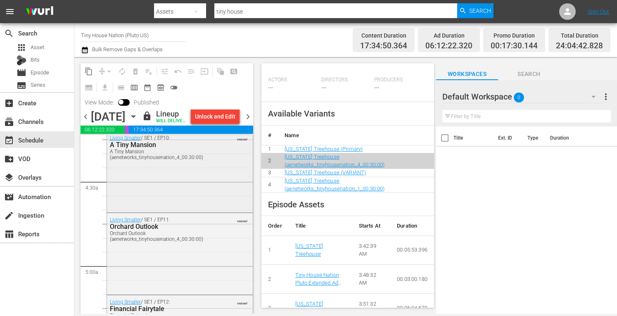
scroll to position [712, 0]
click at [174, 208] on div "Living Smaller / SE1 / EP10: A Tiny Mansion A Tiny Mansion (aenetworks_tinyhous…" at bounding box center [180, 171] width 146 height 80
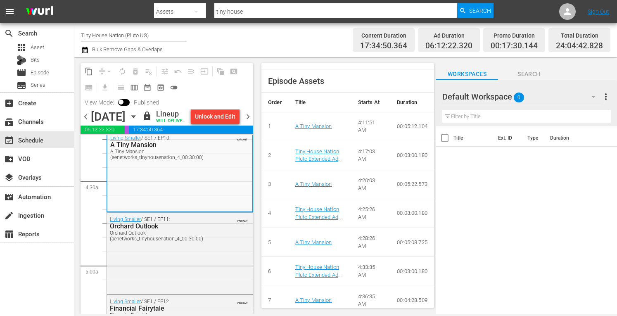
scroll to position [354, 0]
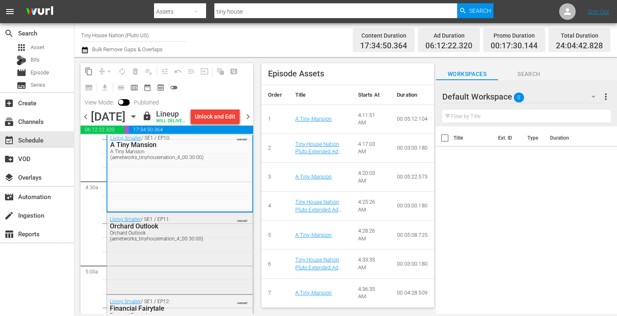
click at [193, 281] on div "Living Smaller / SE1 / EP11: Orchard Outlook Orchard Outlook (aenetworks_tinyho…" at bounding box center [180, 253] width 146 height 80
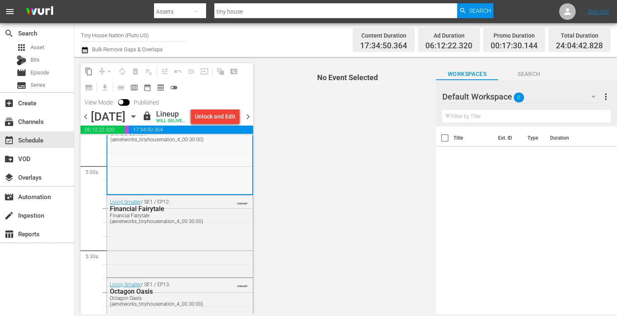
scroll to position [812, 0]
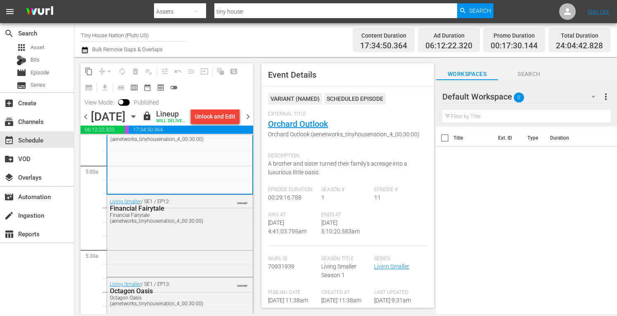
click at [332, 215] on span "Ends At" at bounding box center [345, 215] width 49 height 7
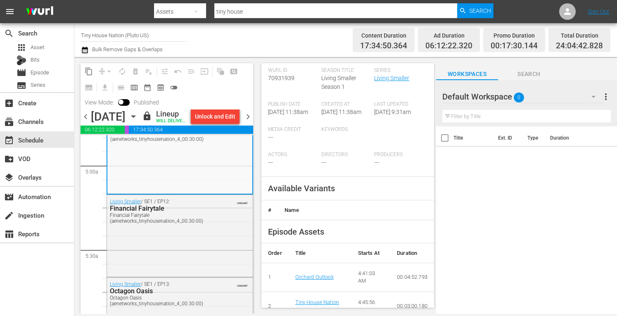
scroll to position [194, 0]
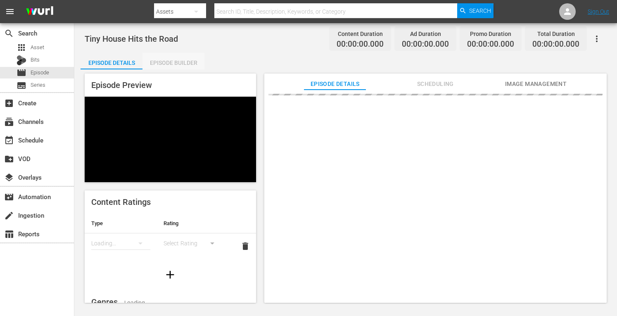
click at [162, 62] on div "Episode Builder" at bounding box center [173, 63] width 62 height 20
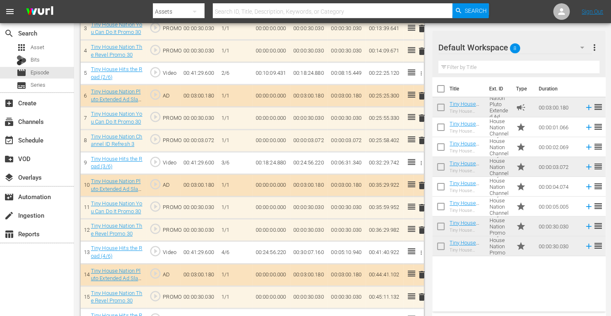
scroll to position [324, 0]
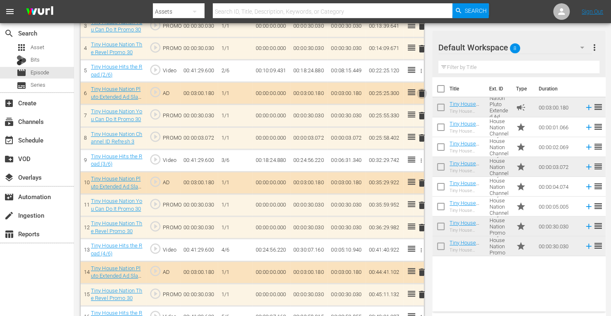
click at [422, 90] on span "delete" at bounding box center [422, 93] width 10 height 10
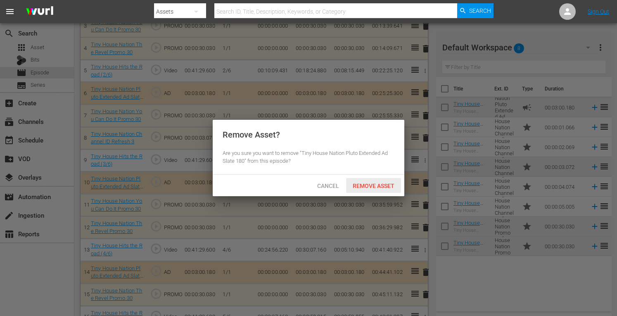
click at [373, 181] on div "Remove Asset" at bounding box center [373, 185] width 55 height 15
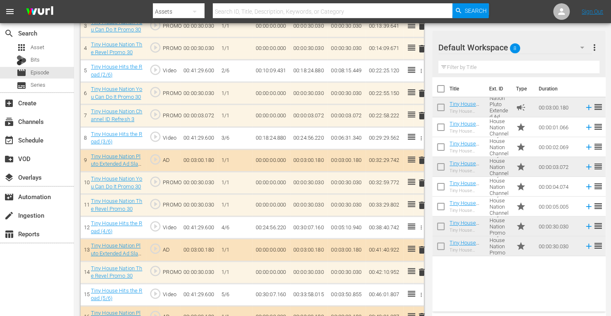
scroll to position [354, 0]
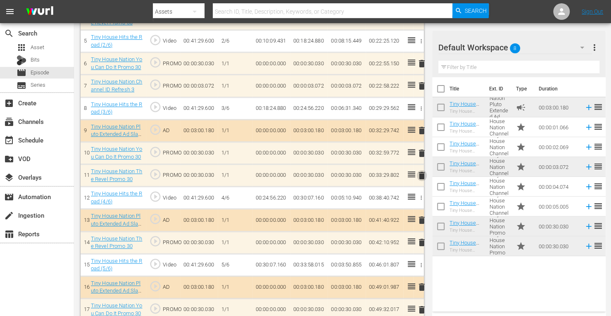
click at [421, 174] on span "delete" at bounding box center [422, 176] width 10 height 10
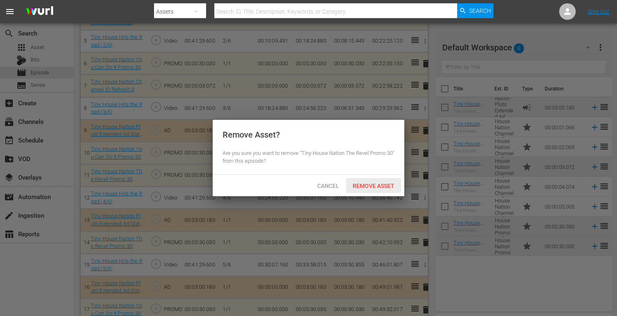
click at [379, 183] on span "Remove Asset" at bounding box center [373, 186] width 55 height 7
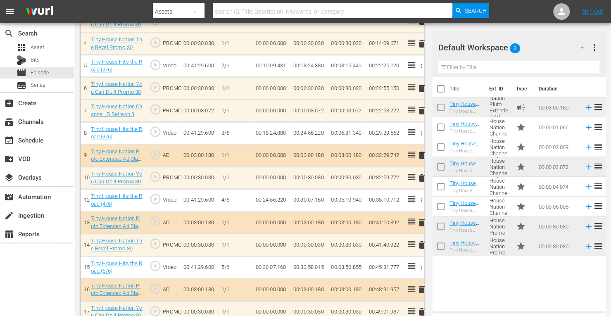
scroll to position [362, 0]
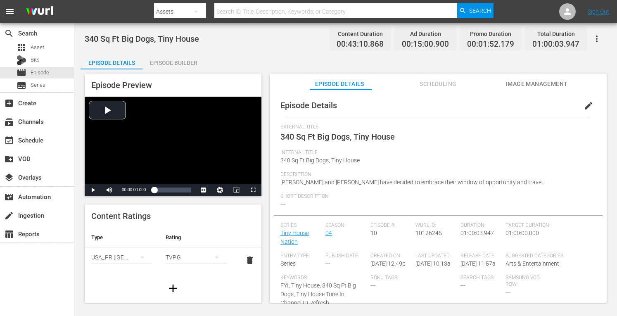
click at [173, 63] on div "Episode Builder" at bounding box center [173, 63] width 62 height 20
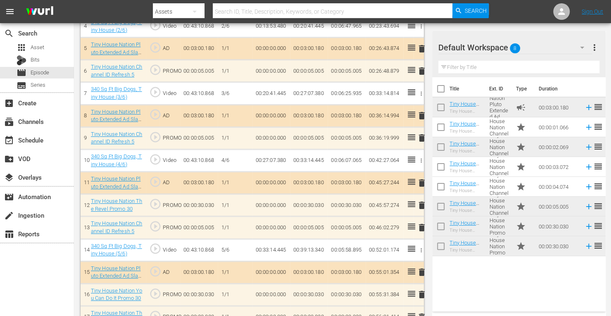
scroll to position [385, 0]
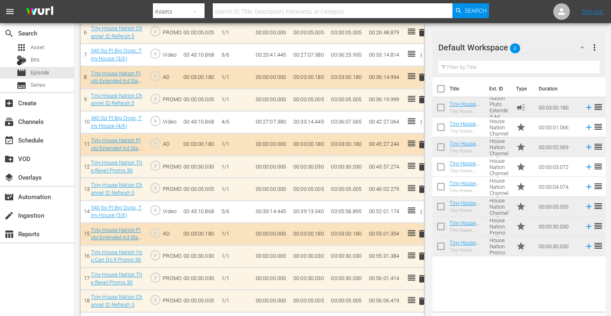
click at [423, 188] on span "delete" at bounding box center [422, 189] width 10 height 10
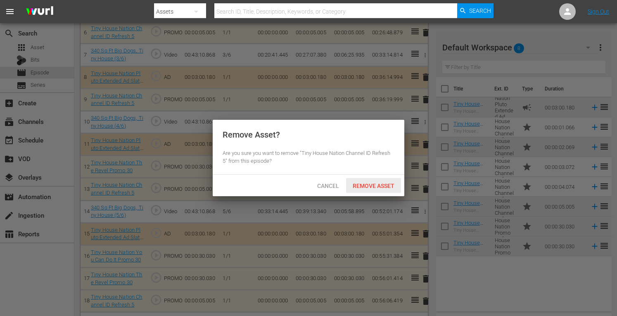
click at [374, 186] on span "Remove Asset" at bounding box center [373, 186] width 55 height 7
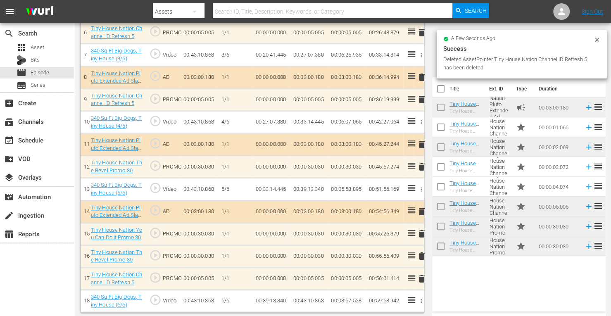
scroll to position [384, 0]
click at [420, 99] on span "delete" at bounding box center [422, 100] width 10 height 10
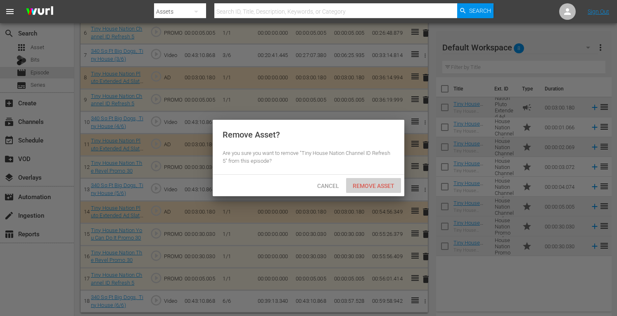
click at [370, 189] on span "Remove Asset" at bounding box center [373, 186] width 55 height 7
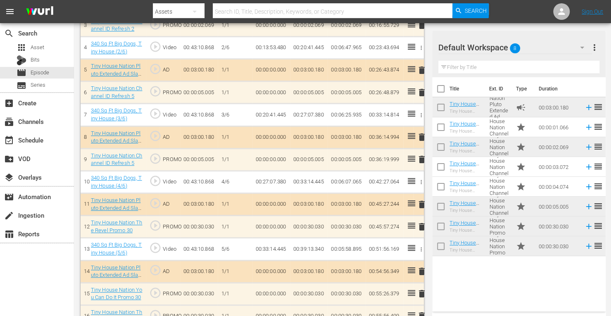
scroll to position [324, 0]
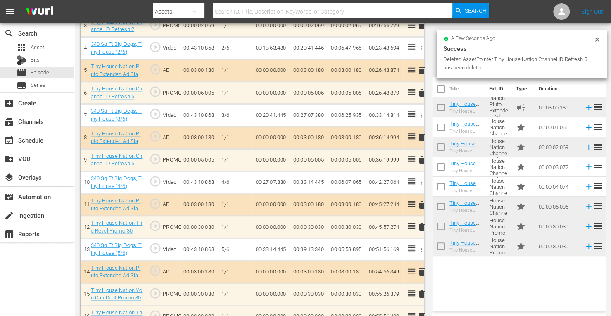
click at [421, 91] on span "delete" at bounding box center [422, 93] width 10 height 10
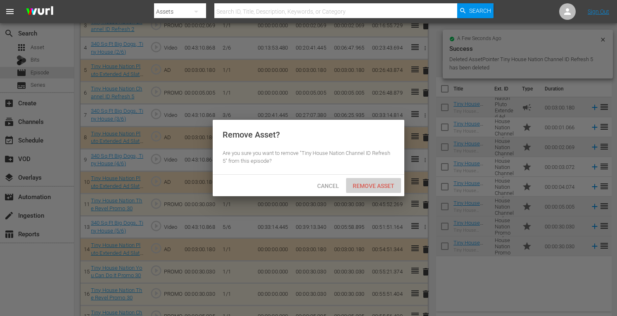
click at [370, 186] on span "Remove Asset" at bounding box center [373, 186] width 55 height 7
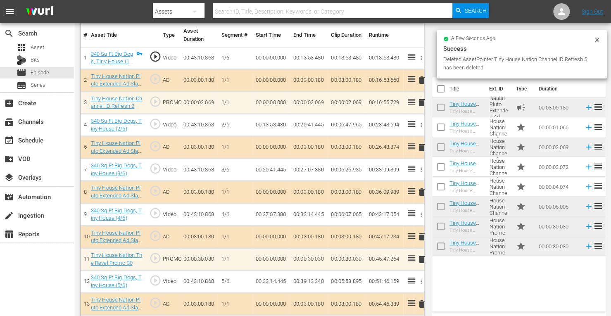
scroll to position [340, 0]
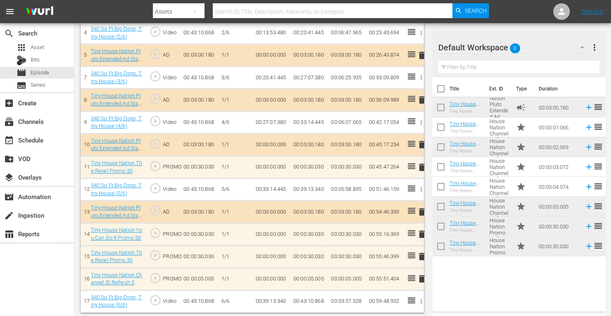
click at [422, 276] on span "delete" at bounding box center [422, 279] width 10 height 10
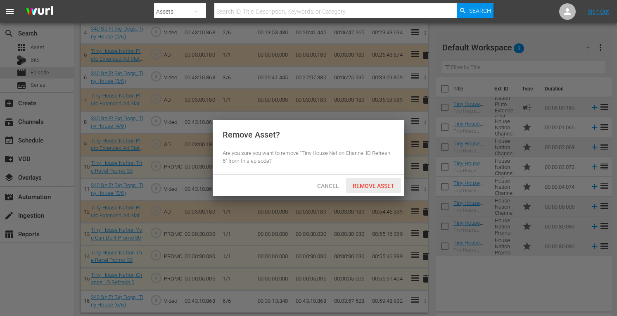
click at [365, 183] on span "Remove Asset" at bounding box center [373, 186] width 55 height 7
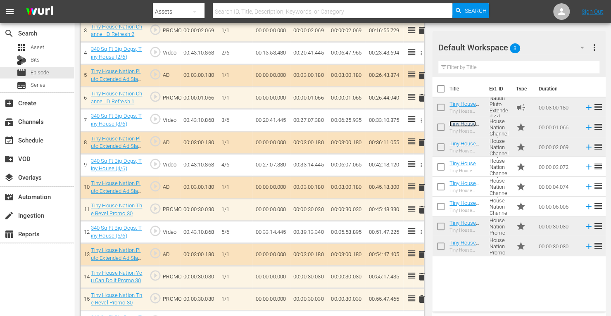
scroll to position [318, 0]
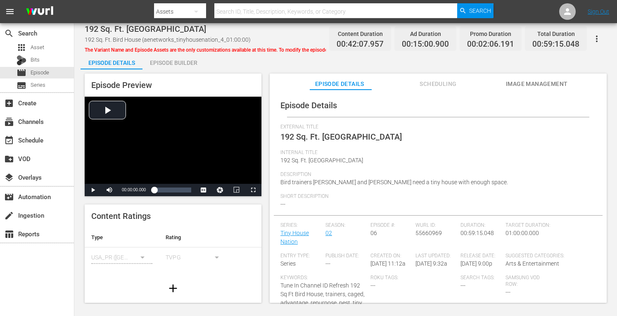
click at [159, 61] on div "Episode Builder" at bounding box center [173, 63] width 62 height 20
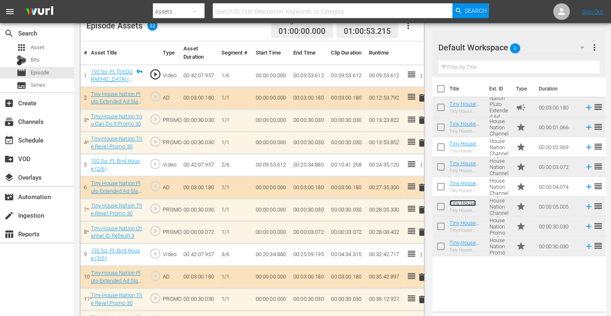
scroll to position [229, 0]
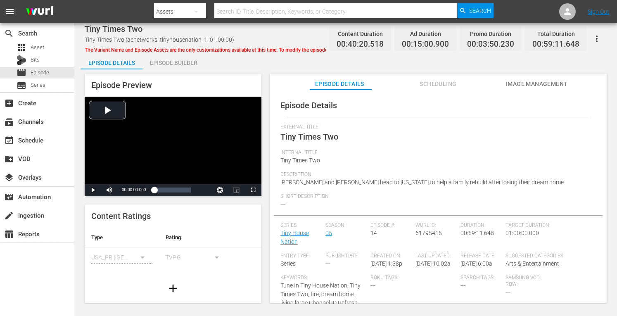
click at [183, 69] on div "Episode Preview Video Player is loading. Play Video Play Mute Current Time 00:0…" at bounding box center [346, 189] width 530 height 240
click at [181, 68] on div "Episode Builder" at bounding box center [173, 63] width 62 height 20
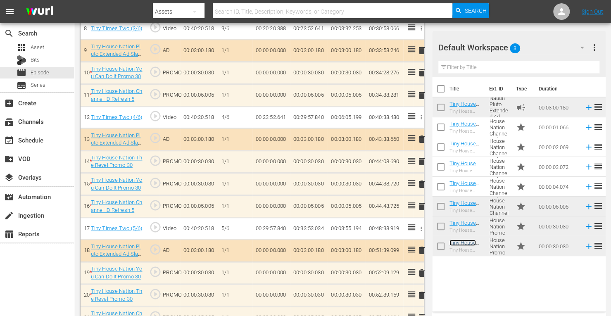
scroll to position [469, 0]
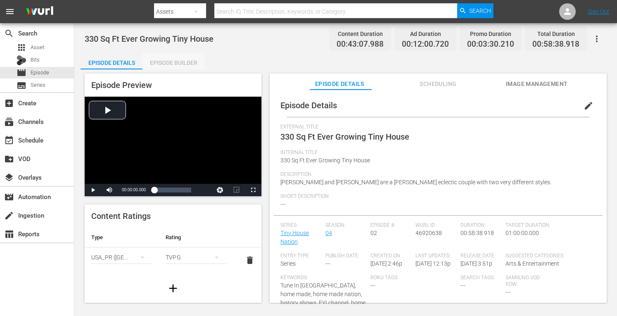
click at [187, 62] on div "Episode Builder" at bounding box center [173, 63] width 62 height 20
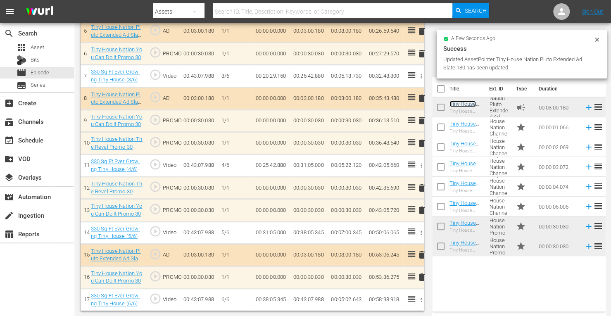
scroll to position [362, 0]
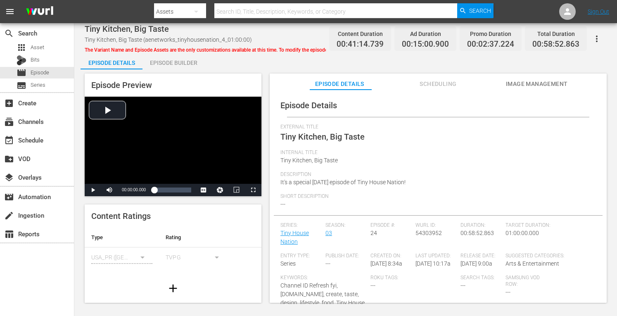
click at [185, 60] on div "Episode Builder" at bounding box center [173, 63] width 62 height 20
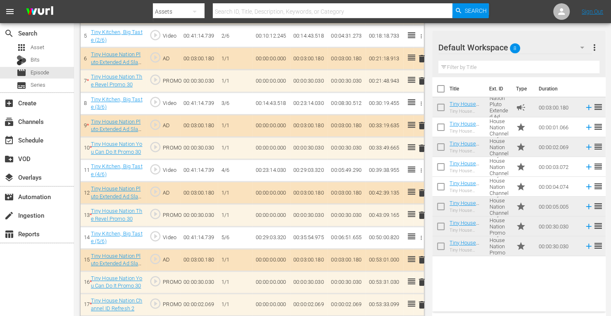
scroll to position [357, 0]
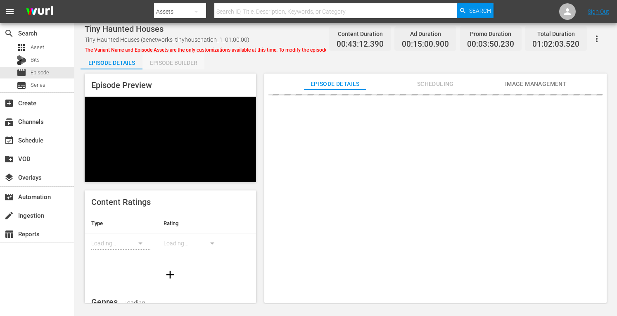
click at [170, 67] on div "Episode Builder" at bounding box center [173, 63] width 62 height 20
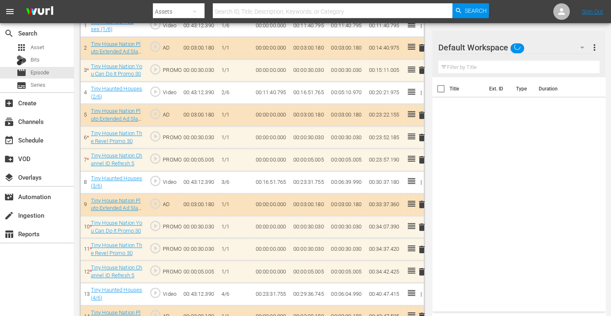
scroll to position [278, 0]
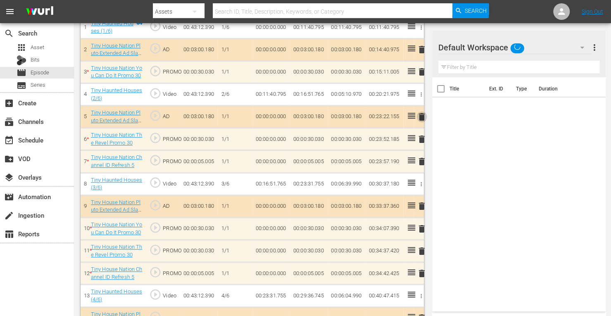
click at [422, 118] on span "delete" at bounding box center [422, 117] width 10 height 10
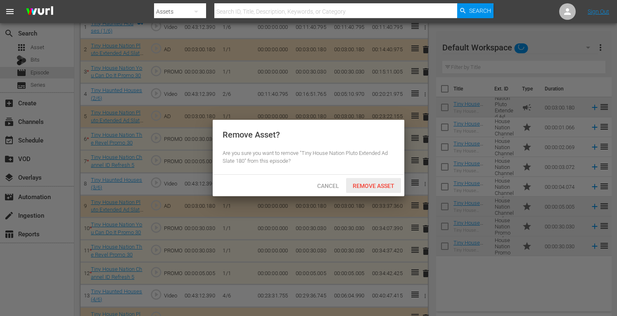
click at [371, 183] on span "Remove Asset" at bounding box center [373, 186] width 55 height 7
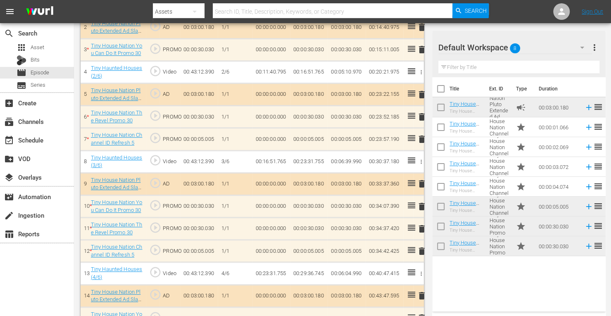
scroll to position [302, 0]
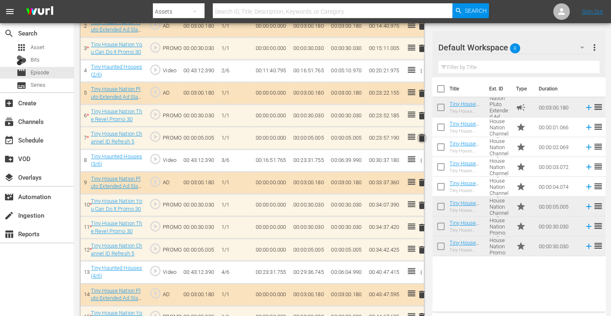
click at [421, 137] on span "delete" at bounding box center [422, 138] width 10 height 10
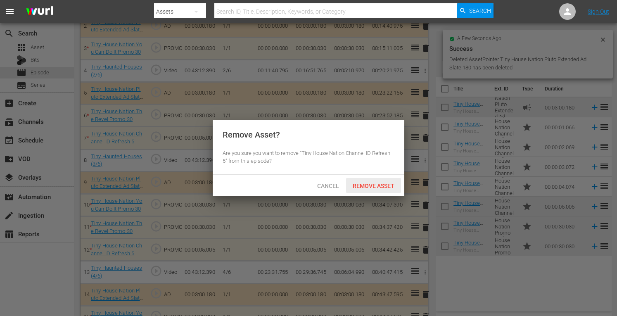
click at [374, 189] on span "Remove Asset" at bounding box center [373, 186] width 55 height 7
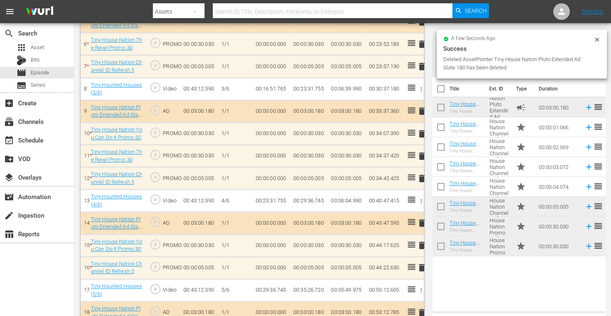
scroll to position [392, 0]
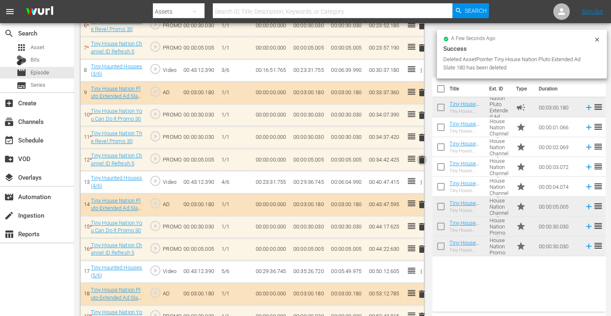
click at [422, 159] on span "delete" at bounding box center [422, 160] width 10 height 10
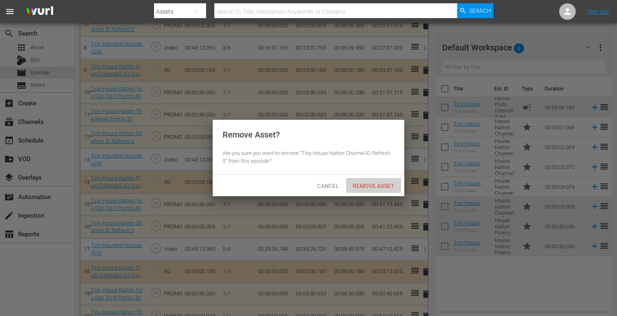
click at [368, 188] on span "Remove Asset" at bounding box center [373, 186] width 55 height 7
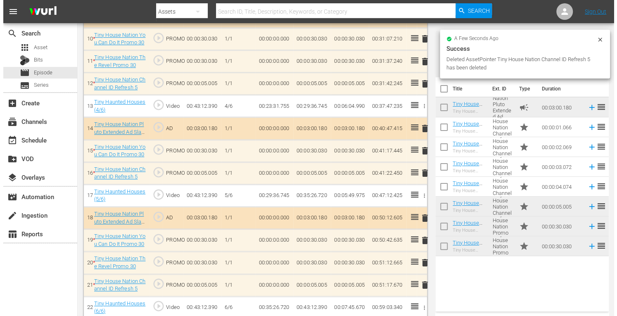
scroll to position [451, 0]
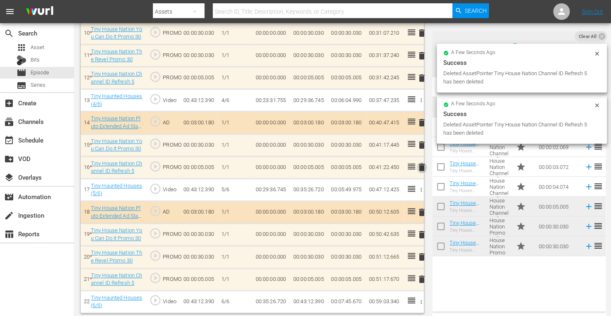
click at [422, 164] on span "delete" at bounding box center [422, 167] width 10 height 10
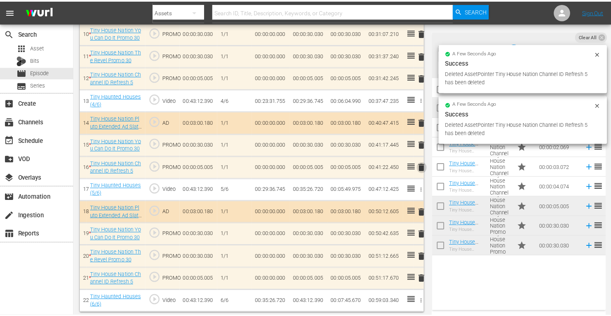
scroll to position [406, 0]
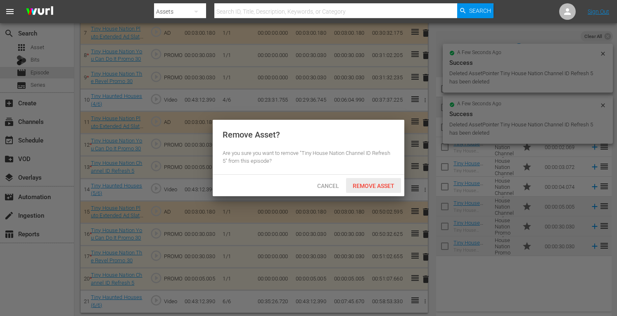
click at [367, 183] on span "Remove Asset" at bounding box center [373, 186] width 55 height 7
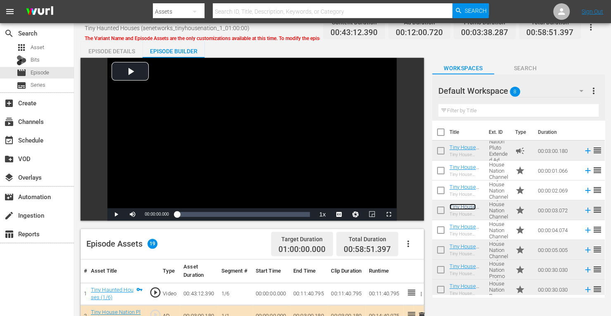
scroll to position [4, 0]
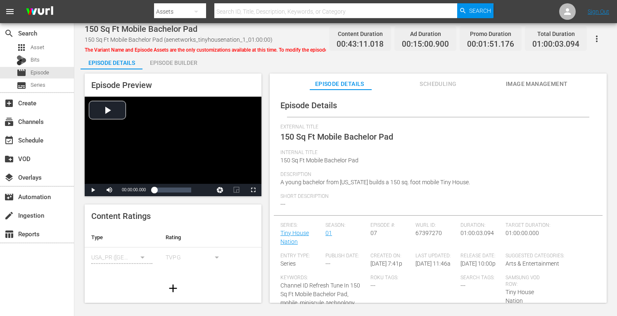
click at [161, 65] on div "Episode Builder" at bounding box center [173, 63] width 62 height 20
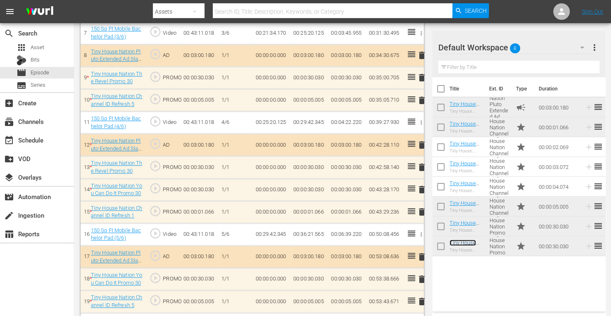
scroll to position [406, 0]
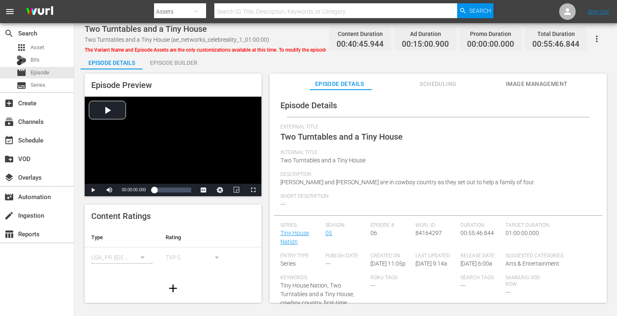
click at [169, 64] on div "Episode Builder" at bounding box center [173, 63] width 62 height 20
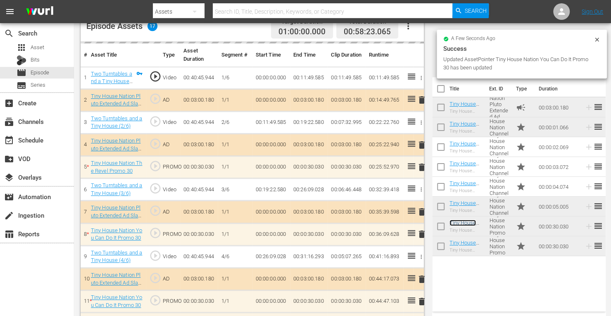
scroll to position [229, 0]
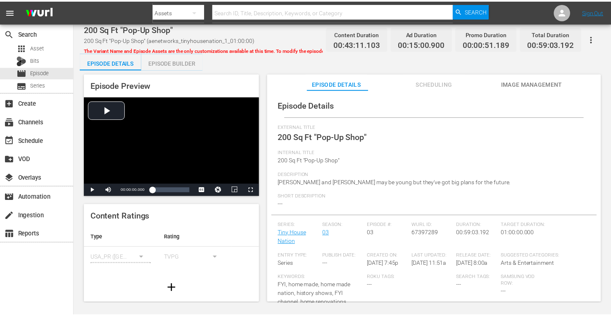
scroll to position [147, 0]
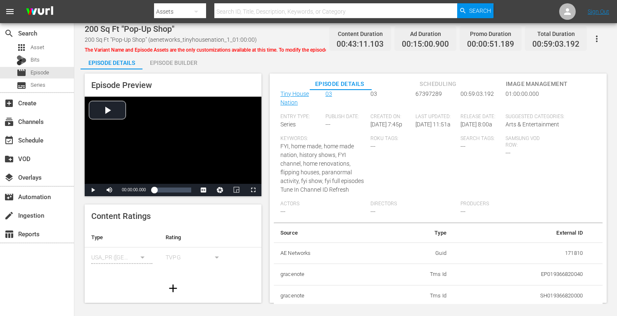
click at [170, 62] on div "Episode Builder" at bounding box center [173, 63] width 62 height 20
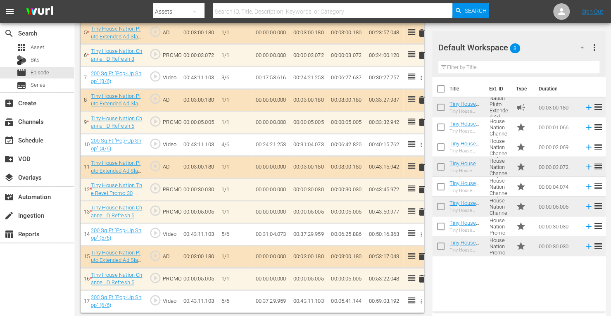
scroll to position [79, 0]
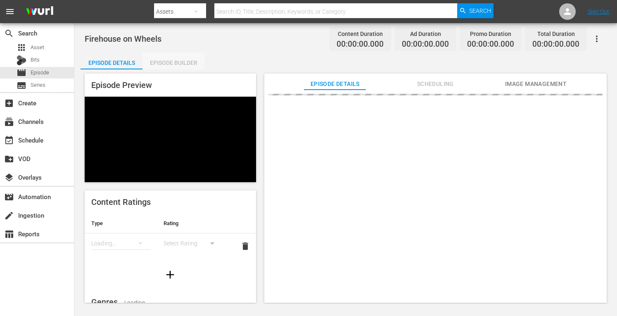
click at [170, 61] on div "Episode Builder" at bounding box center [173, 63] width 62 height 20
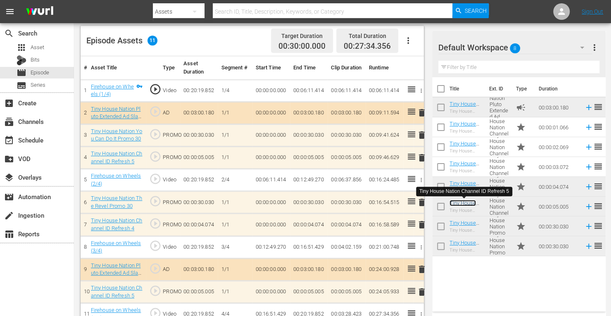
scroll to position [229, 0]
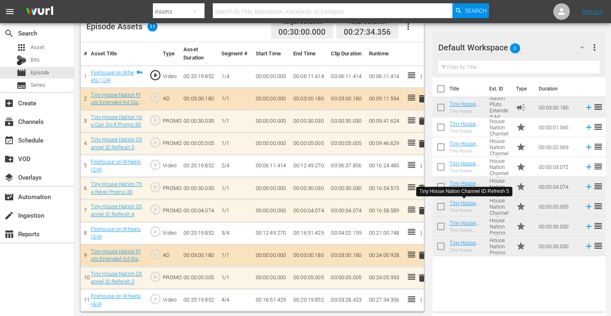
click at [422, 142] on span "delete" at bounding box center [422, 144] width 10 height 10
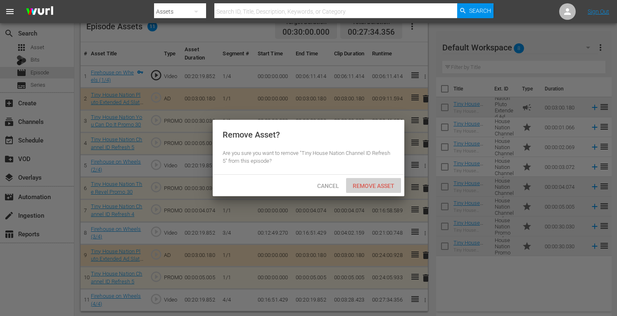
click at [375, 188] on span "Remove Asset" at bounding box center [373, 186] width 55 height 7
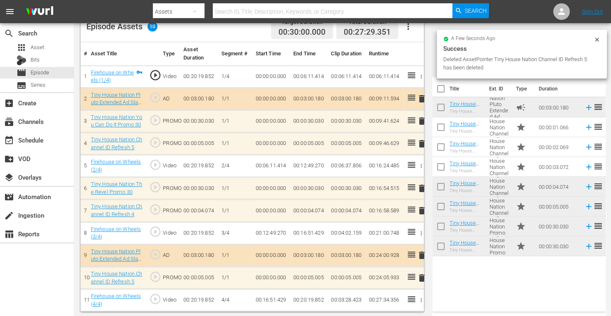
scroll to position [215, 0]
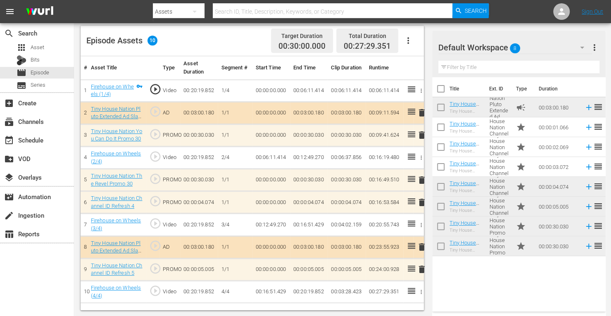
click at [419, 269] on span "delete" at bounding box center [422, 269] width 10 height 10
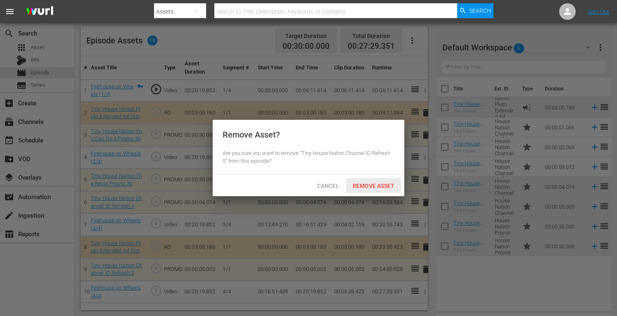
click at [373, 189] on div "Remove Asset" at bounding box center [373, 185] width 55 height 15
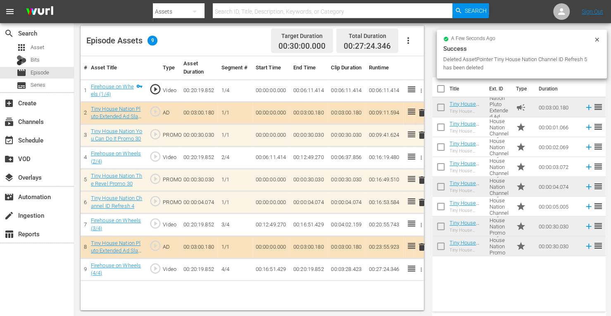
click at [420, 202] on span "delete" at bounding box center [422, 202] width 10 height 10
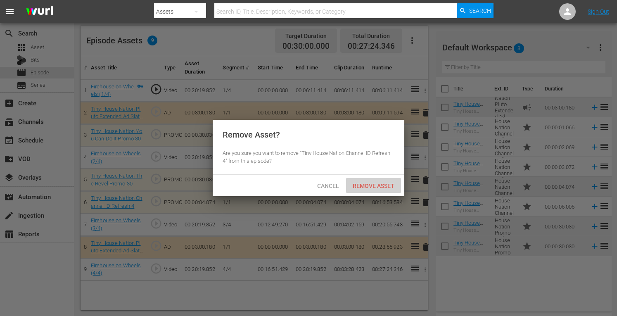
click at [373, 185] on span "Remove Asset" at bounding box center [373, 186] width 55 height 7
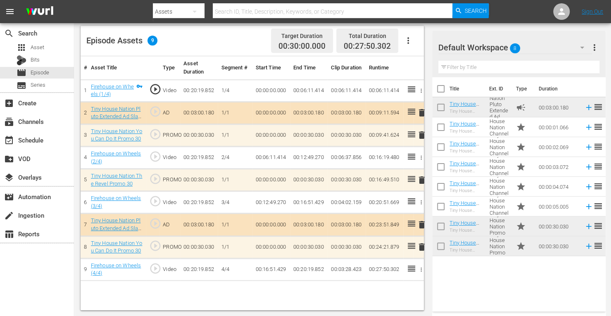
click at [420, 135] on span "delete" at bounding box center [422, 135] width 10 height 10
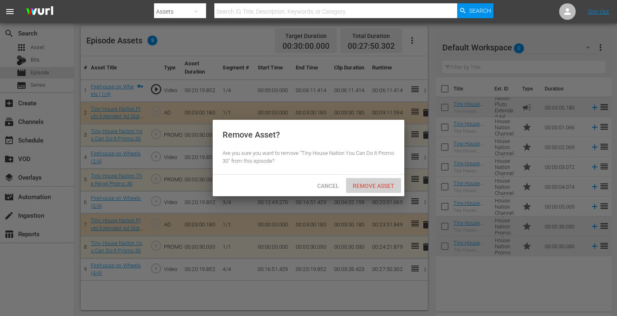
click at [367, 183] on span "Remove Asset" at bounding box center [373, 186] width 55 height 7
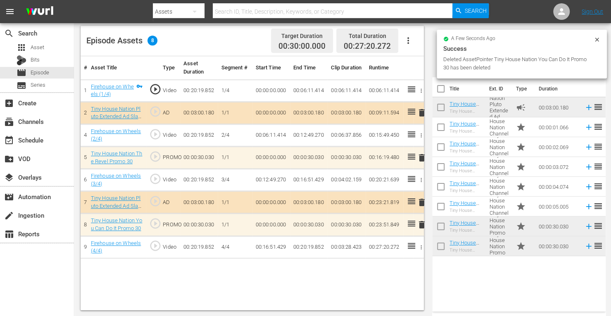
click at [423, 223] on span "delete" at bounding box center [422, 225] width 10 height 10
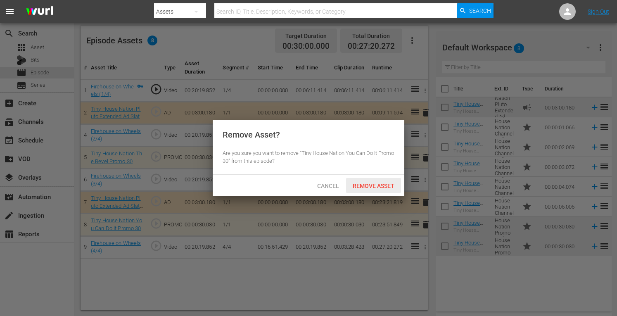
click at [386, 186] on span "Remove Asset" at bounding box center [373, 186] width 55 height 7
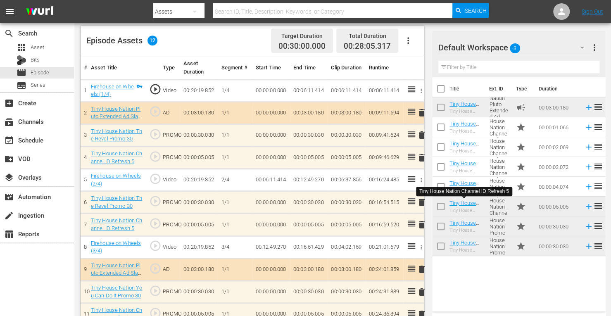
click at [421, 159] on span "delete" at bounding box center [422, 158] width 10 height 10
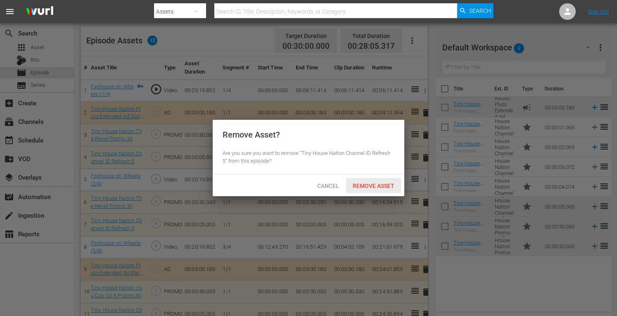
click at [364, 185] on span "Remove Asset" at bounding box center [373, 186] width 55 height 7
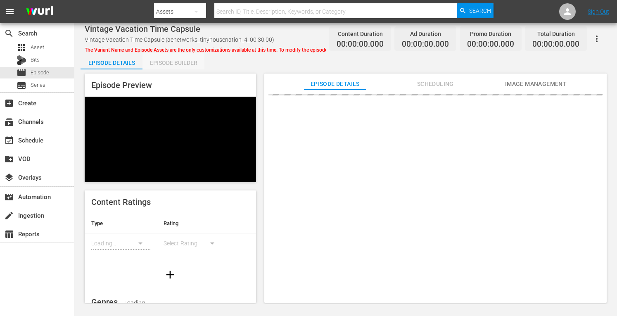
click at [170, 65] on div "Episode Builder" at bounding box center [173, 63] width 62 height 20
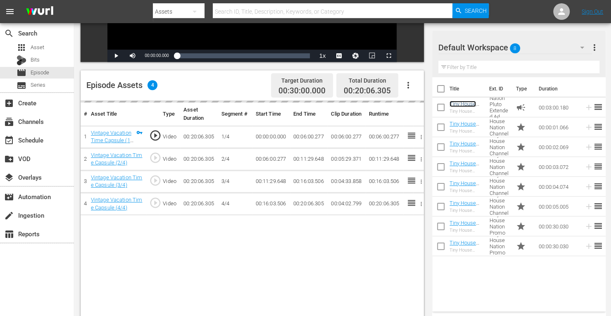
scroll to position [171, 0]
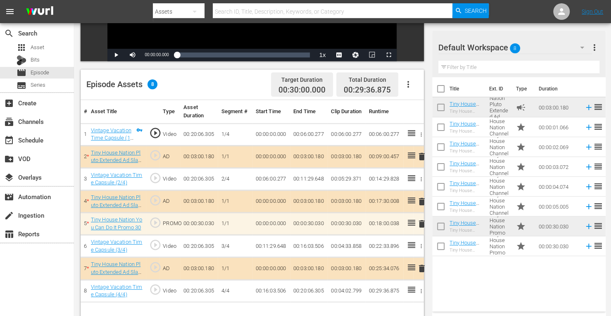
click at [420, 199] on span "delete" at bounding box center [422, 202] width 10 height 10
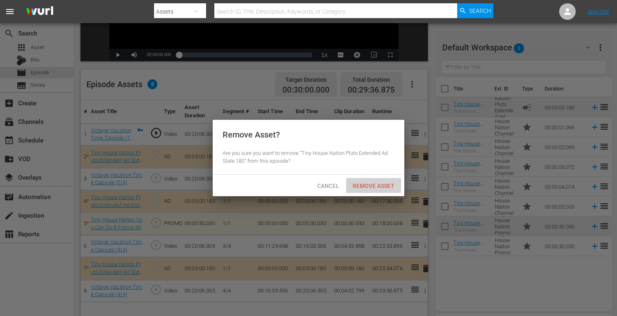
click at [370, 188] on span "Remove Asset" at bounding box center [373, 186] width 55 height 7
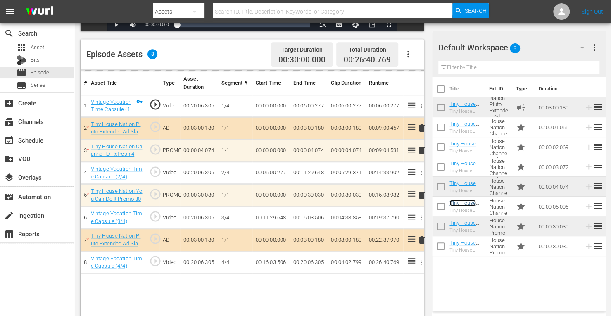
scroll to position [215, 0]
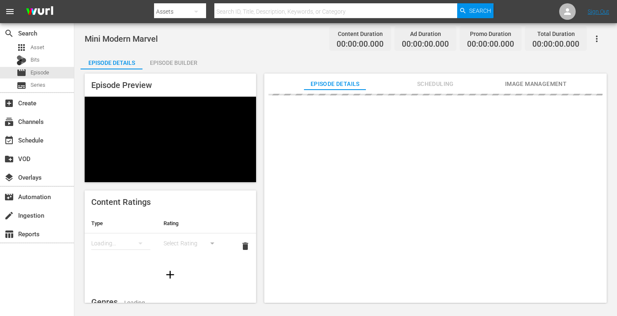
click at [179, 60] on div "Episode Builder" at bounding box center [173, 63] width 62 height 20
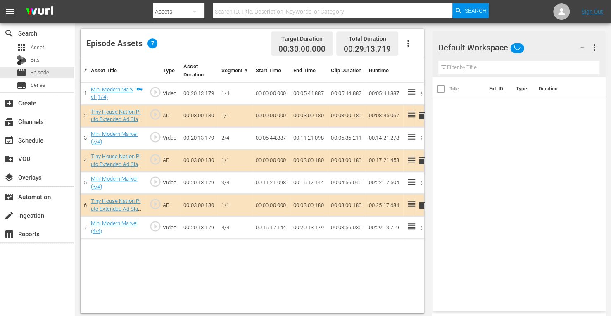
scroll to position [215, 0]
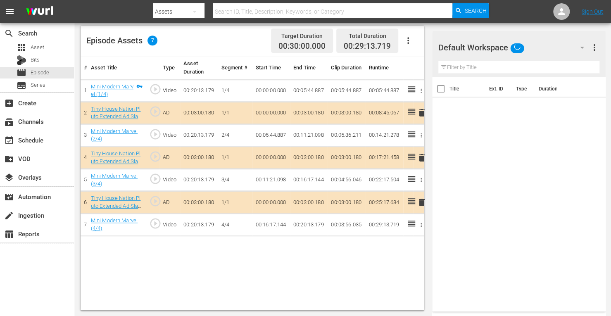
click at [421, 158] on span "delete" at bounding box center [422, 158] width 10 height 10
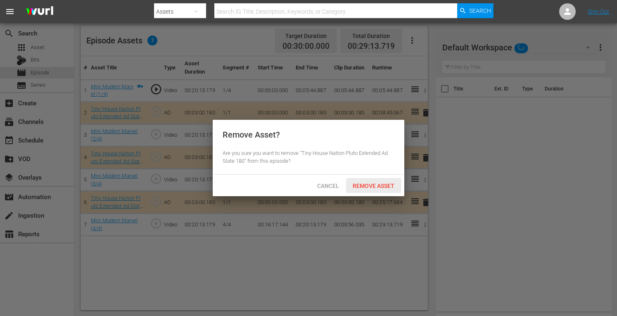
click at [382, 187] on span "Remove Asset" at bounding box center [373, 186] width 55 height 7
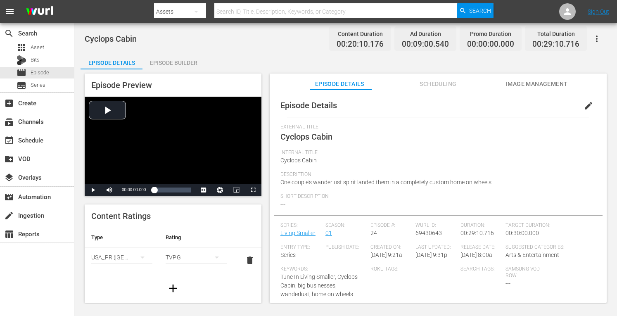
click at [193, 57] on div "Episode Builder" at bounding box center [173, 63] width 62 height 20
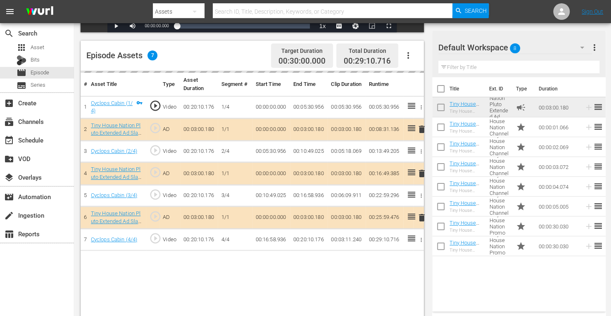
scroll to position [215, 0]
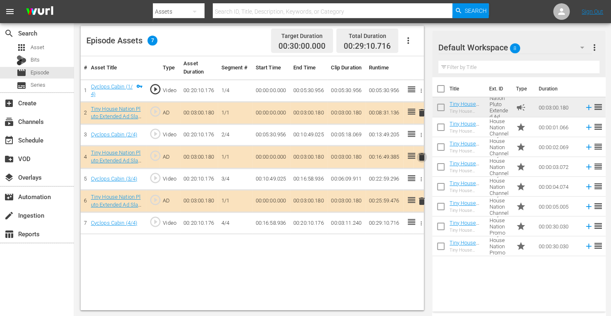
click at [421, 154] on span "delete" at bounding box center [422, 157] width 10 height 10
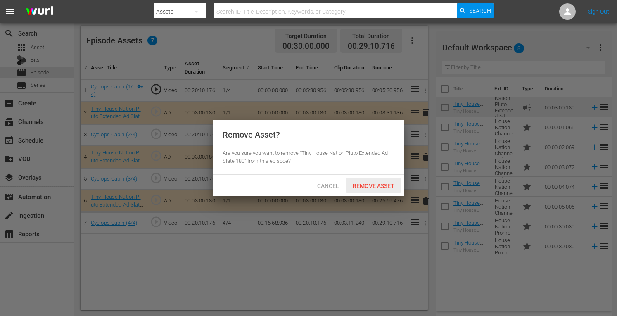
click at [362, 189] on span "Remove Asset" at bounding box center [373, 186] width 55 height 7
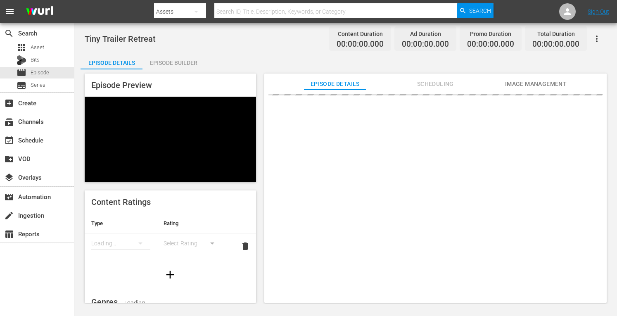
click at [169, 60] on div "Episode Builder" at bounding box center [173, 63] width 62 height 20
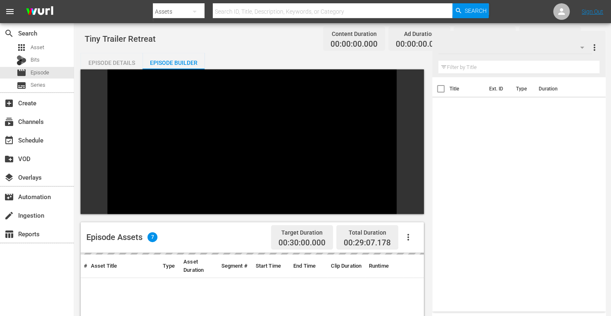
scroll to position [114, 0]
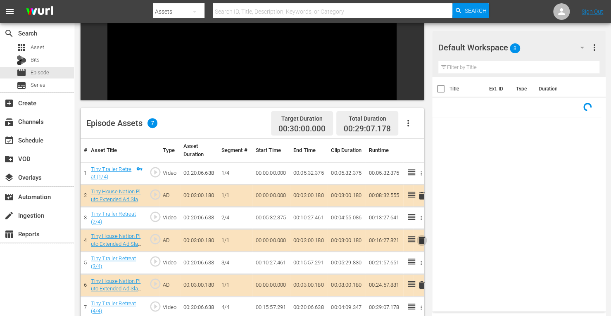
click at [422, 235] on span "delete" at bounding box center [422, 240] width 10 height 10
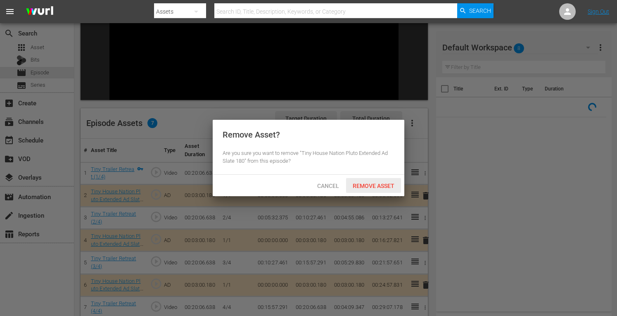
click at [374, 192] on div "Remove Asset" at bounding box center [373, 185] width 55 height 15
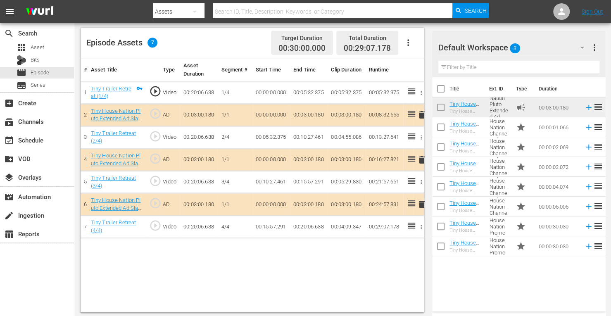
scroll to position [215, 0]
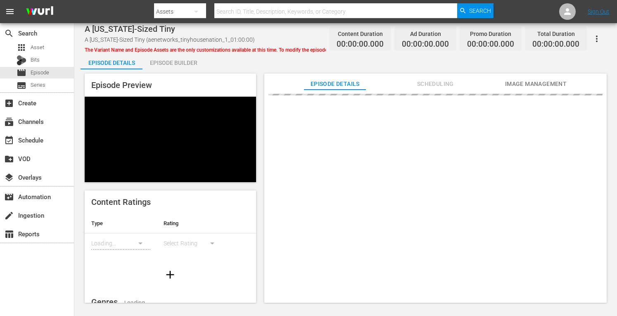
click at [175, 62] on div "Episode Builder" at bounding box center [173, 63] width 62 height 20
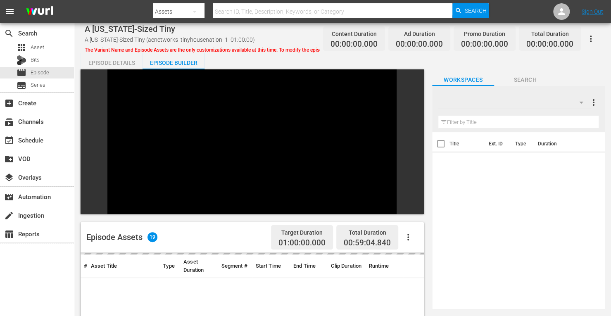
scroll to position [114, 0]
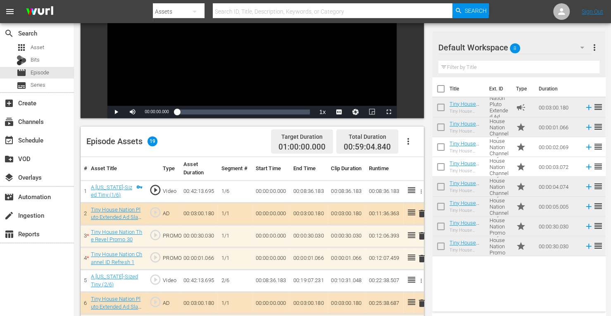
click at [421, 236] on span "delete" at bounding box center [422, 236] width 10 height 10
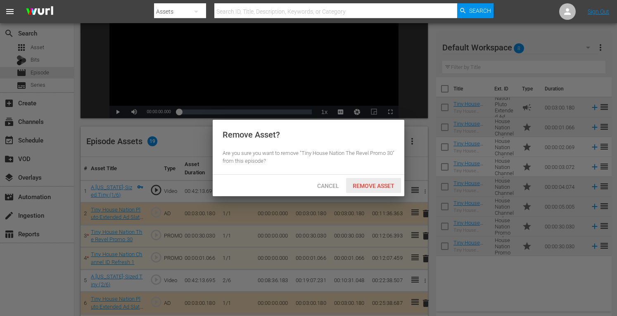
click at [365, 184] on span "Remove Asset" at bounding box center [373, 186] width 55 height 7
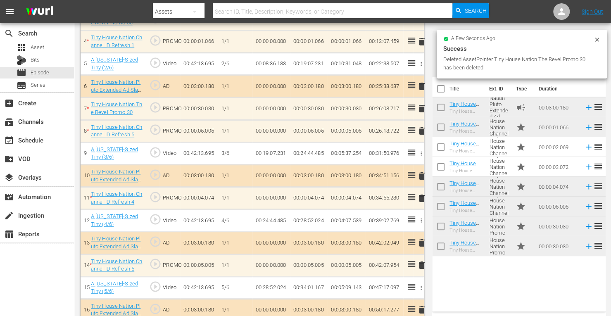
scroll to position [334, 0]
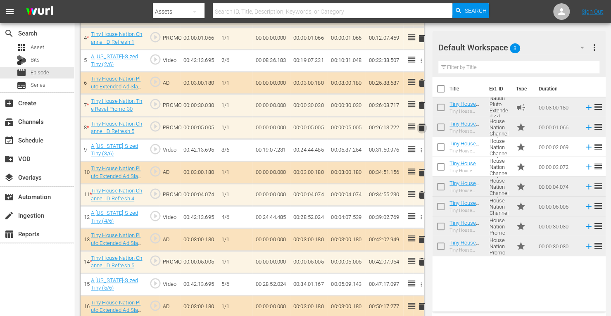
click at [420, 125] on span "delete" at bounding box center [422, 128] width 10 height 10
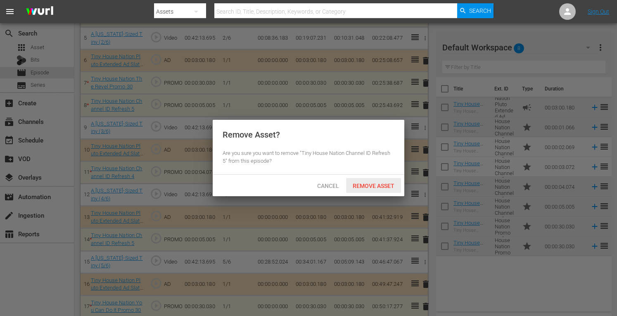
click at [367, 186] on span "Remove Asset" at bounding box center [373, 186] width 55 height 7
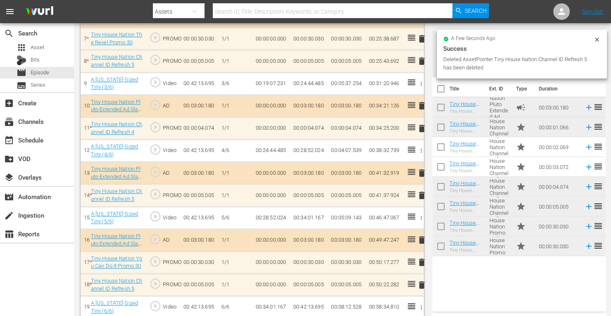
scroll to position [362, 0]
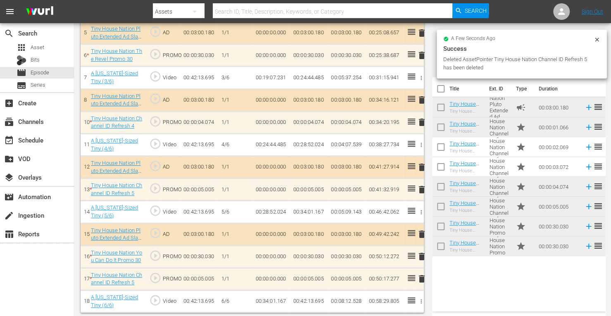
click at [420, 185] on span "delete" at bounding box center [422, 190] width 10 height 10
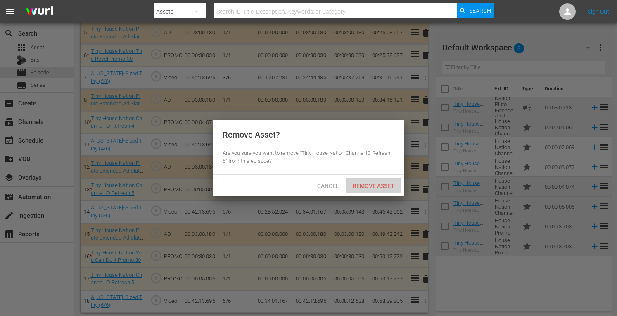
click at [369, 179] on div "Remove Asset" at bounding box center [373, 185] width 55 height 15
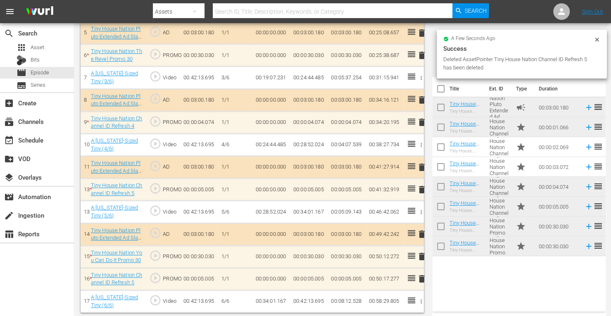
scroll to position [340, 0]
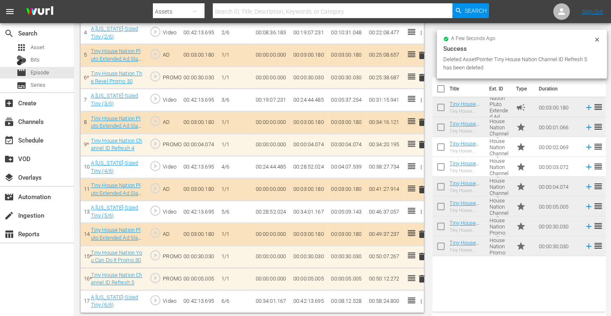
click at [421, 144] on span "delete" at bounding box center [422, 145] width 10 height 10
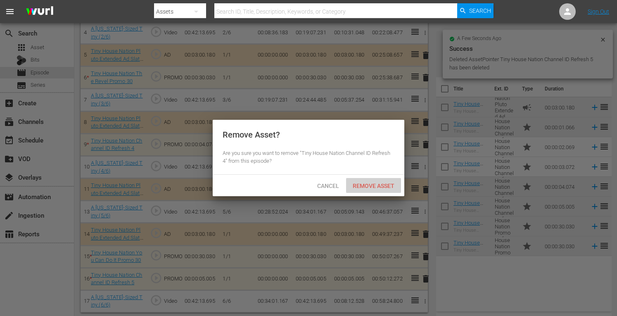
click at [364, 187] on span "Remove Asset" at bounding box center [373, 186] width 55 height 7
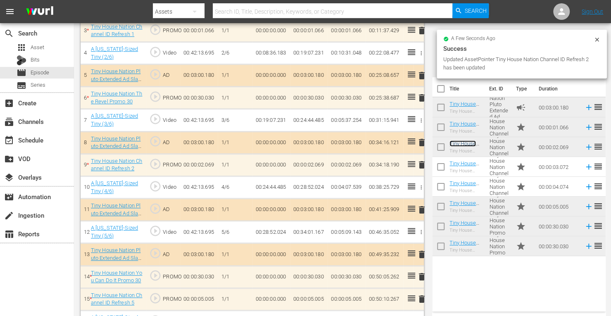
scroll to position [318, 0]
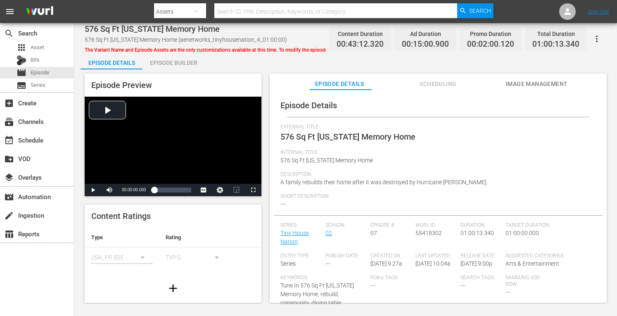
click at [179, 66] on div "Episode Builder" at bounding box center [173, 63] width 62 height 20
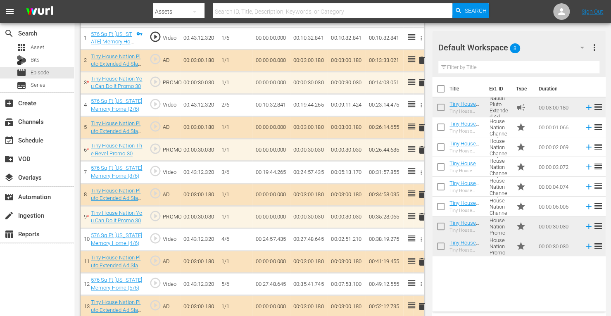
scroll to position [267, 0]
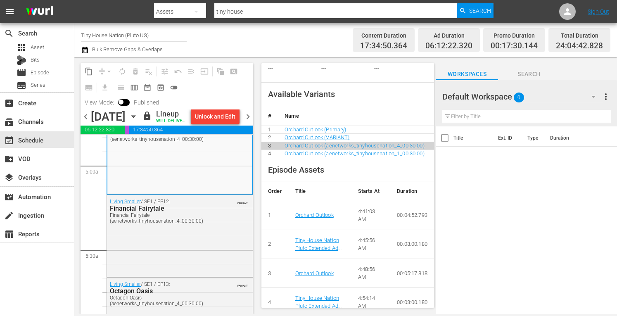
scroll to position [283, 0]
click at [161, 272] on div "Living Smaller / SE1 / EP12: Financial Fairytale Financial Fairytale (aenetwork…" at bounding box center [180, 235] width 146 height 80
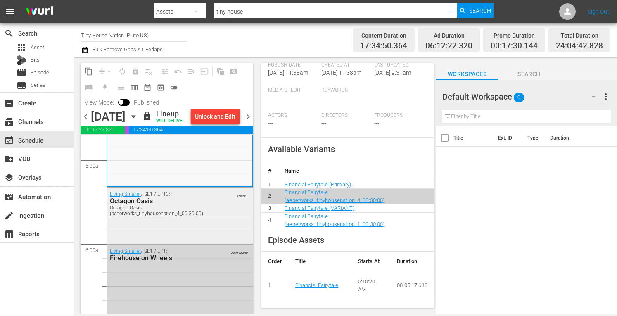
scroll to position [907, 0]
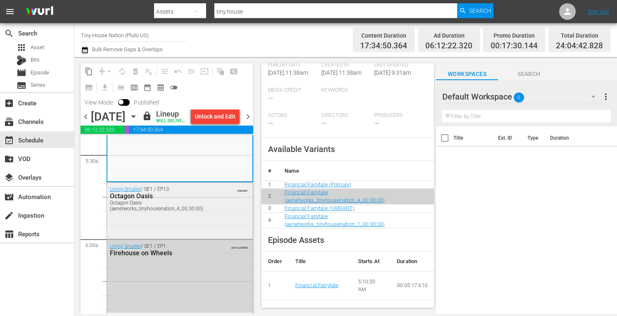
click at [188, 237] on div "Living Smaller / SE1 / EP13: Octagon Oasis Octagon Oasis (aenetworks_tinyhousen…" at bounding box center [180, 210] width 146 height 55
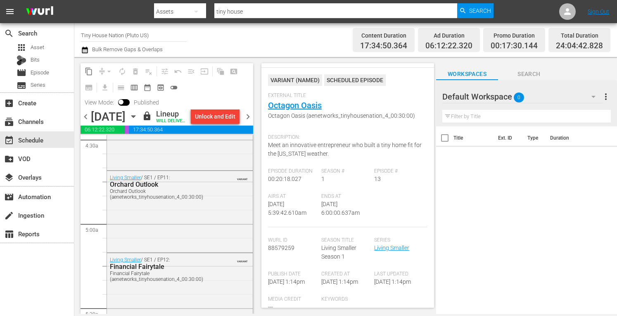
scroll to position [0, 0]
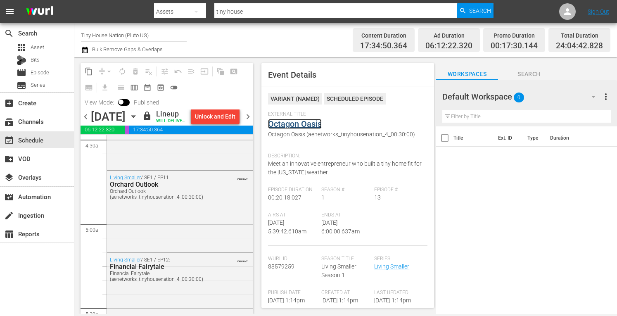
click at [285, 123] on link "Octagon Oasis" at bounding box center [295, 124] width 54 height 10
click at [215, 118] on div "Unlock and Edit" at bounding box center [215, 116] width 40 height 15
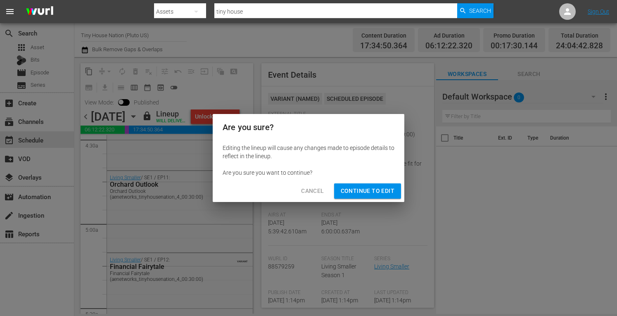
click at [349, 182] on div "Cancel Continue to Edit" at bounding box center [309, 191] width 192 height 22
click at [351, 188] on span "Continue to Edit" at bounding box center [368, 191] width 54 height 10
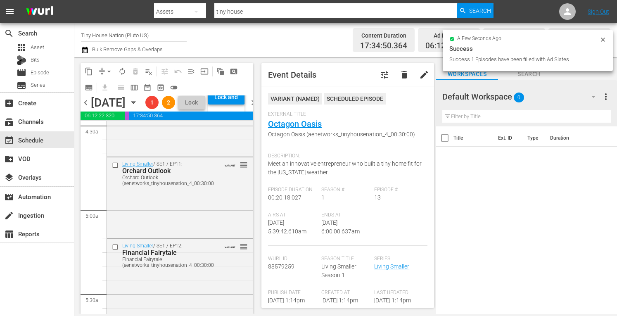
click at [109, 71] on span "arrow_drop_down" at bounding box center [109, 71] width 8 height 8
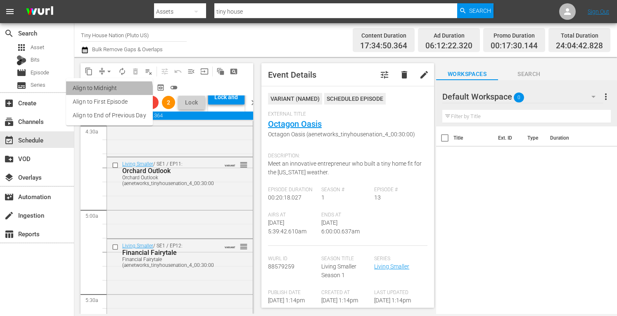
click at [98, 93] on li "Align to Midnight" at bounding box center [109, 88] width 87 height 14
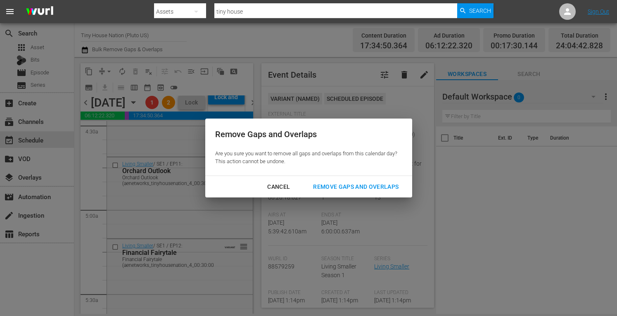
click at [349, 191] on div "Remove Gaps and Overlaps" at bounding box center [355, 187] width 99 height 10
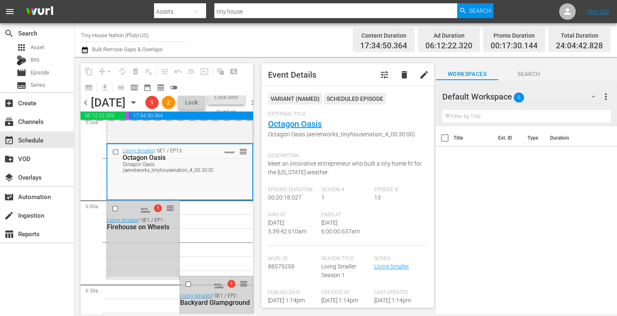
scroll to position [935, 0]
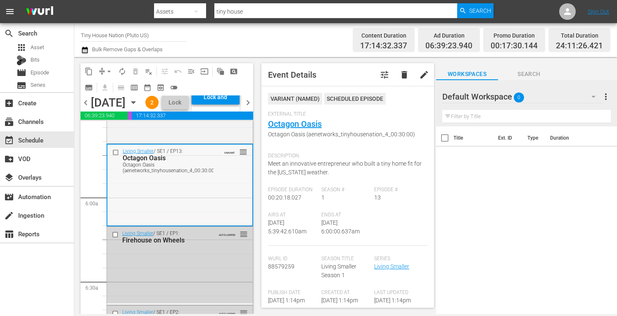
click at [170, 176] on div "Living Smaller / SE1 / EP13: Octagon Oasis Octagon Oasis (aenetworks_tinyhousen…" at bounding box center [179, 161] width 145 height 32
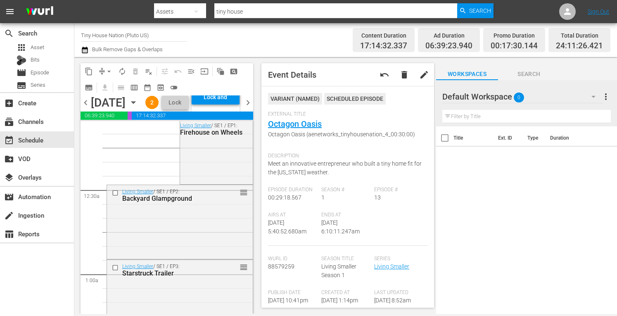
scroll to position [0, 0]
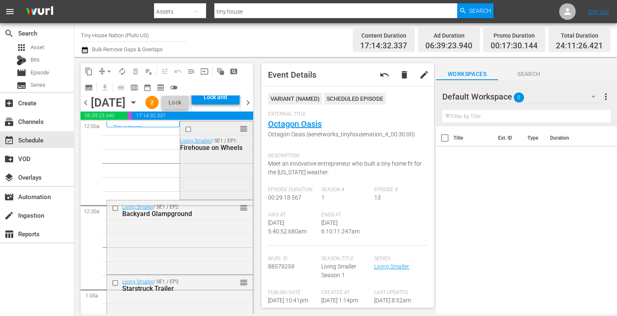
click at [202, 198] on div "reorder Living Smaller / SE1 / EP1: Firehouse on Wheels" at bounding box center [216, 159] width 72 height 76
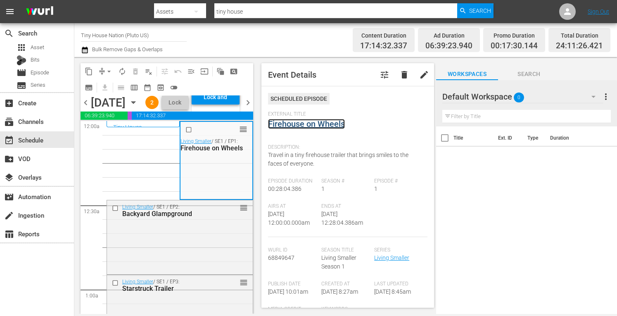
click at [316, 122] on link "Firehouse on Wheels" at bounding box center [306, 124] width 77 height 10
click at [210, 270] on div "Living Smaller / SE1 / EP2: Backyard Glampground reorder" at bounding box center [180, 236] width 146 height 72
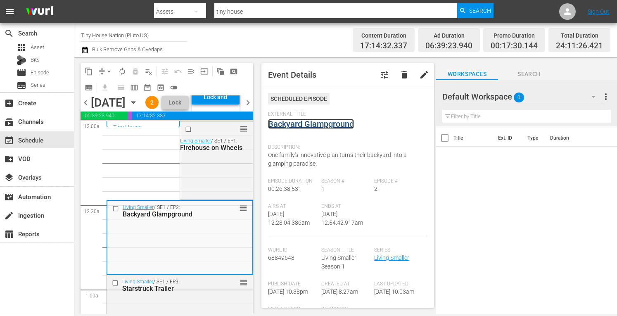
click at [312, 126] on link "Backyard Glampground" at bounding box center [311, 124] width 86 height 10
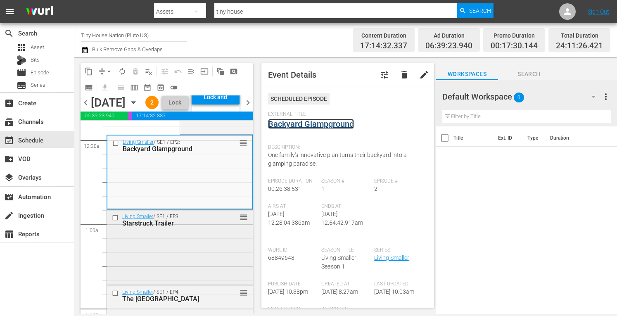
scroll to position [66, 0]
click at [204, 277] on div "Living Smaller / SE1 / EP3: Starstruck Trailer reorder" at bounding box center [180, 245] width 146 height 73
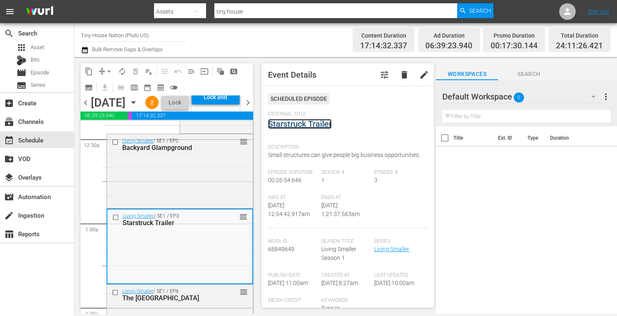
click at [294, 127] on link "Starstruck Trailer" at bounding box center [300, 124] width 64 height 10
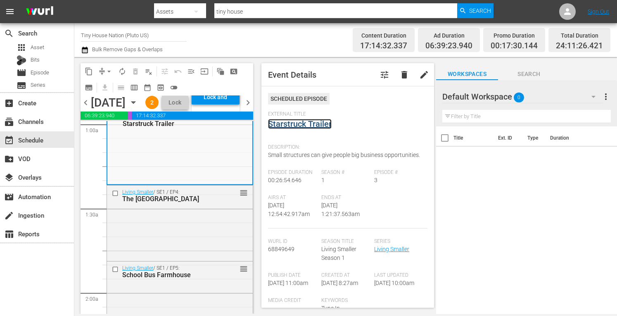
scroll to position [171, 0]
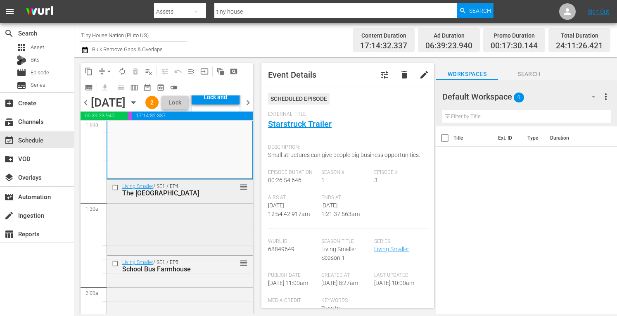
click at [174, 249] on div "Living Smaller / SE1 / EP4: The Little Farmhouse reorder" at bounding box center [180, 217] width 146 height 74
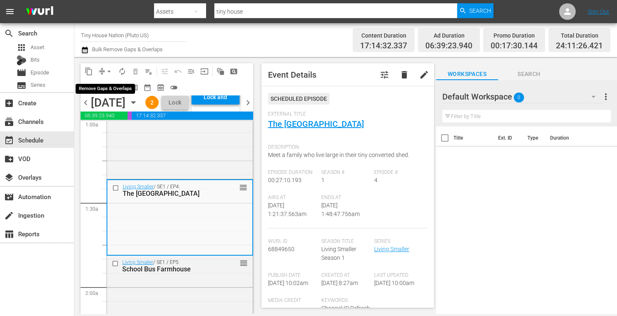
click at [109, 71] on span "arrow_drop_down" at bounding box center [109, 71] width 8 height 8
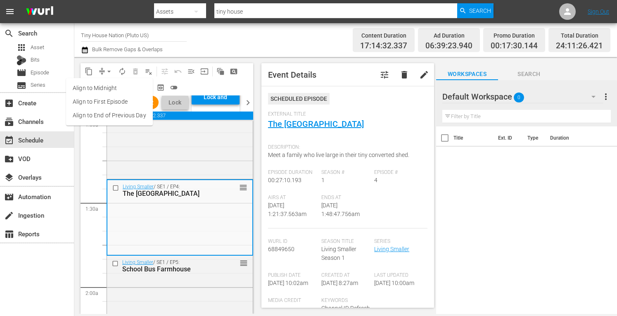
click at [96, 86] on li "Align to Midnight" at bounding box center [109, 88] width 87 height 14
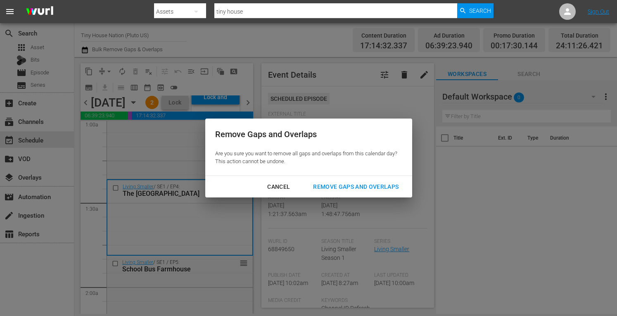
click at [330, 185] on div "Remove Gaps and Overlaps" at bounding box center [355, 187] width 99 height 10
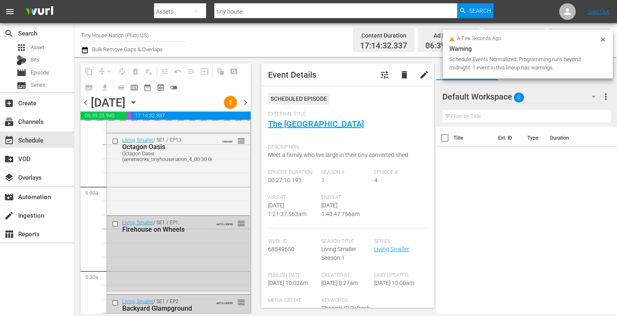
scroll to position [946, 0]
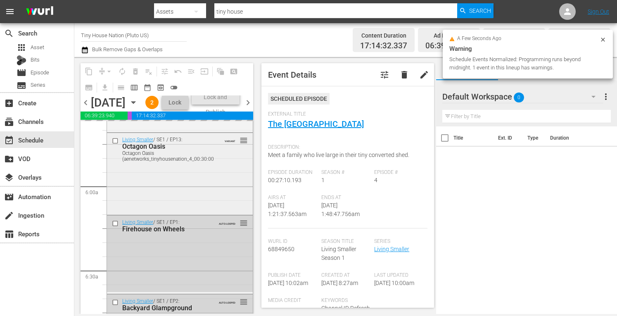
click at [172, 199] on div "Living Smaller / SE1 / EP13: Octagon Oasis Octagon Oasis (aenetworks_tinyhousen…" at bounding box center [180, 173] width 146 height 80
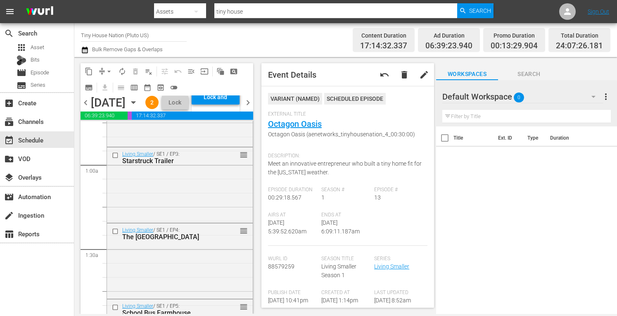
scroll to position [0, 0]
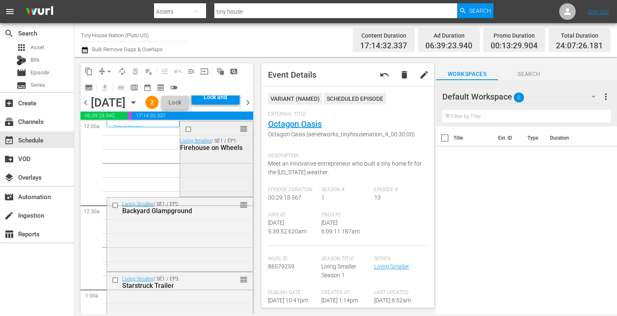
click at [218, 192] on div "reorder Living Smaller / SE1 / EP1: Firehouse on Wheels" at bounding box center [216, 158] width 72 height 74
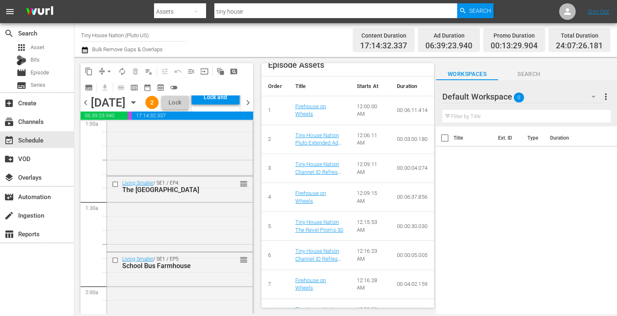
scroll to position [175, 0]
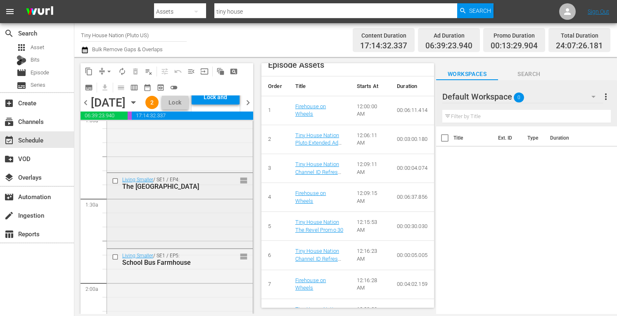
click at [180, 247] on div "Living Smaller / SE1 / EP4: The Little Farmhouse reorder" at bounding box center [180, 210] width 146 height 74
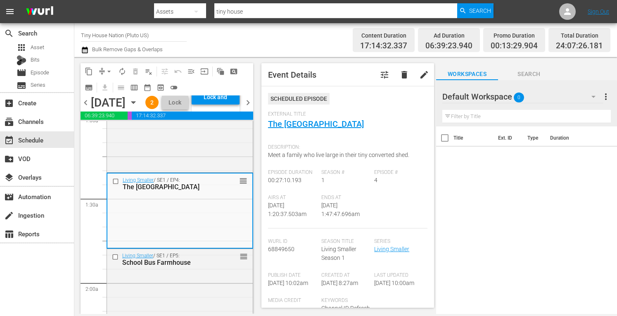
click at [320, 115] on span "External Title" at bounding box center [345, 114] width 155 height 7
click at [310, 121] on link "The [GEOGRAPHIC_DATA]" at bounding box center [316, 124] width 96 height 10
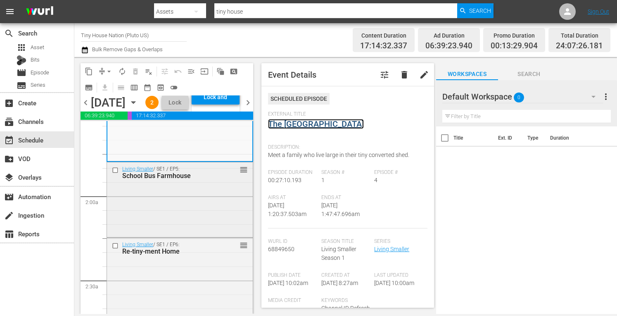
scroll to position [264, 0]
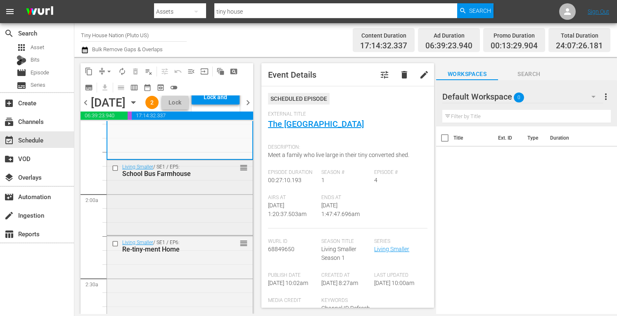
click at [176, 226] on div "Living Smaller / SE1 / EP5: School Bus Farmhouse reorder" at bounding box center [180, 196] width 146 height 73
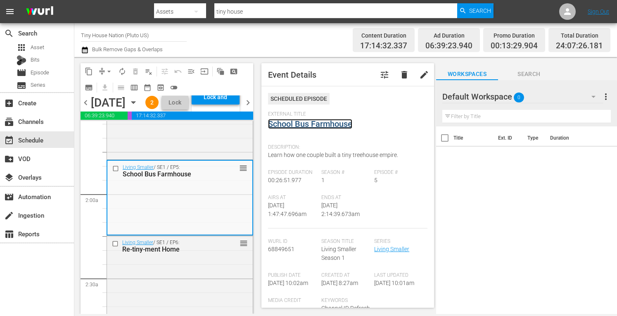
click at [307, 124] on link "School Bus Farmhouse" at bounding box center [310, 124] width 84 height 10
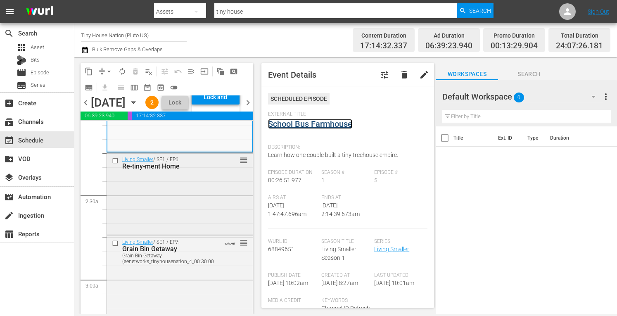
scroll to position [348, 0]
click at [165, 223] on div "Living Smaller / SE1 / EP6: Re-tiny-ment Home reorder" at bounding box center [180, 192] width 146 height 80
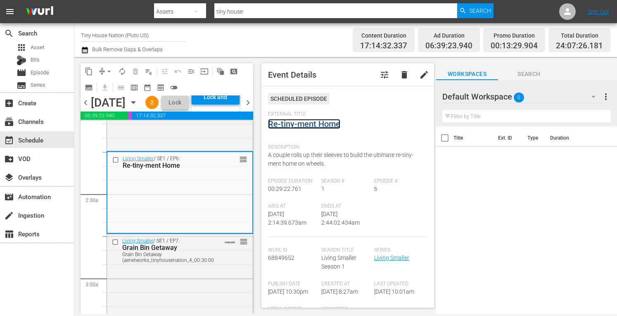
click at [294, 123] on link "Re-tiny-ment Home" at bounding box center [304, 124] width 72 height 10
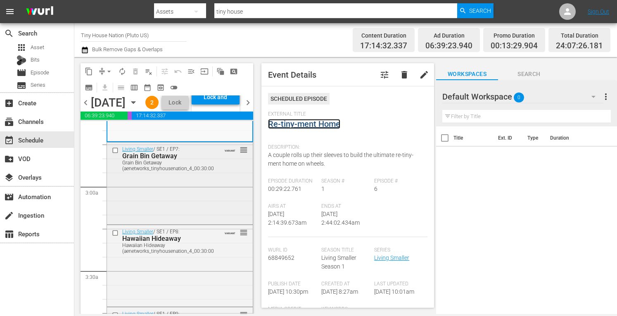
scroll to position [443, 0]
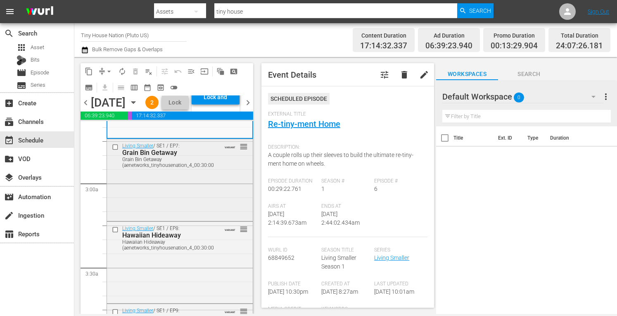
click at [197, 217] on div "Living Smaller / SE1 / EP7: Grain Bin Getaway Grain Bin Getaway (aenetworks_tin…" at bounding box center [180, 179] width 146 height 81
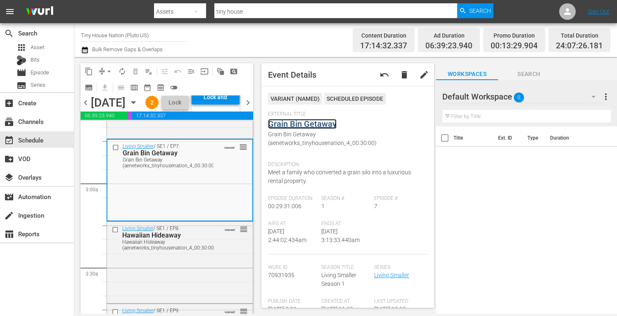
click at [285, 125] on link "Grain Bin Getaway" at bounding box center [302, 124] width 69 height 10
click at [108, 69] on span "arrow_drop_down" at bounding box center [109, 71] width 8 height 8
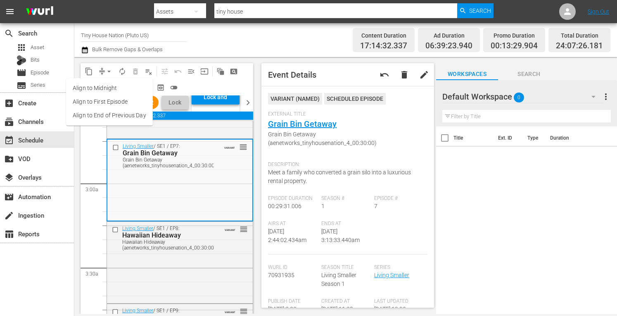
click at [97, 88] on li "Align to Midnight" at bounding box center [109, 88] width 87 height 14
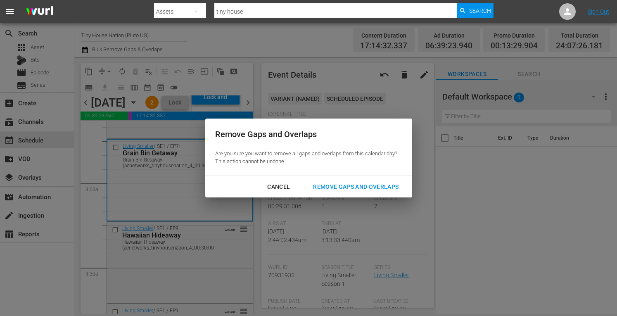
click at [335, 181] on button "Remove Gaps and Overlaps" at bounding box center [355, 186] width 105 height 15
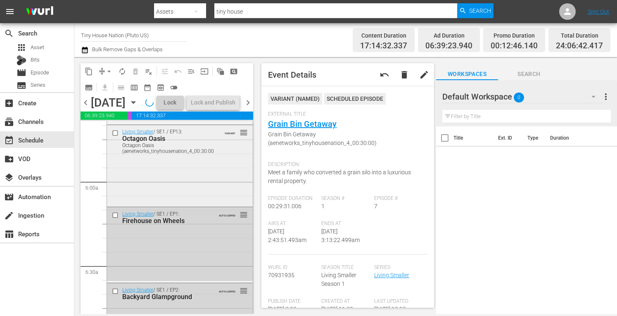
scroll to position [951, 0]
click at [137, 204] on div "Living Smaller / SE1 / EP13: Octagon Oasis Octagon Oasis (aenetworks_tinyhousen…" at bounding box center [180, 165] width 146 height 80
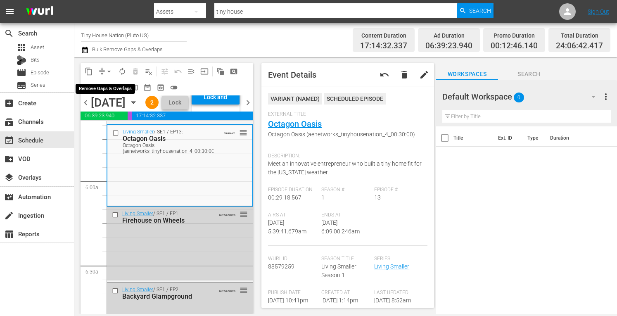
click at [109, 70] on span "arrow_drop_down" at bounding box center [109, 71] width 8 height 8
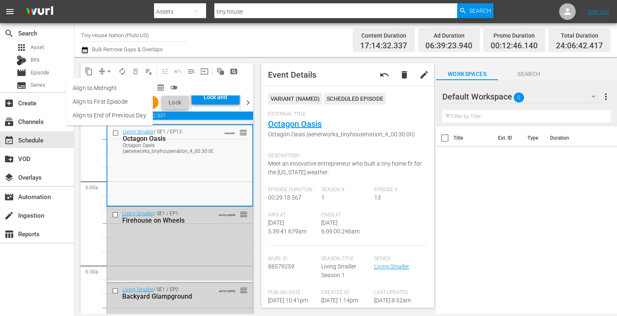
click at [99, 84] on li "Align to Midnight" at bounding box center [109, 88] width 87 height 14
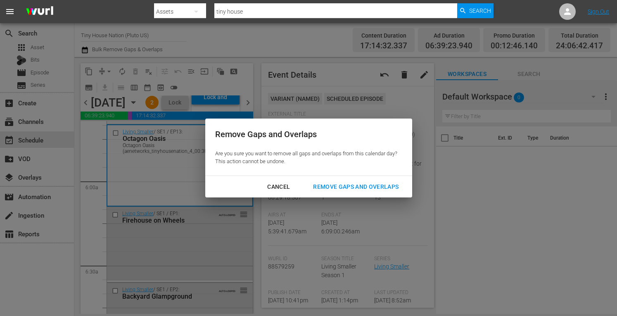
click at [341, 183] on div "Remove Gaps and Overlaps" at bounding box center [355, 187] width 99 height 10
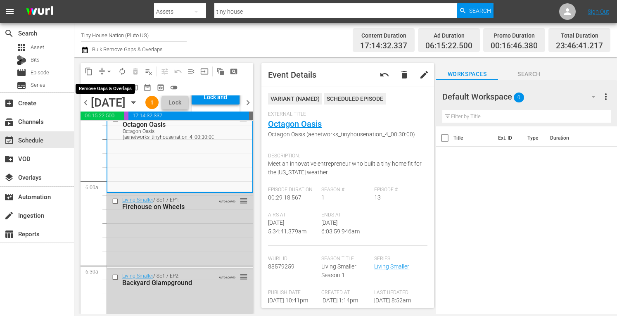
click at [107, 71] on span "arrow_drop_down" at bounding box center [109, 71] width 8 height 8
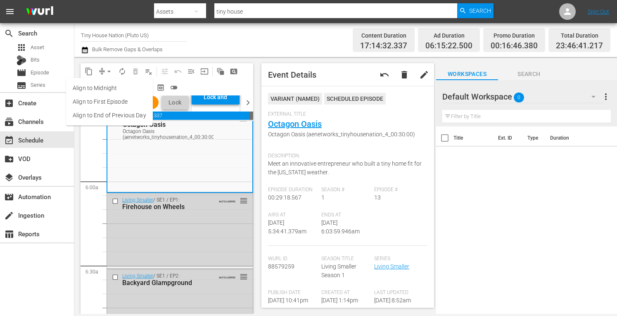
click at [94, 87] on li "Align to Midnight" at bounding box center [109, 88] width 87 height 14
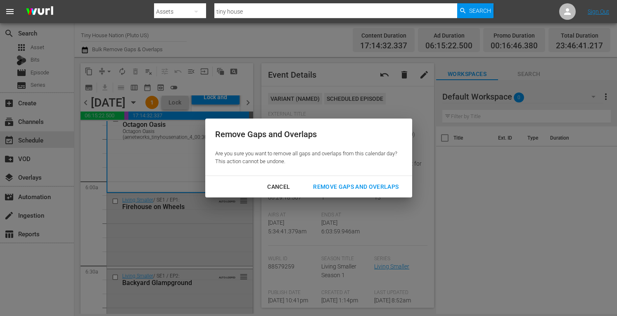
click at [323, 184] on div "Remove Gaps and Overlaps" at bounding box center [355, 187] width 99 height 10
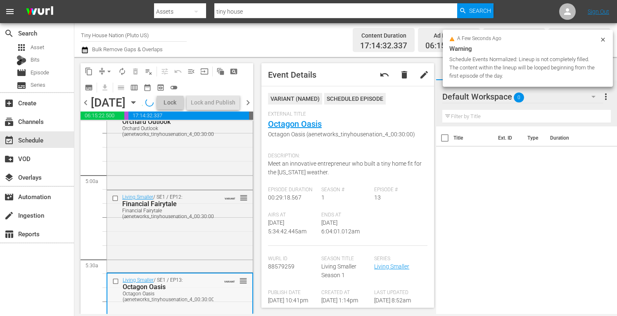
scroll to position [779, 0]
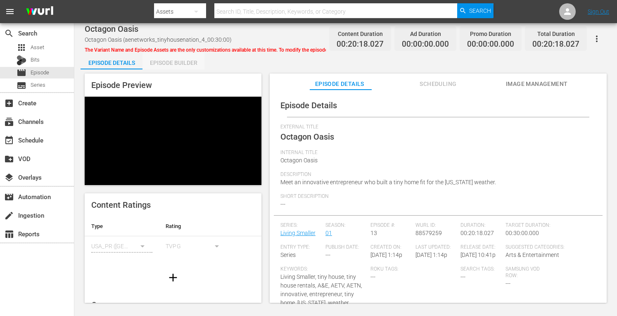
click at [181, 60] on div "Episode Builder" at bounding box center [173, 63] width 62 height 20
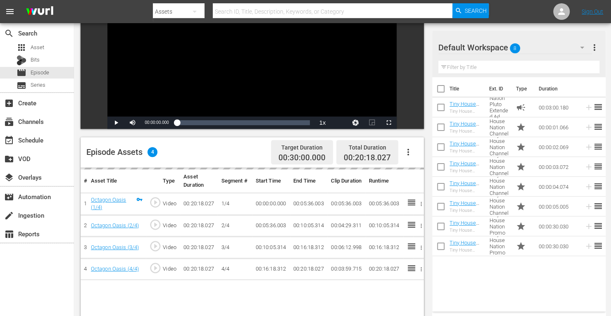
scroll to position [105, 0]
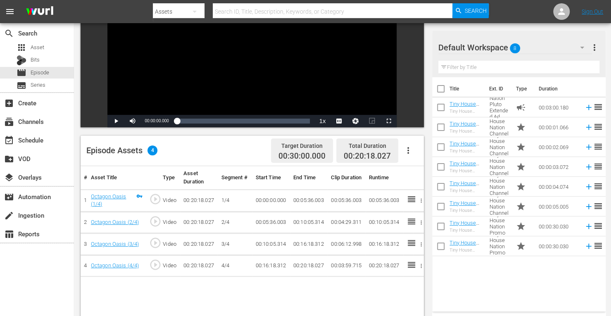
click at [407, 151] on icon "button" at bounding box center [408, 150] width 10 height 10
click at [420, 154] on div "Fill with Ads" at bounding box center [433, 154] width 56 height 20
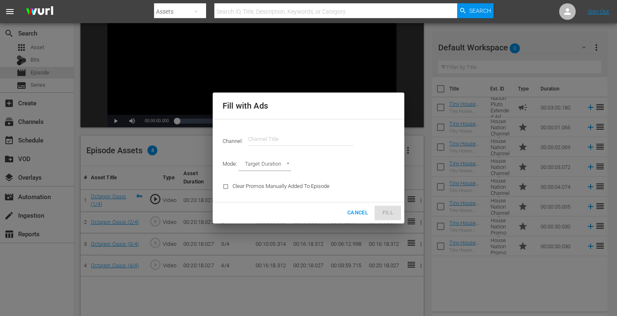
click at [264, 134] on input "text" at bounding box center [301, 139] width 106 height 20
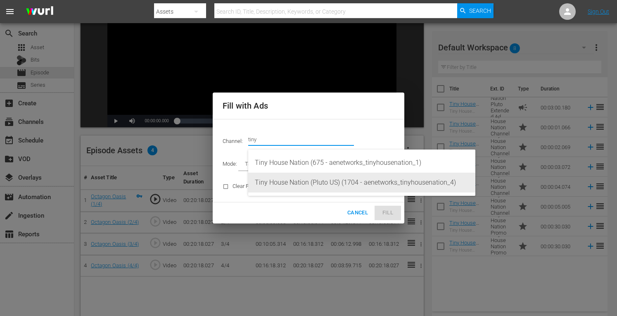
click at [326, 173] on div "Tiny House Nation (Pluto US) (1704 - aenetworks_tinyhousenation_4)" at bounding box center [362, 183] width 214 height 20
type input "Tiny House Nation (Pluto US) (1704)"
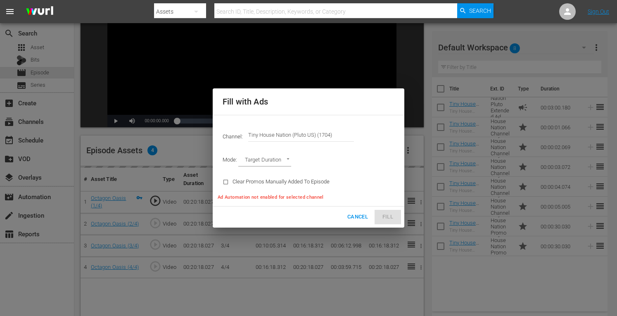
type input "AD_BREAK_DURATION"
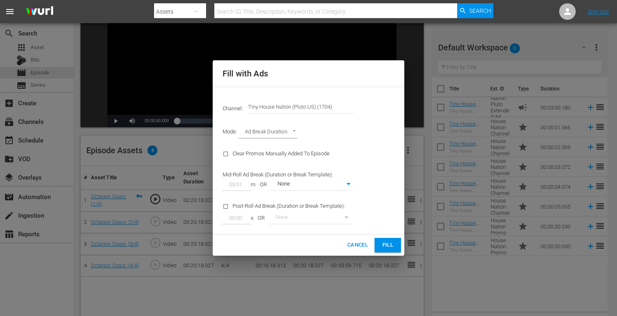
click at [385, 243] on span "Fill" at bounding box center [387, 244] width 13 height 9
type input "0"
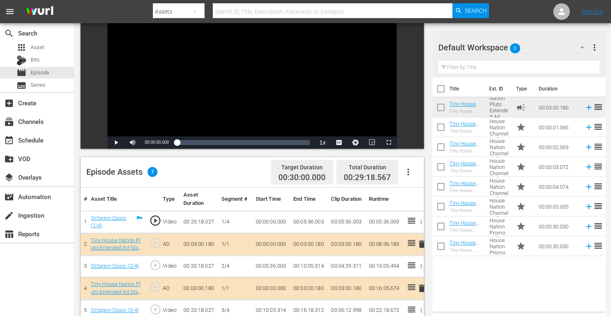
scroll to position [81, 0]
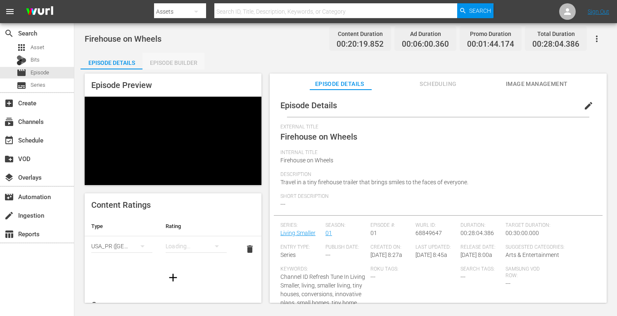
click at [159, 62] on div "Episode Builder" at bounding box center [173, 63] width 62 height 20
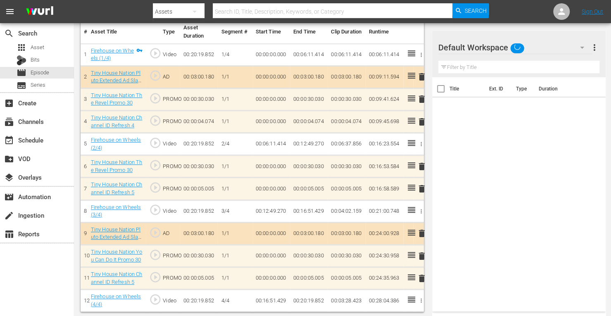
scroll to position [251, 0]
click at [420, 100] on span "delete" at bounding box center [422, 99] width 10 height 10
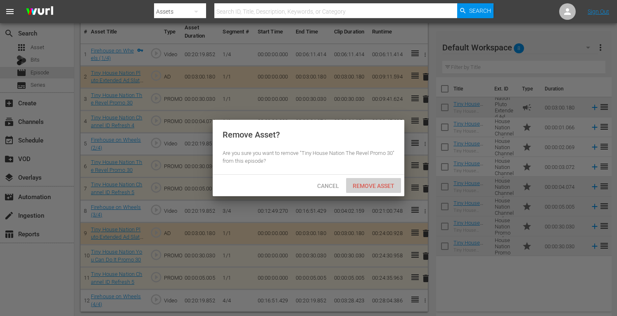
click at [369, 186] on span "Remove Asset" at bounding box center [373, 186] width 55 height 7
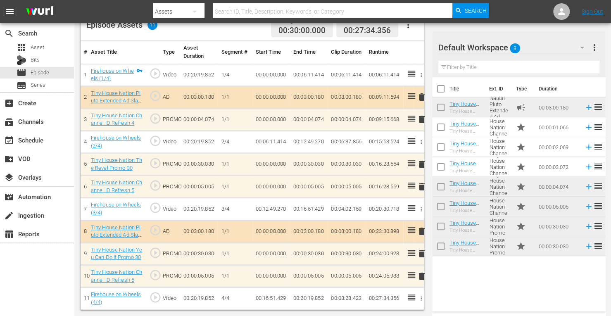
scroll to position [229, 0]
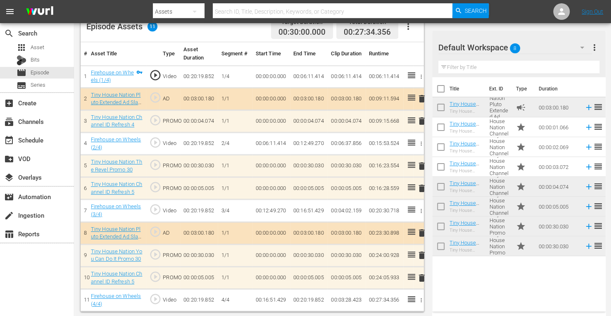
click at [421, 254] on span "delete" at bounding box center [422, 255] width 10 height 10
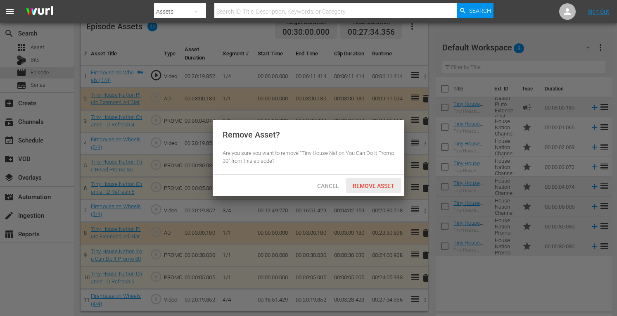
click at [371, 183] on span "Remove Asset" at bounding box center [373, 186] width 55 height 7
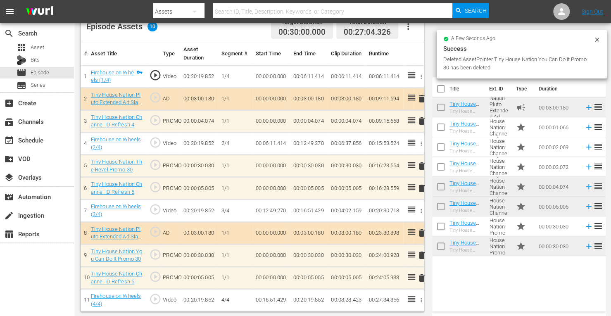
scroll to position [215, 0]
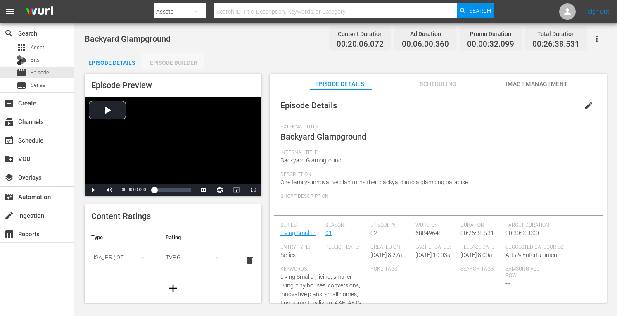
click at [173, 59] on div "Episode Builder" at bounding box center [173, 63] width 62 height 20
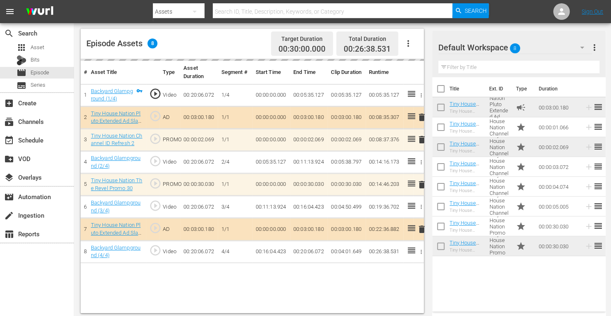
scroll to position [215, 0]
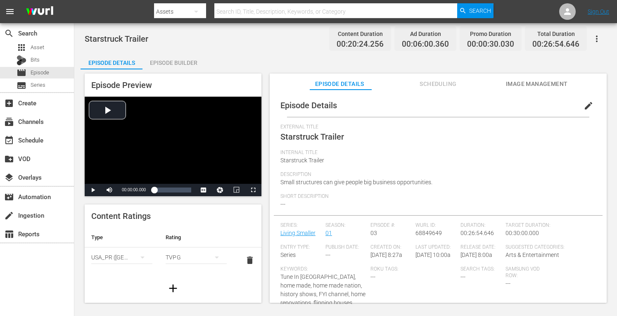
click at [170, 67] on div "Episode Builder" at bounding box center [173, 63] width 62 height 20
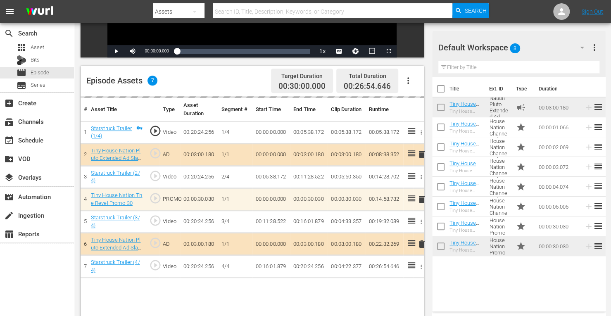
scroll to position [192, 0]
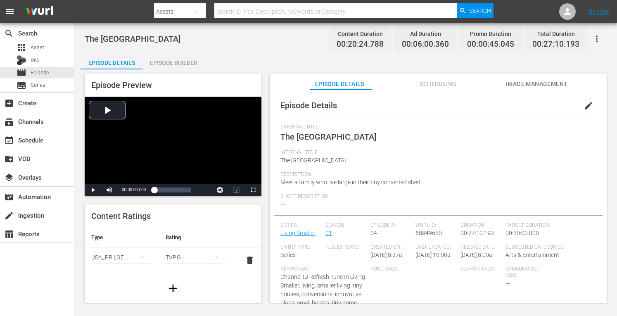
click at [165, 64] on div "Episode Builder" at bounding box center [173, 63] width 62 height 20
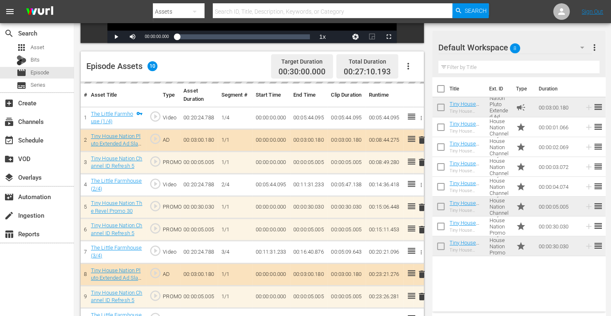
scroll to position [215, 0]
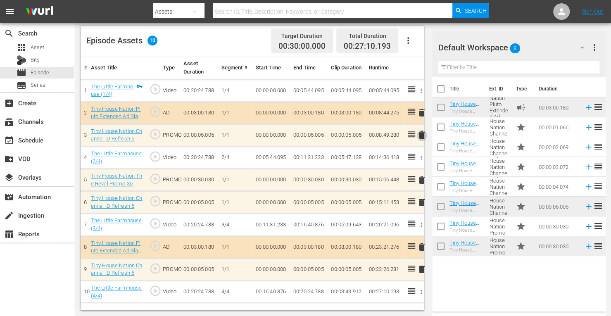
click at [422, 135] on span "delete" at bounding box center [422, 135] width 10 height 10
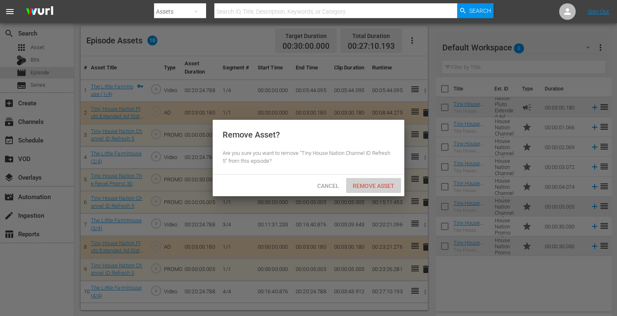
click at [379, 186] on span "Remove Asset" at bounding box center [373, 186] width 55 height 7
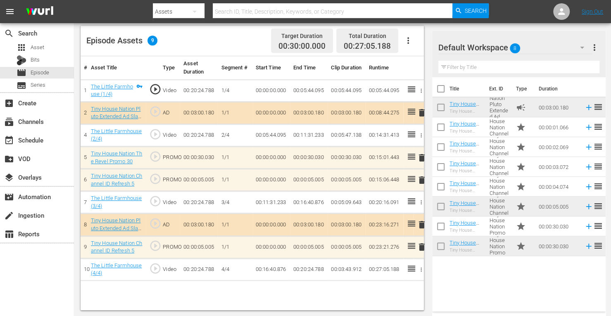
click at [423, 246] on span "delete" at bounding box center [422, 247] width 10 height 10
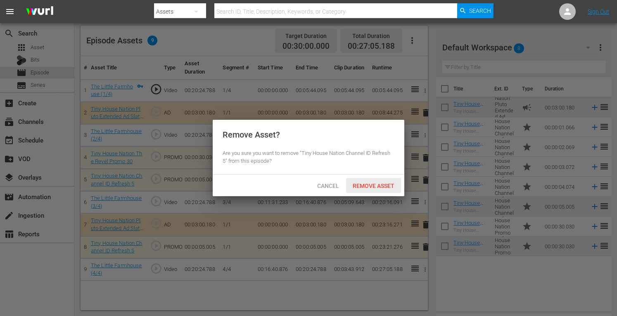
click at [368, 185] on span "Remove Asset" at bounding box center [373, 186] width 55 height 7
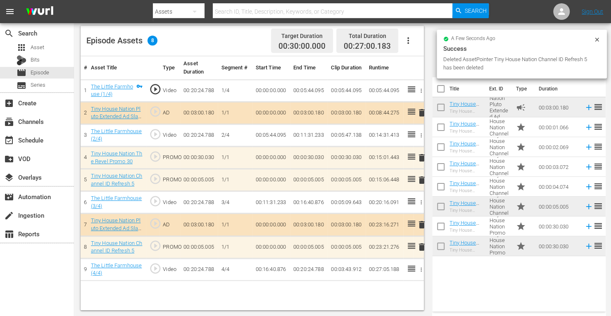
click at [420, 180] on span "delete" at bounding box center [422, 180] width 10 height 10
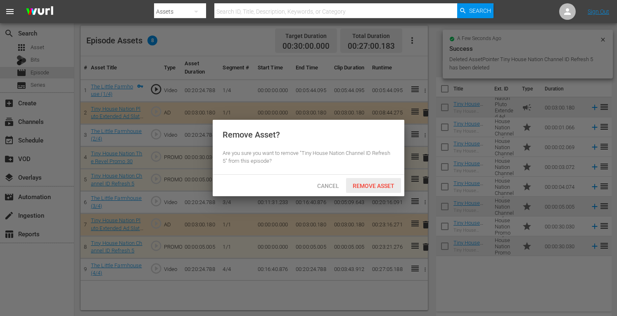
click at [378, 181] on div "Remove Asset" at bounding box center [373, 185] width 55 height 15
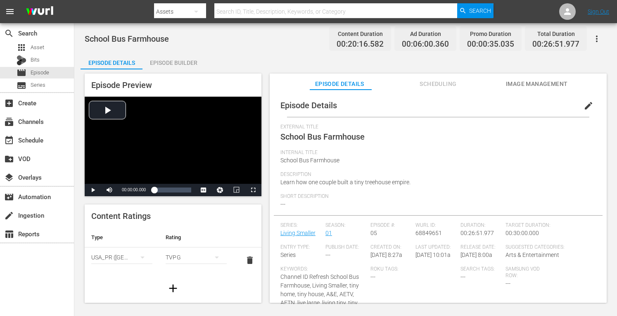
click at [189, 59] on div "Episode Builder" at bounding box center [173, 63] width 62 height 20
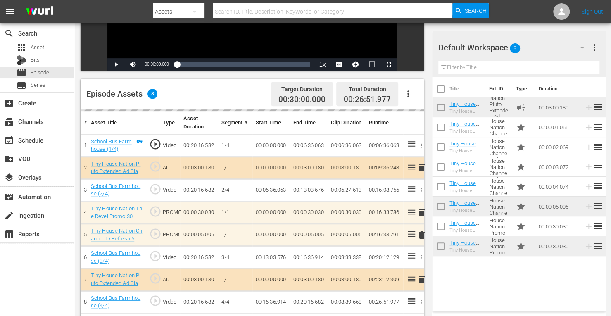
scroll to position [215, 0]
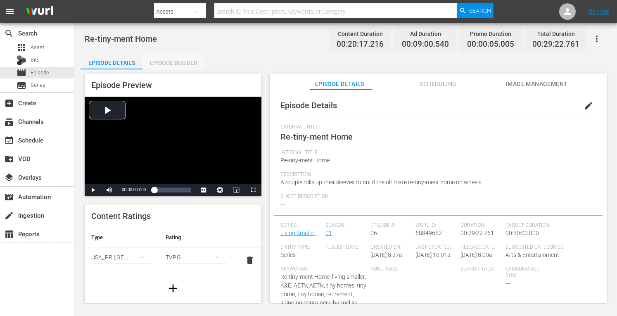
click at [177, 57] on div "Episode Builder" at bounding box center [173, 63] width 62 height 20
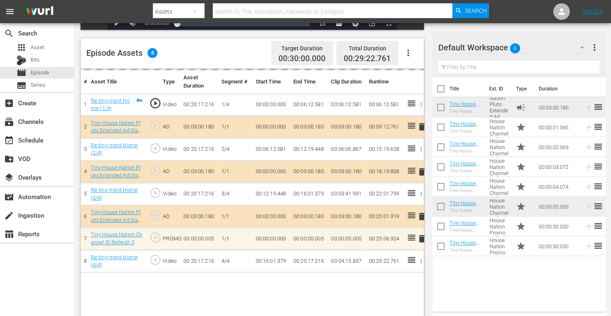
scroll to position [215, 0]
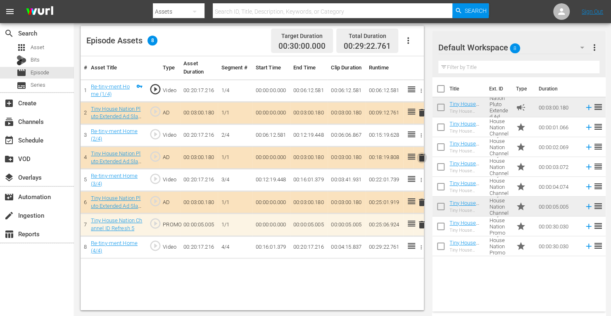
click at [420, 156] on span "delete" at bounding box center [422, 158] width 10 height 10
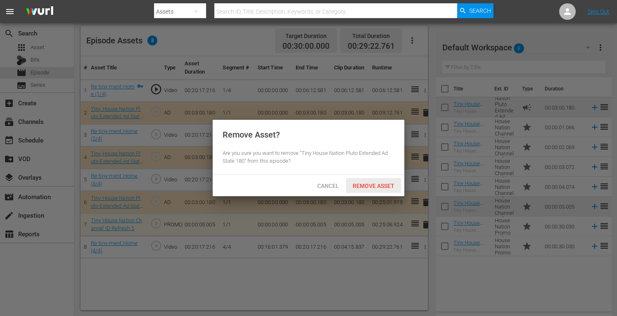
click at [368, 189] on span "Remove Asset" at bounding box center [373, 186] width 55 height 7
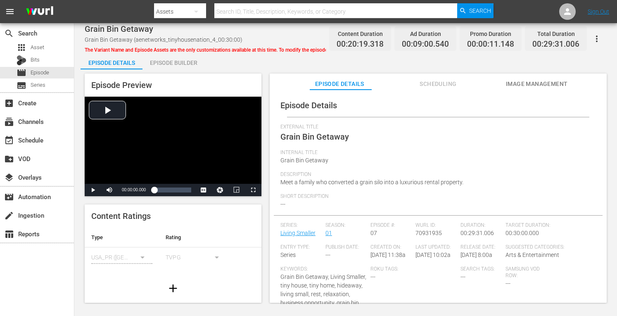
click at [184, 64] on div "Episode Builder" at bounding box center [173, 63] width 62 height 20
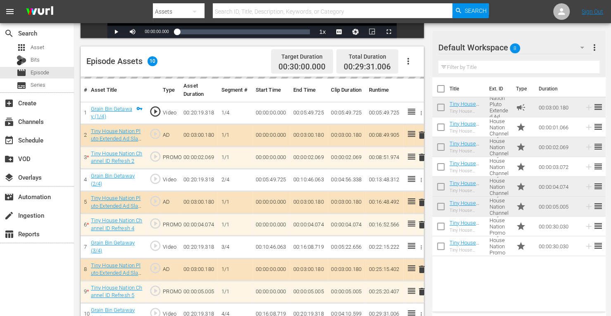
scroll to position [215, 0]
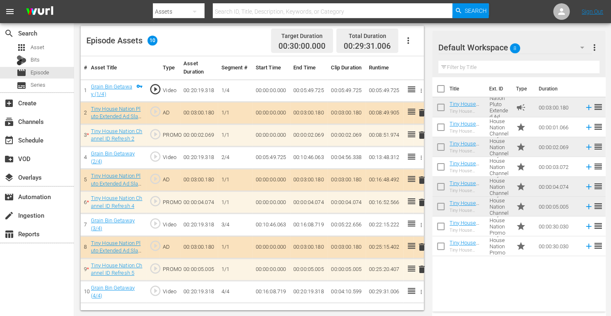
click at [421, 181] on span "delete" at bounding box center [422, 180] width 10 height 10
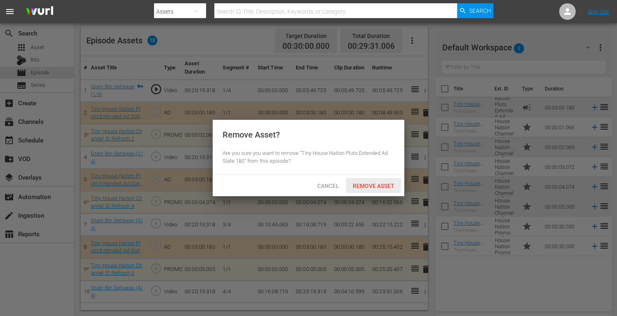
click at [372, 187] on span "Remove Asset" at bounding box center [373, 186] width 55 height 7
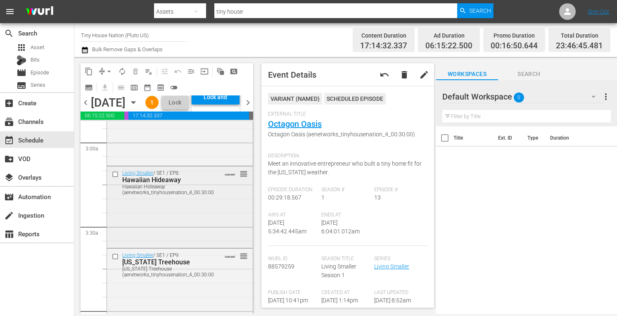
scroll to position [484, 0]
click at [158, 242] on div "Living Smaller / SE1 / EP8: Hawaiian Hideaway Hawaiian Hideaway (aenetworks_tin…" at bounding box center [180, 206] width 146 height 80
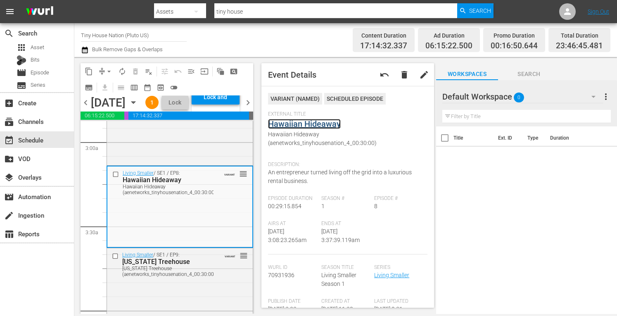
click at [304, 121] on link "Hawaiian Hideaway" at bounding box center [304, 124] width 73 height 10
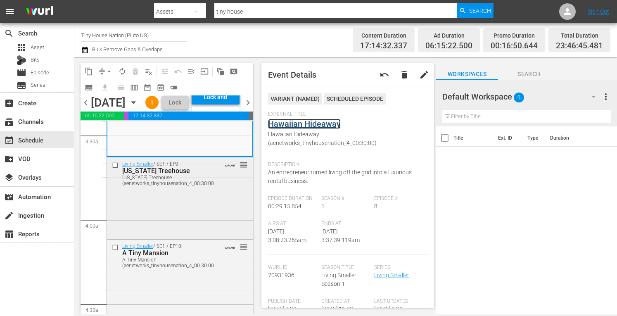
scroll to position [578, 0]
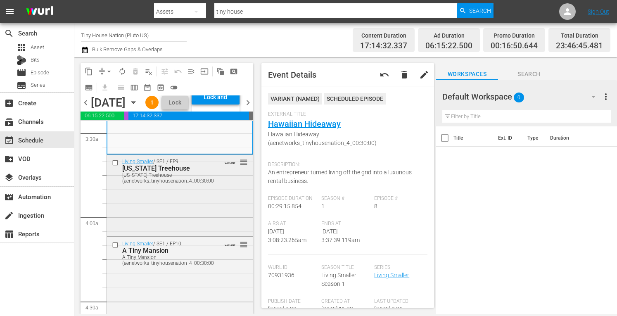
click at [192, 219] on div "Living Smaller / SE1 / EP9: [US_STATE] Treehouse [US_STATE] Treehouse (aenetwor…" at bounding box center [180, 195] width 146 height 80
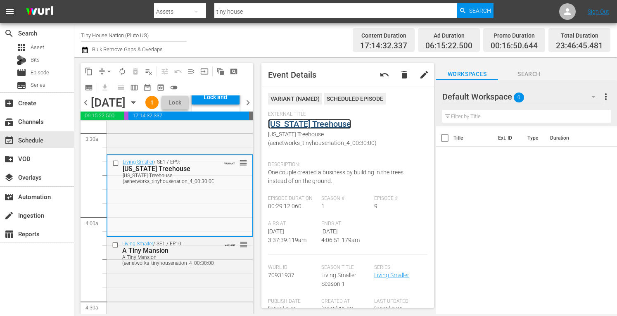
click at [311, 126] on link "[US_STATE] Treehouse" at bounding box center [309, 124] width 83 height 10
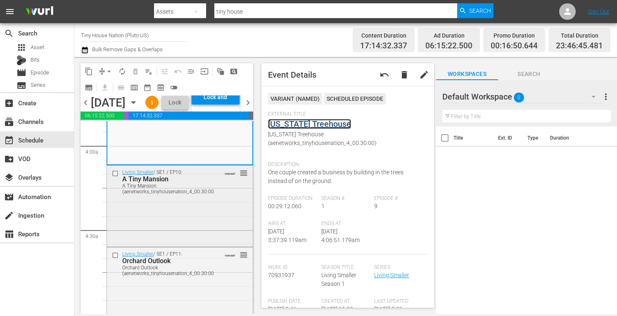
scroll to position [651, 0]
click at [183, 242] on div "Living Smaller / SE1 / EP10: A Tiny Mansion A Tiny Mansion (aenetworks_tinyhous…" at bounding box center [180, 204] width 146 height 80
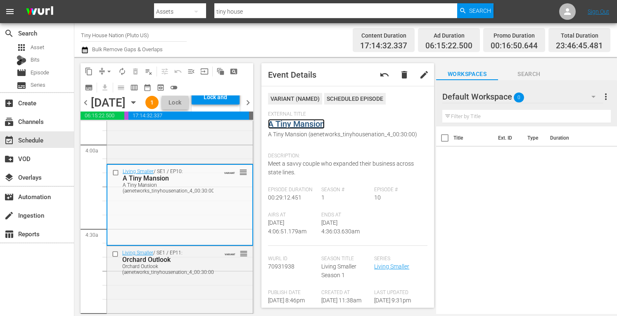
click at [311, 123] on link "A Tiny Mansion" at bounding box center [296, 124] width 57 height 10
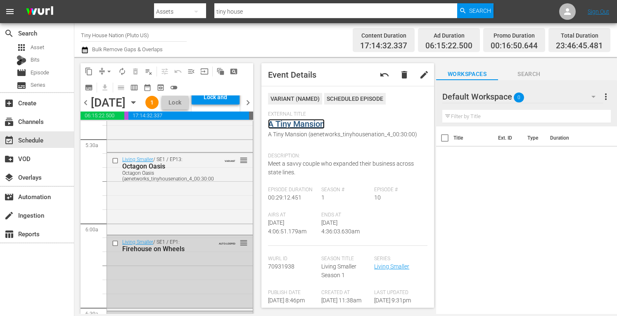
scroll to position [959, 0]
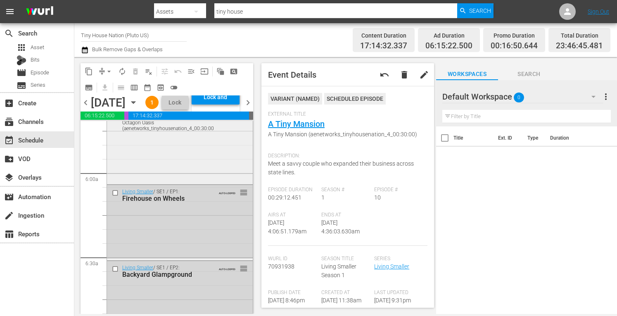
click at [162, 182] on div "Living Smaller / SE1 / EP13: Octagon Oasis Octagon Oasis (aenetworks_tinyhousen…" at bounding box center [180, 142] width 146 height 80
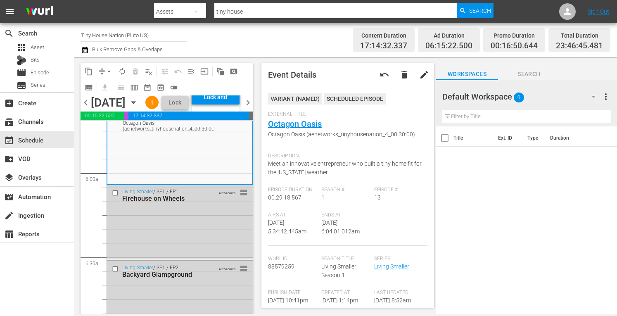
click at [110, 73] on span "arrow_drop_down" at bounding box center [109, 71] width 8 height 8
click at [94, 90] on li "Align to Midnight" at bounding box center [109, 88] width 87 height 14
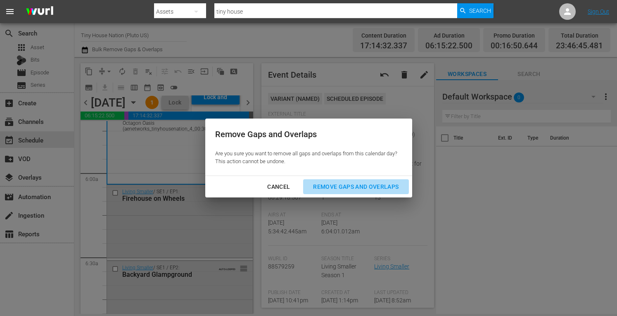
click at [330, 185] on div "Remove Gaps and Overlaps" at bounding box center [355, 187] width 99 height 10
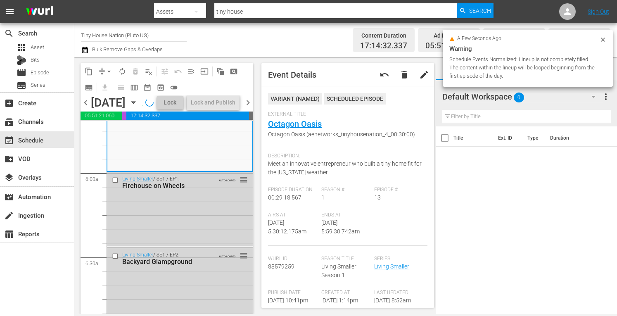
scroll to position [973, 0]
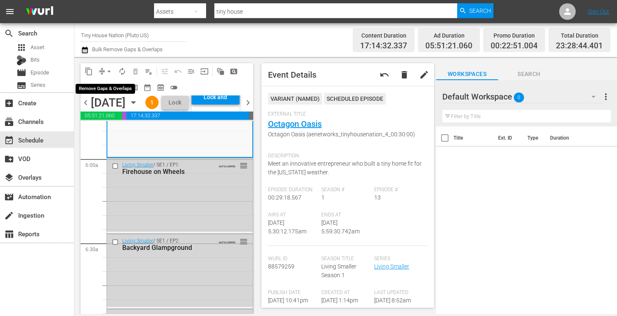
click at [106, 70] on span "arrow_drop_down" at bounding box center [109, 71] width 8 height 8
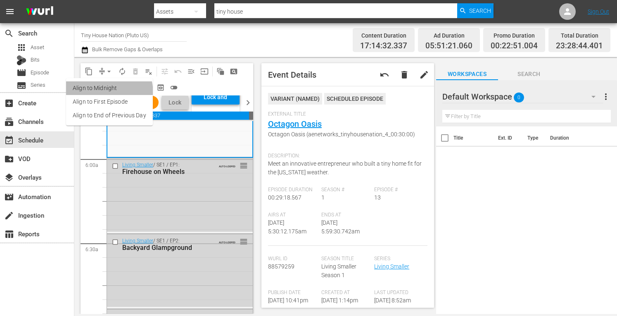
click at [91, 94] on li "Align to Midnight" at bounding box center [109, 88] width 87 height 14
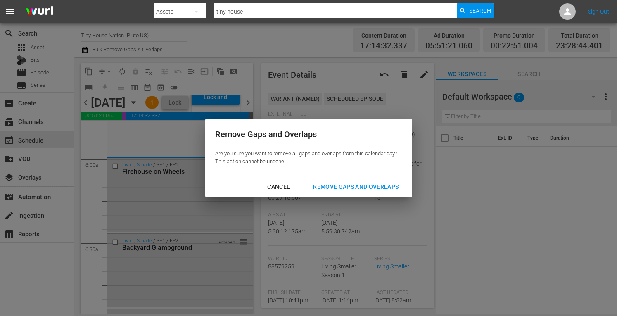
click at [345, 191] on div "Remove Gaps and Overlaps" at bounding box center [355, 187] width 99 height 10
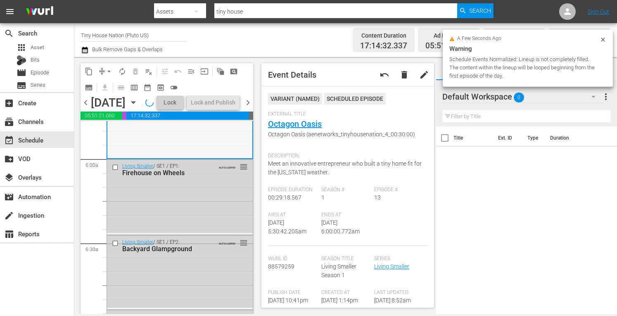
scroll to position [959, 0]
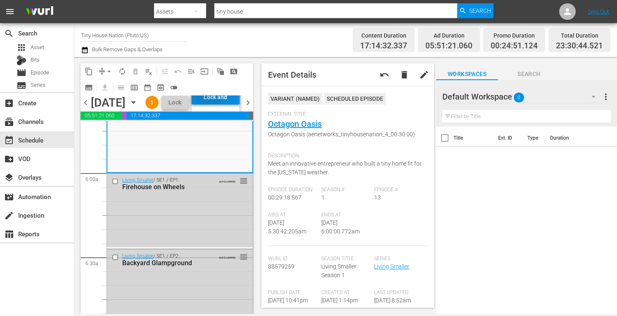
click at [235, 104] on div "Lock and Publish" at bounding box center [216, 97] width 40 height 15
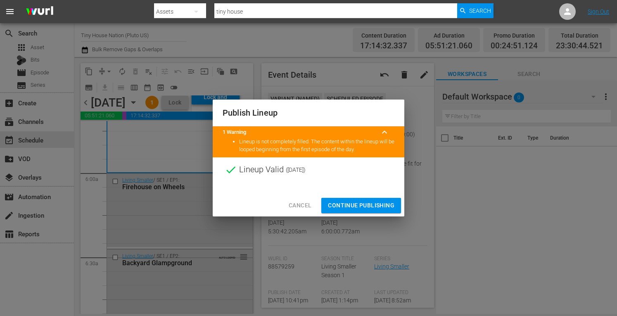
click at [343, 201] on span "Continue Publishing" at bounding box center [361, 205] width 66 height 10
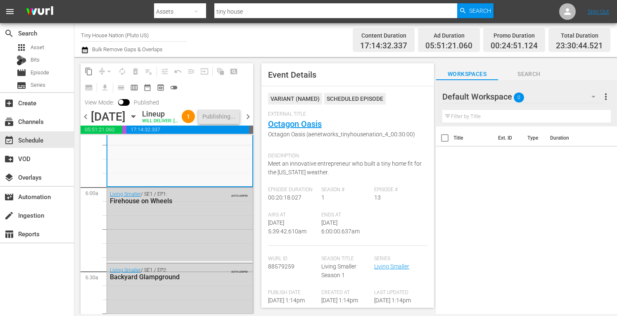
click at [88, 122] on span "chevron_left" at bounding box center [86, 117] width 10 height 10
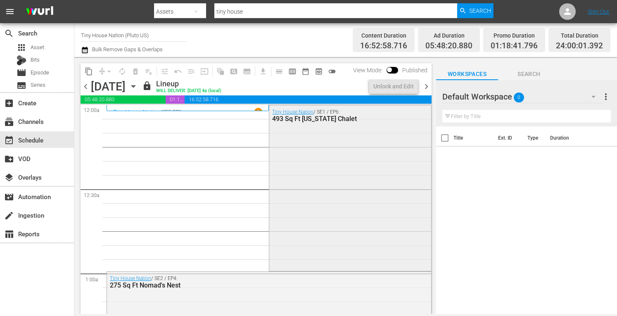
click at [339, 179] on div "Tiny House Nation / SE1 / EP6: 493 Sq Ft [US_STATE] Chalet" at bounding box center [349, 187] width 161 height 164
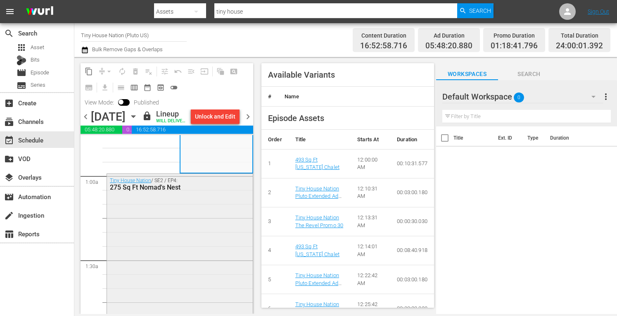
scroll to position [134, 0]
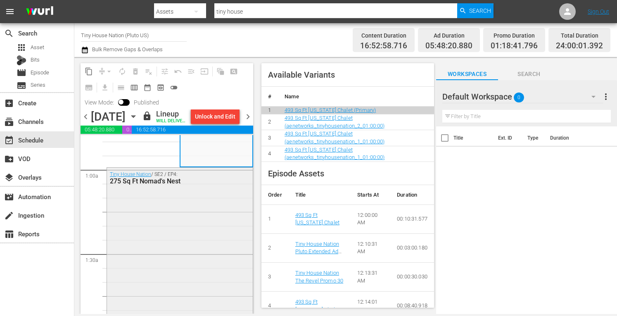
click at [198, 240] on div "Tiny House Nation / SE2 / EP4: 275 Sq Ft Nomad's Nest" at bounding box center [180, 251] width 146 height 166
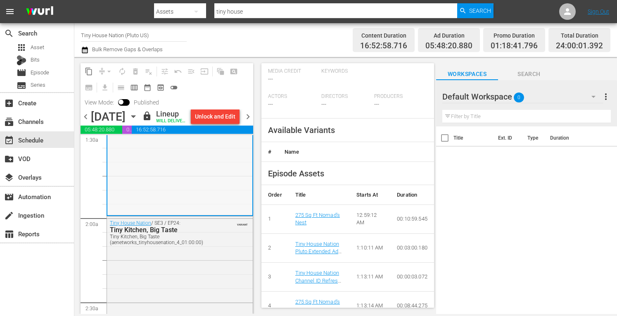
scroll to position [276, 0]
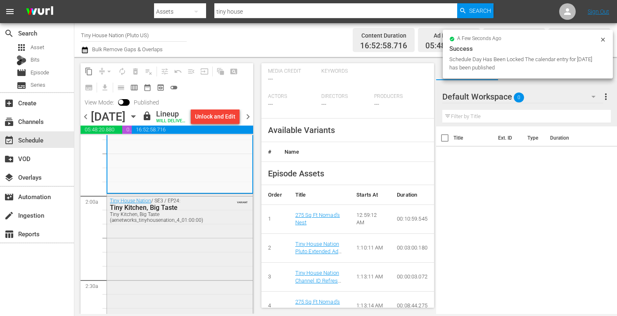
click at [164, 267] on div "Tiny House Nation / SE3 / EP24: Tiny Kitchen, Big Taste Tiny Kitchen, Big Taste…" at bounding box center [180, 275] width 146 height 163
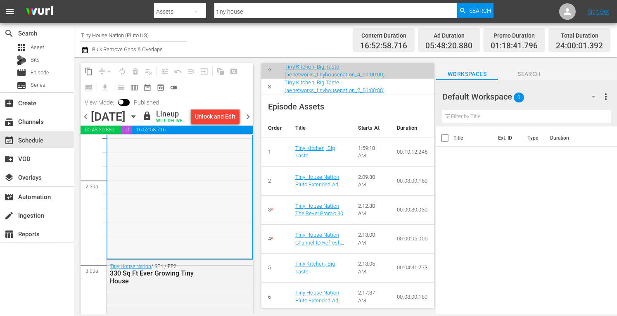
scroll to position [380, 0]
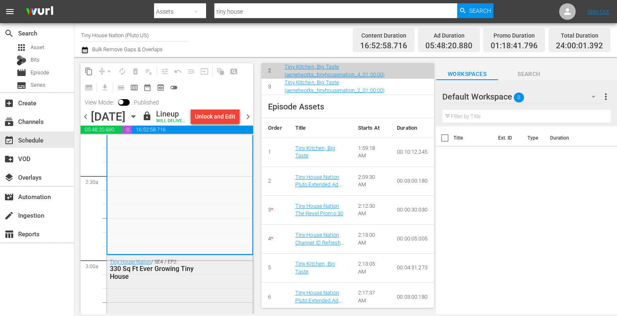
click at [200, 280] on div "330 Sq Ft Ever Growing Tiny House" at bounding box center [161, 273] width 102 height 16
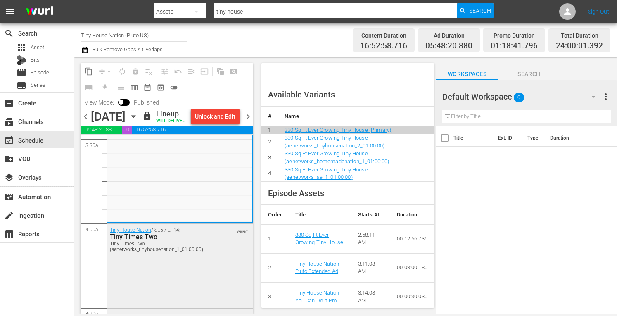
scroll to position [587, 0]
click at [195, 254] on div "Tiny House Nation / SE5 / EP14: Tiny Times Two Tiny Times Two (aenetworks_tinyh…" at bounding box center [180, 239] width 146 height 32
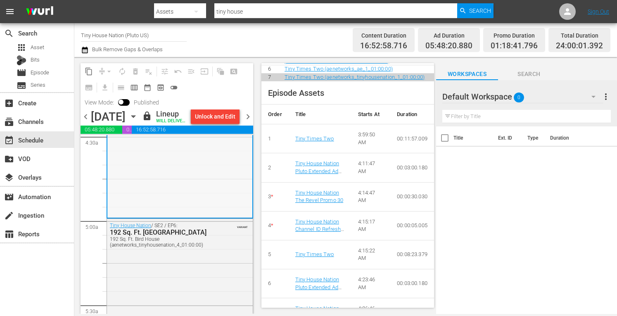
scroll to position [764, 0]
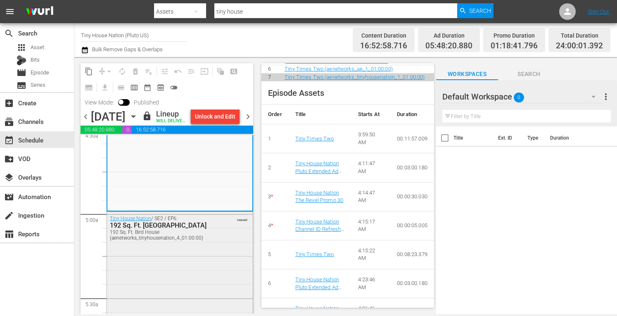
click at [188, 297] on div "Tiny House Nation / SE2 / EP6: 192 Sq. Ft. Bird House [STREET_ADDRESS] Ft. Bird…" at bounding box center [180, 296] width 146 height 169
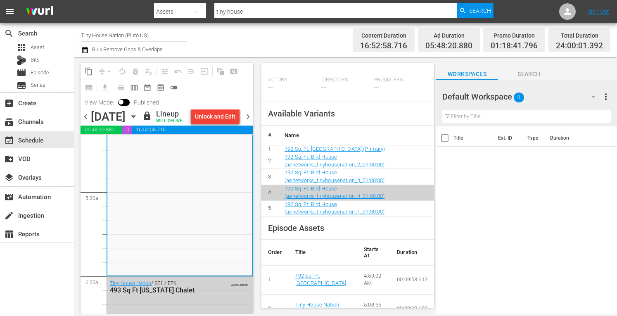
scroll to position [874, 0]
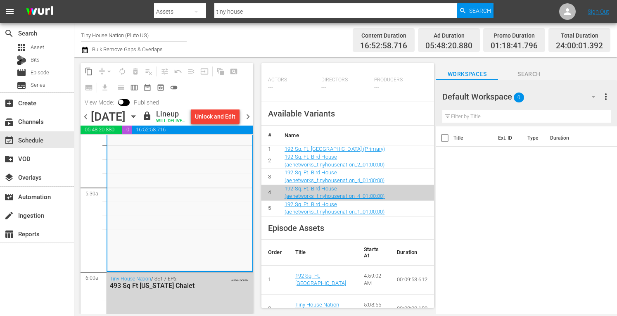
click at [86, 122] on span "chevron_left" at bounding box center [86, 117] width 10 height 10
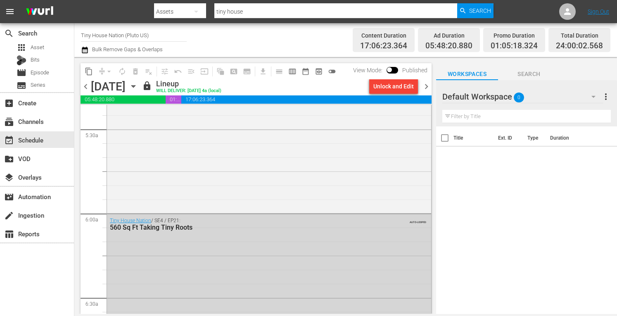
scroll to position [832, 0]
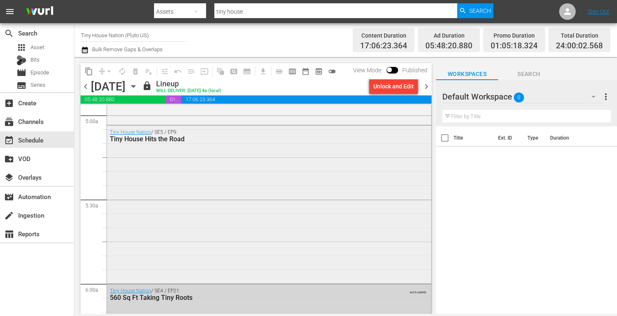
click at [169, 251] on div "Tiny House Nation / SE5 / EP9: Tiny House Hits the Road" at bounding box center [269, 204] width 324 height 157
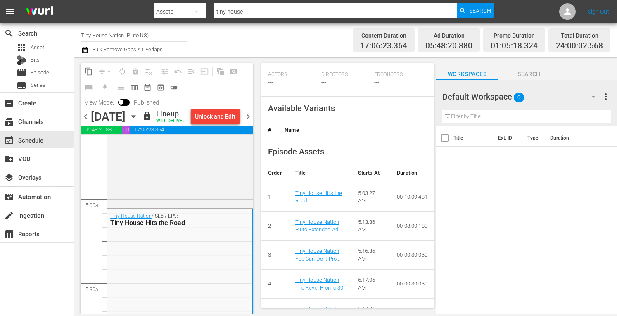
scroll to position [261, 0]
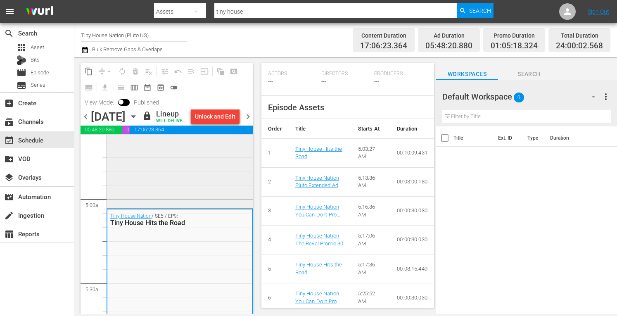
click at [175, 184] on div "Tiny House Nation / SE4 / EP10: 340 Sq Ft Big Dogs, Tiny House" at bounding box center [180, 123] width 146 height 165
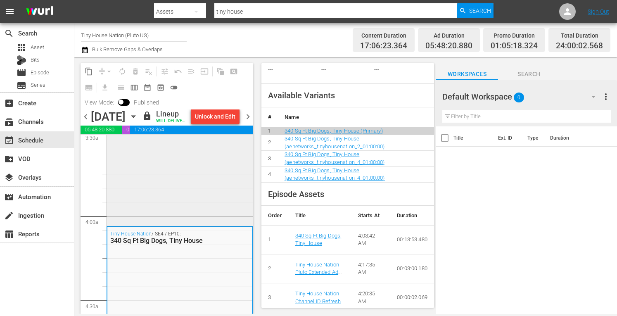
scroll to position [591, 0]
click at [145, 203] on div "Tiny House Nation / SE3 / EP22: 310 Sq Ft [PERSON_NAME]'s Tiny Playhouse 310 Sq…" at bounding box center [180, 143] width 146 height 166
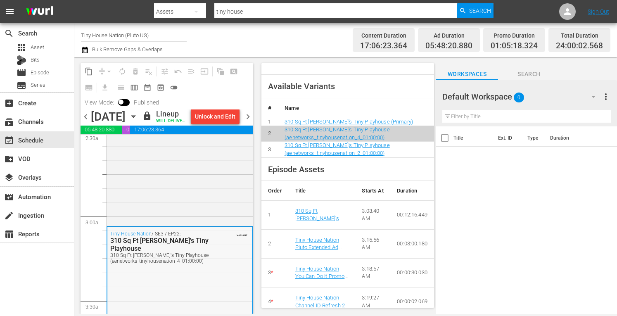
scroll to position [423, 0]
click at [139, 207] on div "Tiny House Nation / SE2 / EP5: 224 Sq Ft Entertaining Abode" at bounding box center [180, 142] width 146 height 168
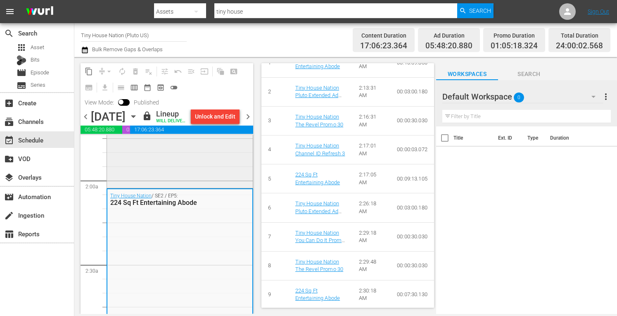
scroll to position [307, 0]
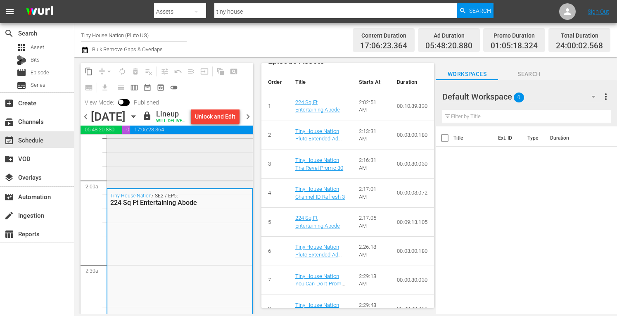
click at [161, 183] on div "Tiny House Nation / SE2 / EP0: Size Doesn't Matter: The Best of Tiny Houses Siz…" at bounding box center [180, 101] width 146 height 170
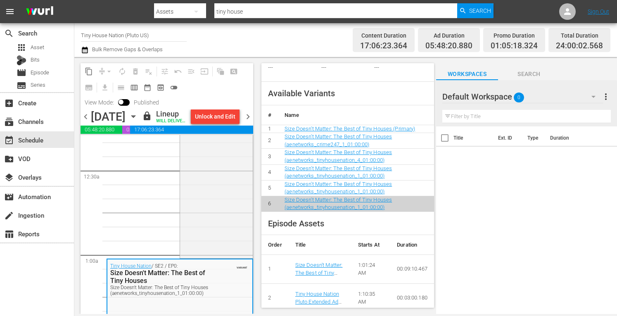
scroll to position [48, 0]
click at [211, 211] on div "Tiny House Nation / SE4 / EP21: 560 Sq Ft Taking Tiny Roots" at bounding box center [216, 172] width 72 height 170
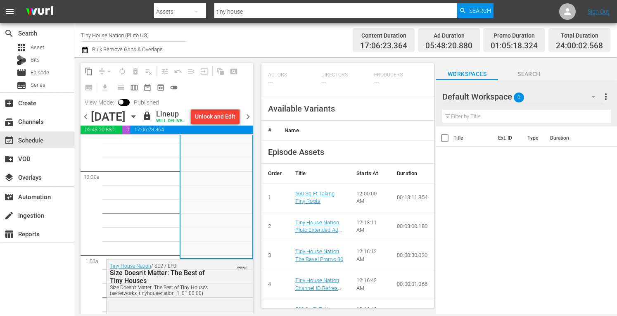
scroll to position [260, 0]
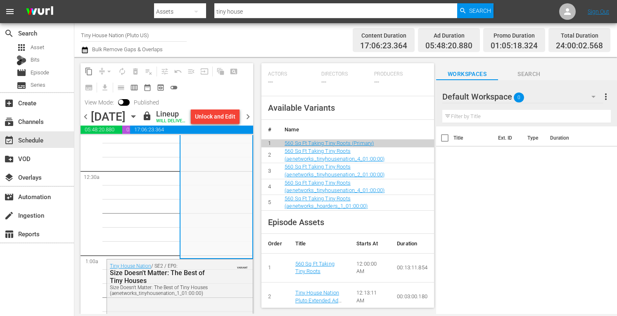
click at [288, 42] on div "Channel Title Tiny House Nation (Pluto US) Bulk Remove Gaps & Overlaps" at bounding box center [215, 40] width 268 height 30
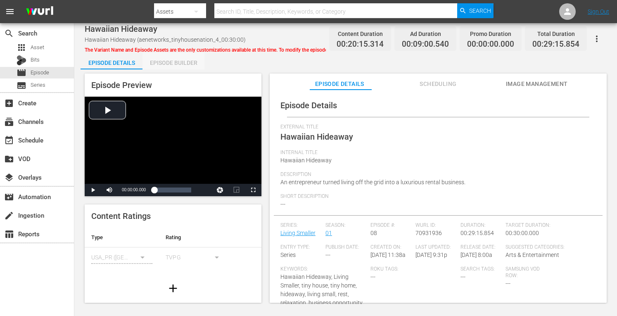
click at [185, 64] on div "Episode Builder" at bounding box center [173, 63] width 62 height 20
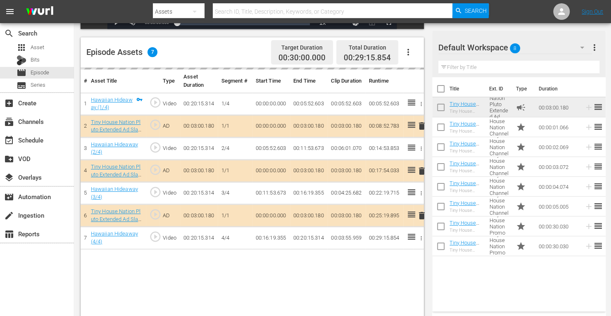
scroll to position [207, 0]
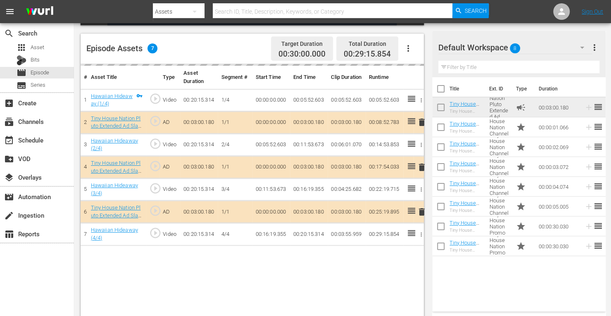
click at [421, 166] on td "delete" at bounding box center [418, 167] width 10 height 22
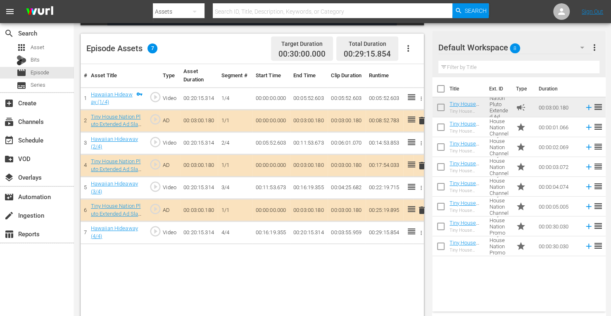
click at [421, 165] on span "delete" at bounding box center [422, 166] width 10 height 10
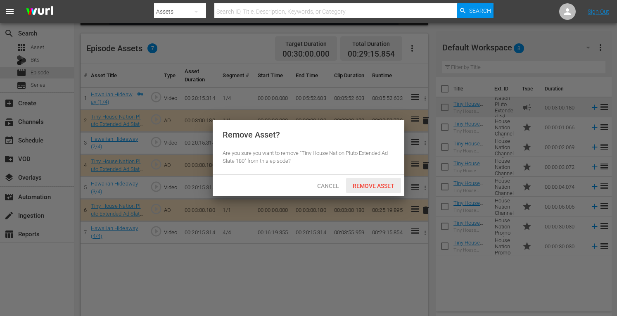
click at [375, 183] on span "Remove Asset" at bounding box center [373, 186] width 55 height 7
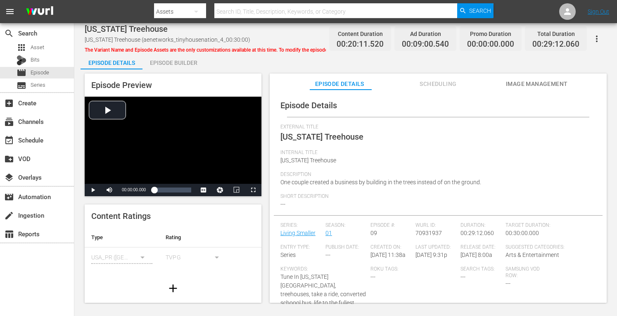
click at [179, 66] on div "Episode Builder" at bounding box center [173, 63] width 62 height 20
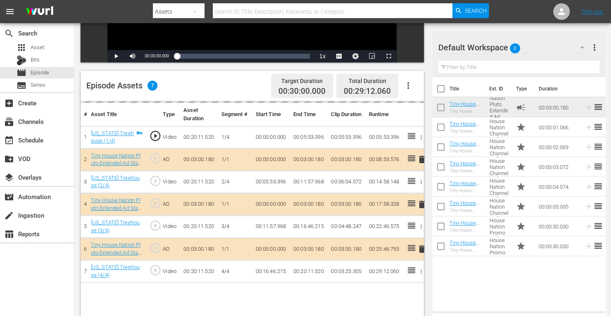
scroll to position [183, 0]
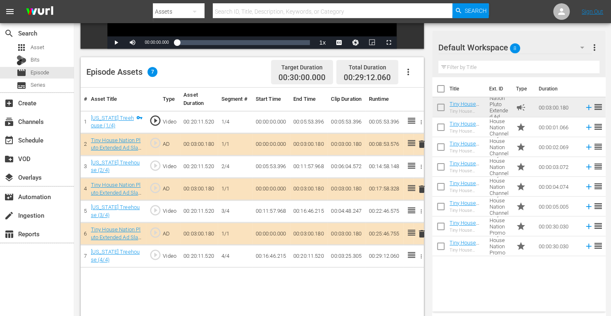
click at [423, 188] on span "delete" at bounding box center [422, 189] width 10 height 10
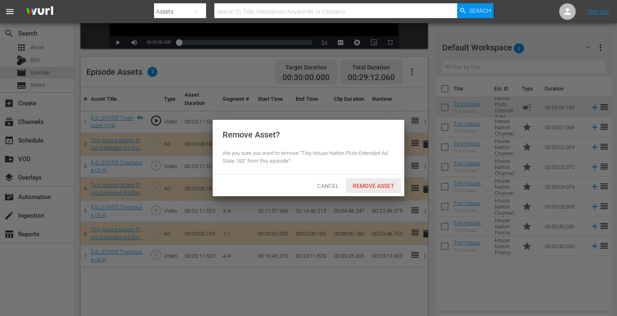
click at [379, 187] on span "Remove Asset" at bounding box center [373, 186] width 55 height 7
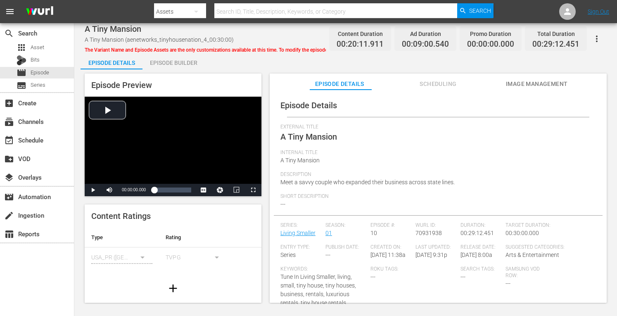
click at [160, 62] on div "Episode Builder" at bounding box center [173, 63] width 62 height 20
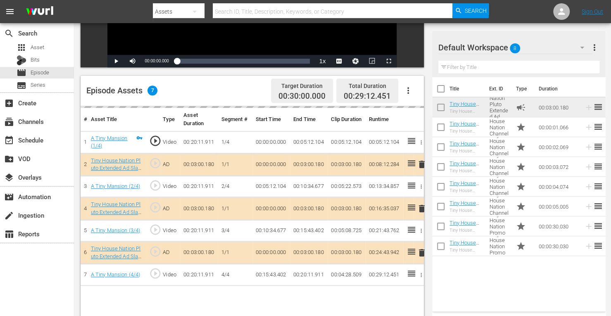
scroll to position [182, 0]
